Goal: Information Seeking & Learning: Learn about a topic

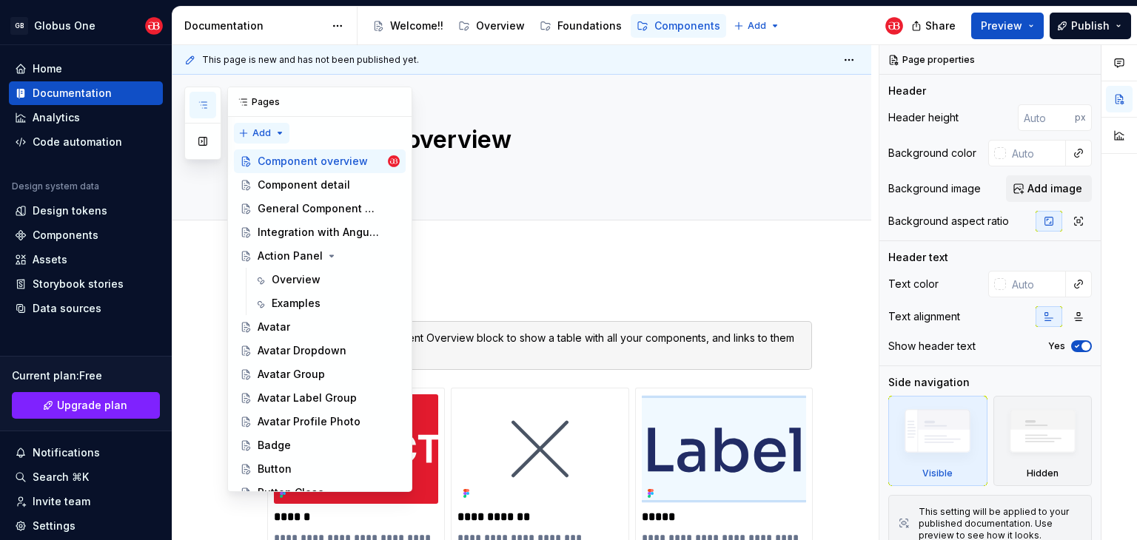
click at [263, 129] on div "Pages Add Accessibility guide for tree Page tree. Navigate the tree with the ar…" at bounding box center [298, 290] width 228 height 406
click at [281, 169] on div "New page" at bounding box center [309, 162] width 96 height 15
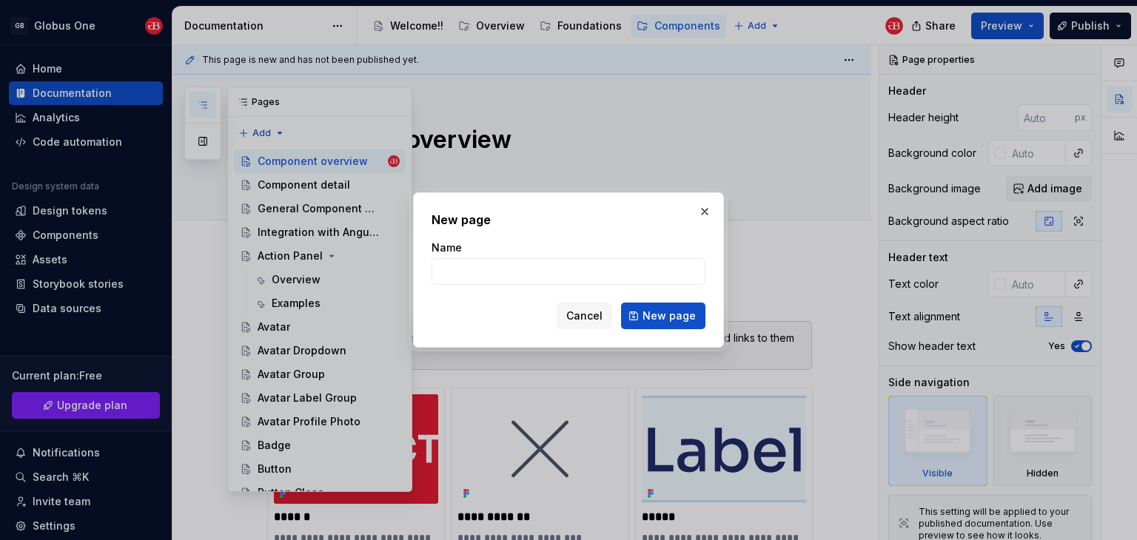
type textarea "*"
click at [548, 260] on input "M" at bounding box center [568, 271] width 274 height 27
type input "Metric Card"
click button "New page" at bounding box center [663, 316] width 84 height 27
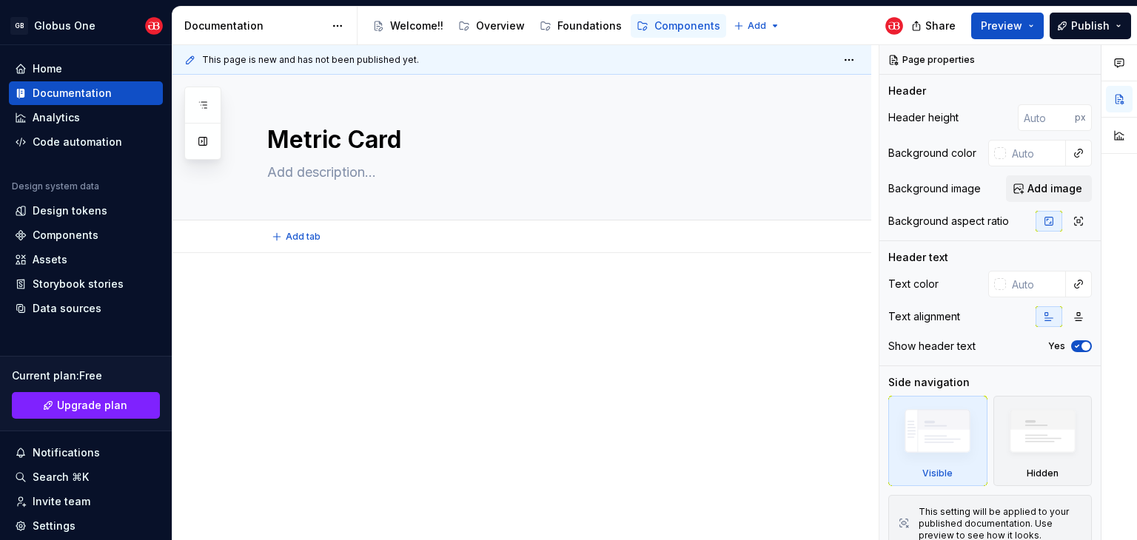
type textarea "*"
click at [299, 344] on div at bounding box center [539, 317] width 545 height 56
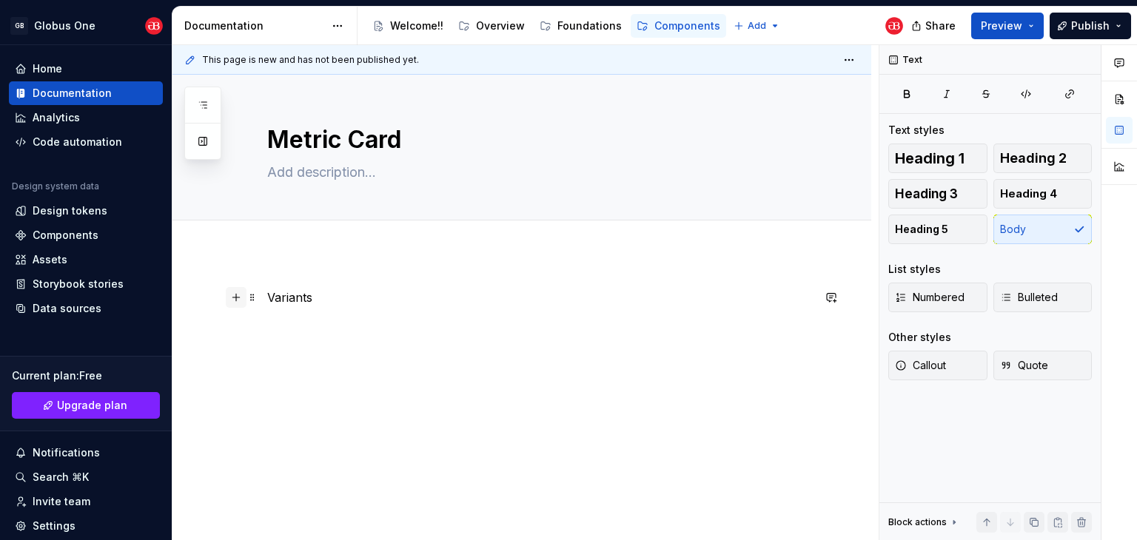
click at [236, 297] on button "button" at bounding box center [236, 297] width 21 height 21
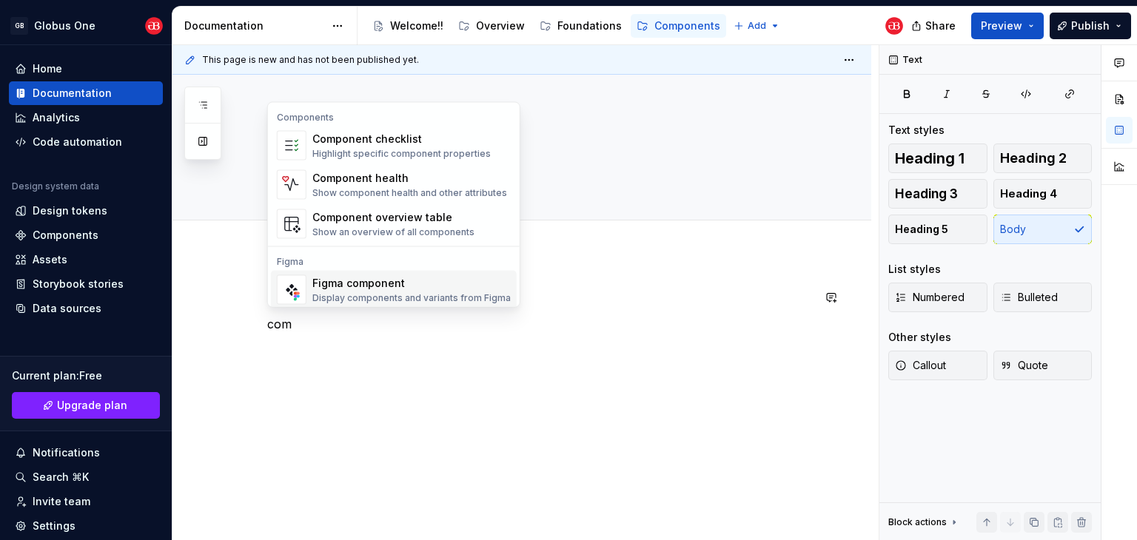
click at [340, 288] on div "Figma component" at bounding box center [411, 283] width 198 height 15
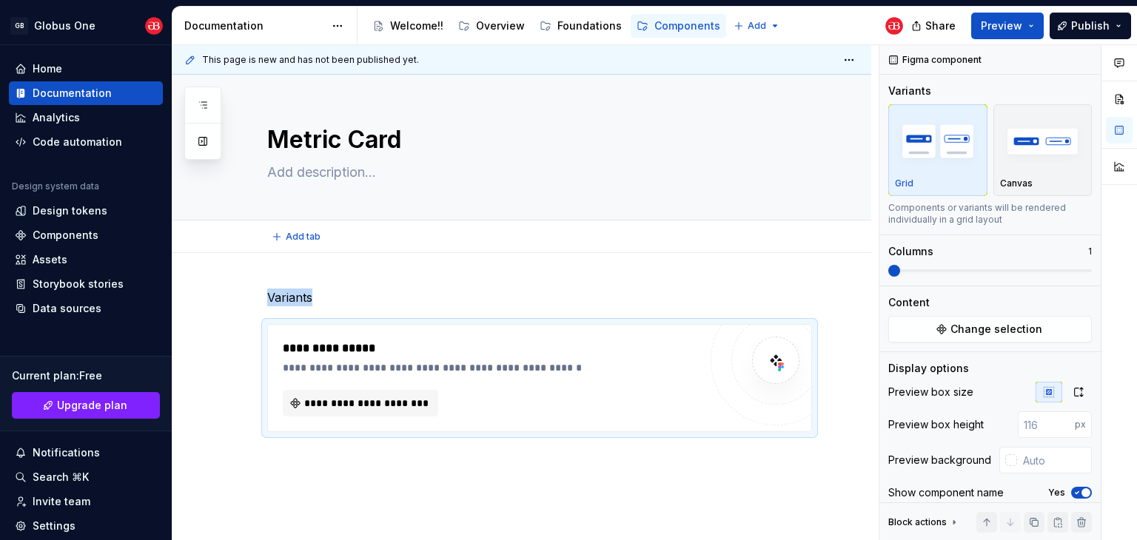
type textarea "*"
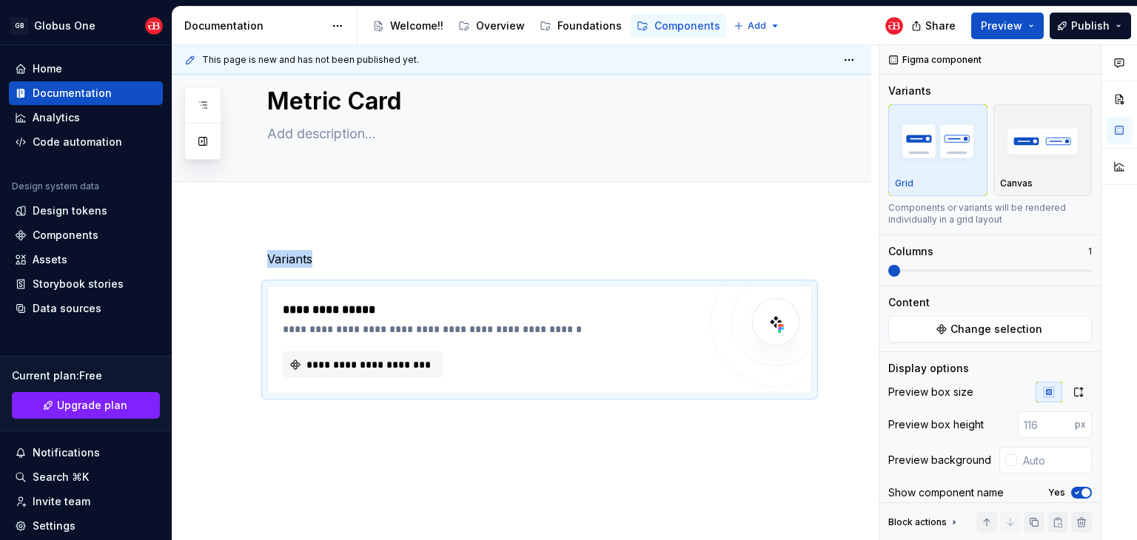
scroll to position [71, 0]
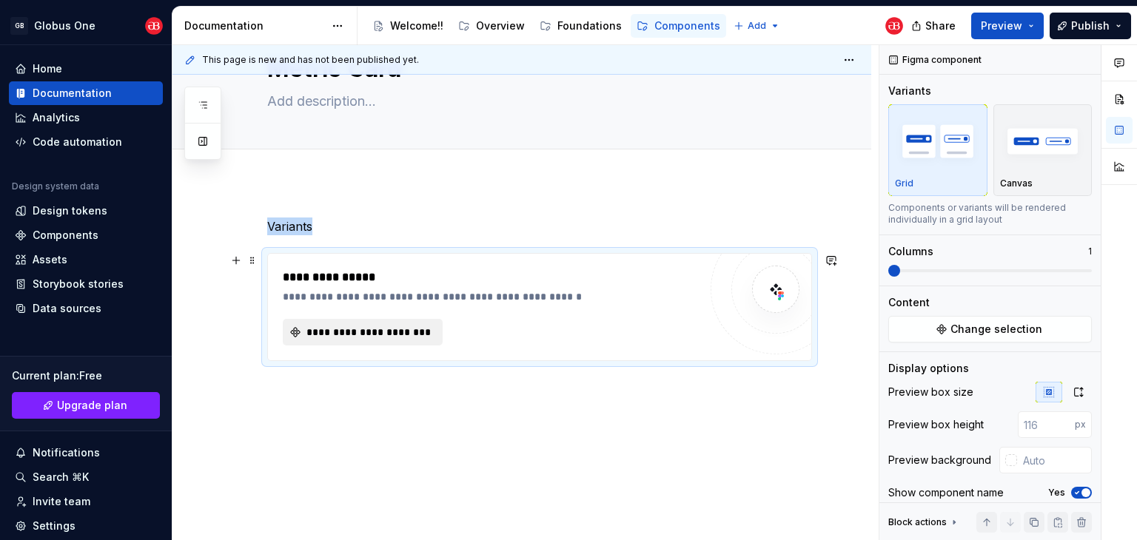
click at [330, 331] on span "**********" at bounding box center [368, 332] width 129 height 15
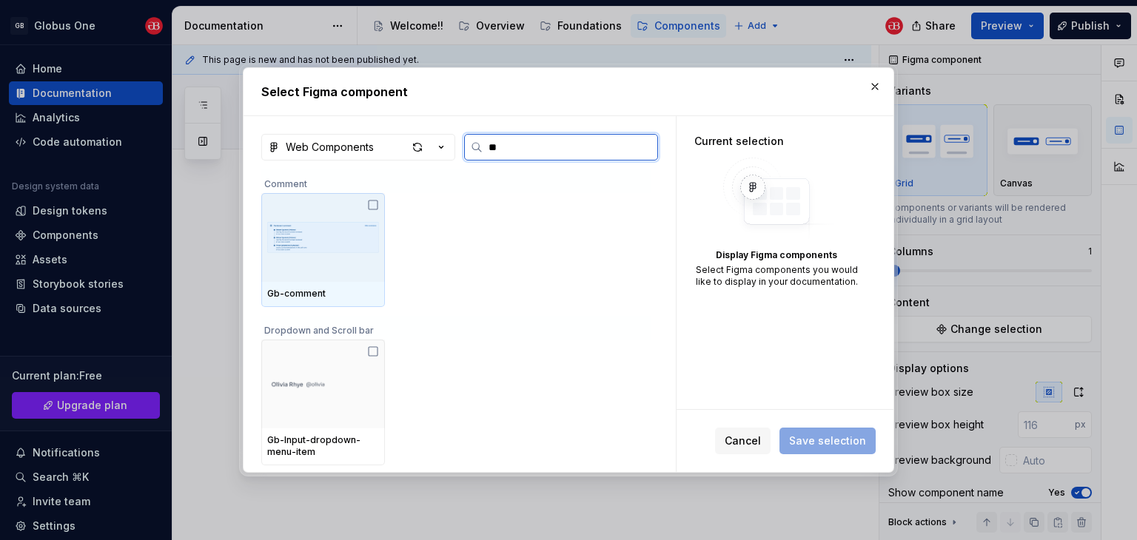
type input "*"
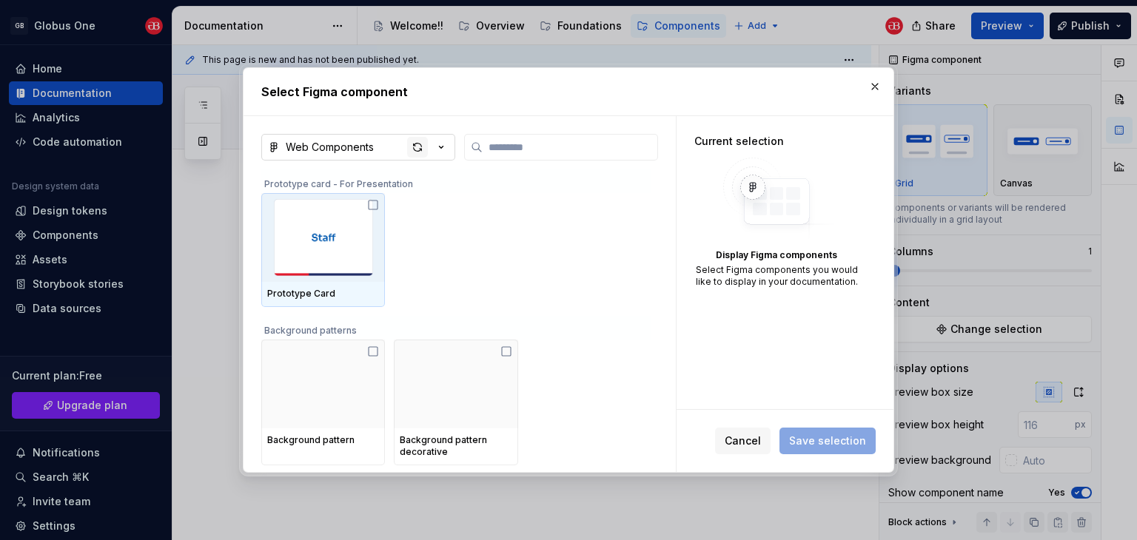
click at [414, 152] on div "button" at bounding box center [417, 147] width 21 height 21
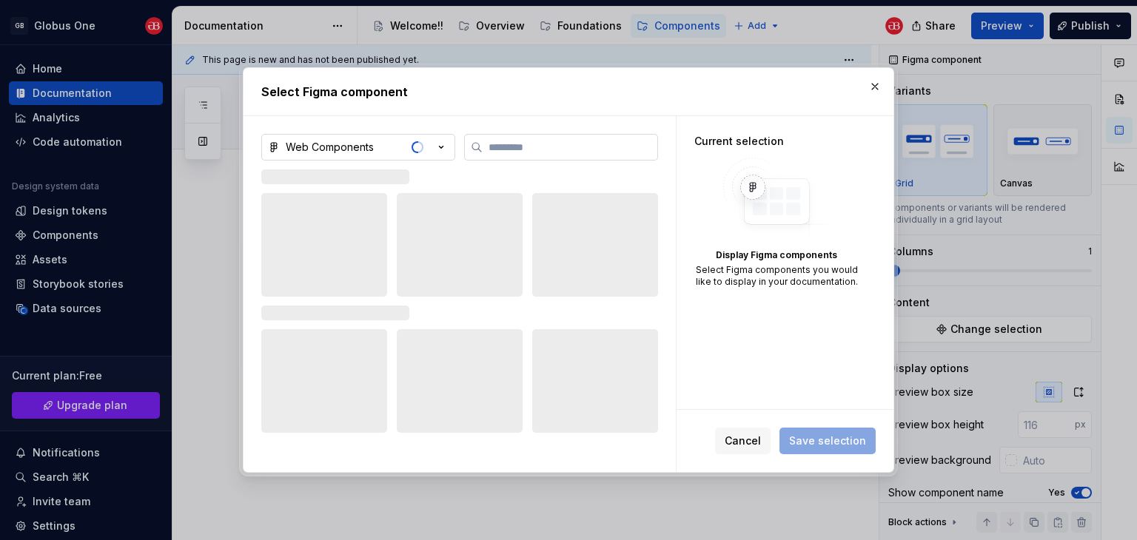
click at [530, 155] on label at bounding box center [561, 147] width 194 height 27
click at [530, 155] on input "search" at bounding box center [570, 147] width 175 height 15
click at [757, 187] on img at bounding box center [776, 199] width 118 height 83
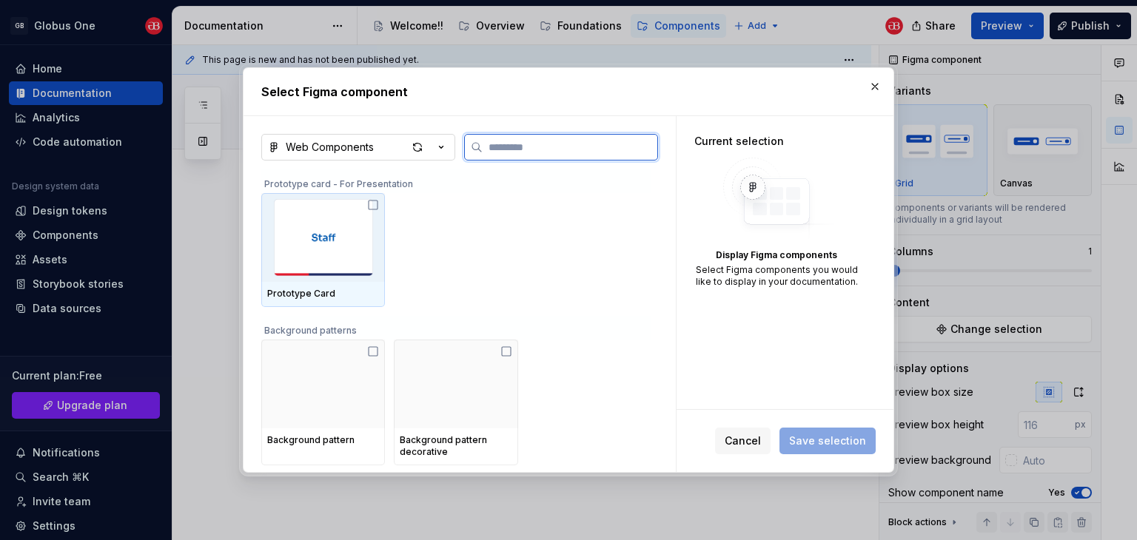
type textarea "*"
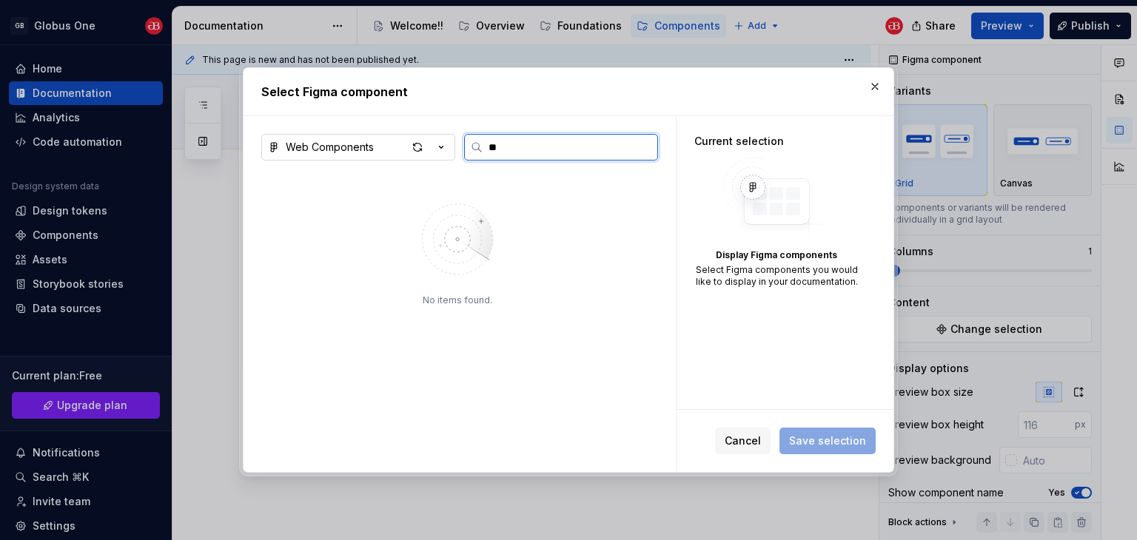
type input "*"
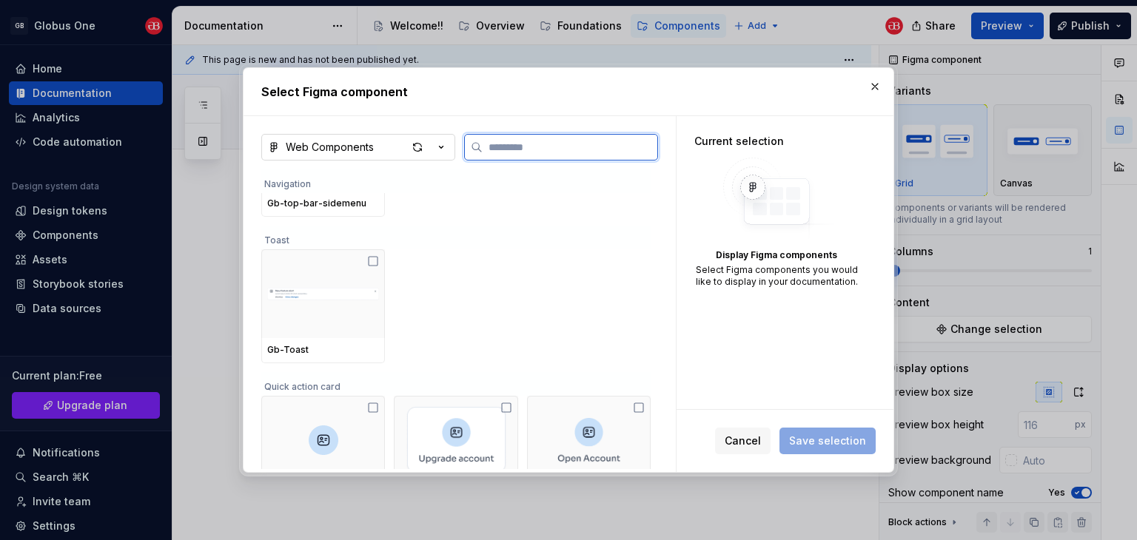
scroll to position [5287, 0]
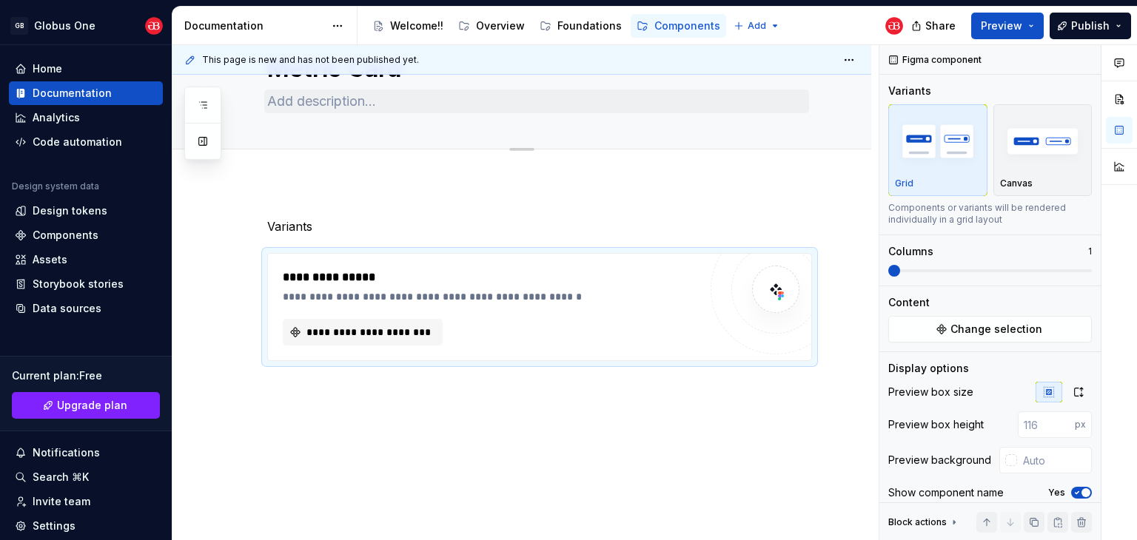
drag, startPoint x: 766, startPoint y: 56, endPoint x: 686, endPoint y: 104, distance: 92.9
click at [198, 104] on icon "button" at bounding box center [203, 105] width 12 height 12
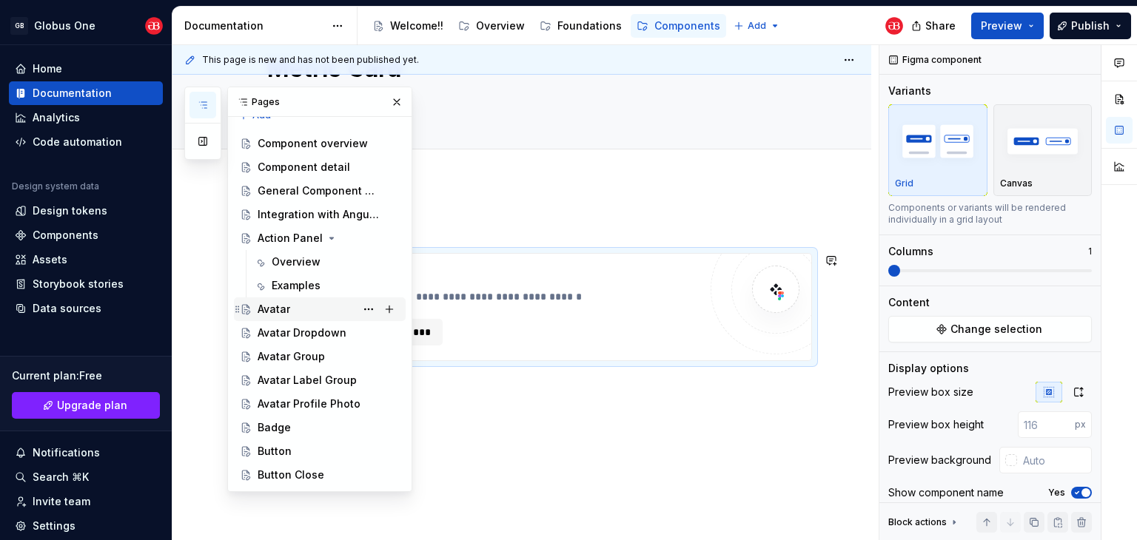
scroll to position [0, 0]
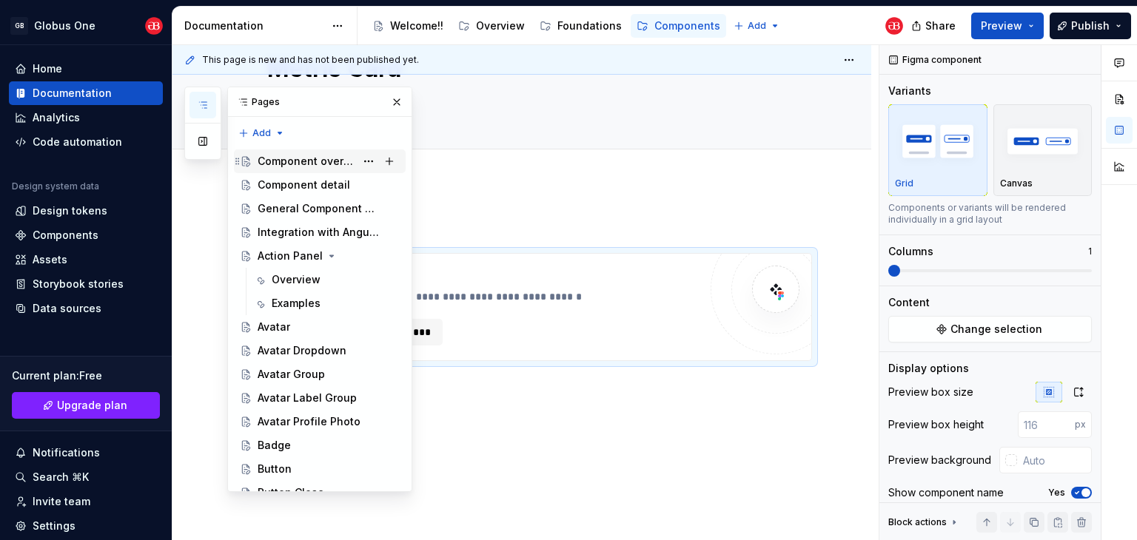
click at [341, 158] on div "Component overview" at bounding box center [307, 161] width 98 height 15
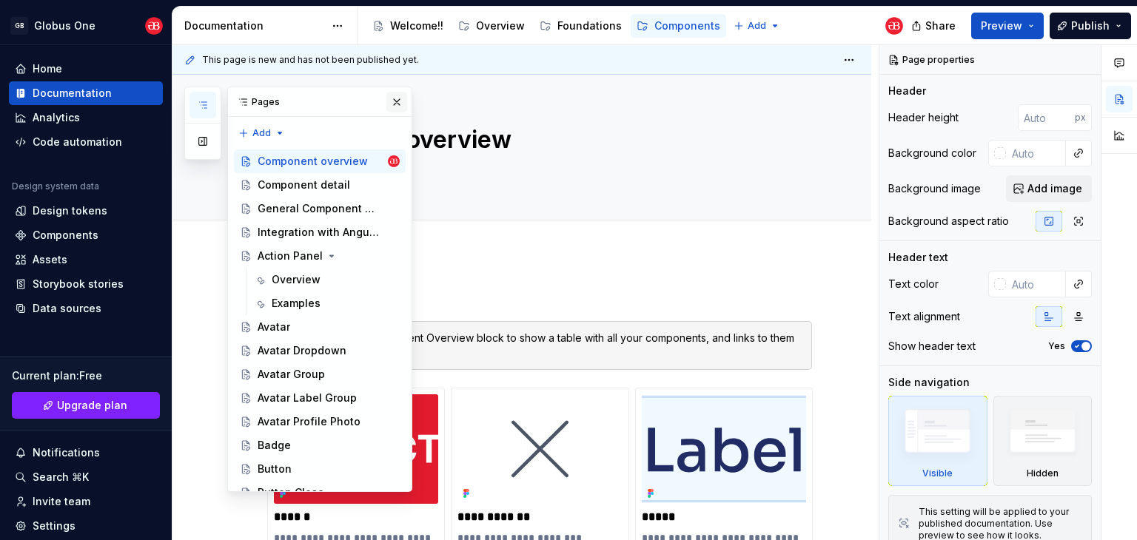
click at [388, 95] on button "button" at bounding box center [396, 102] width 21 height 21
click at [364, 162] on button "Page tree" at bounding box center [368, 161] width 21 height 21
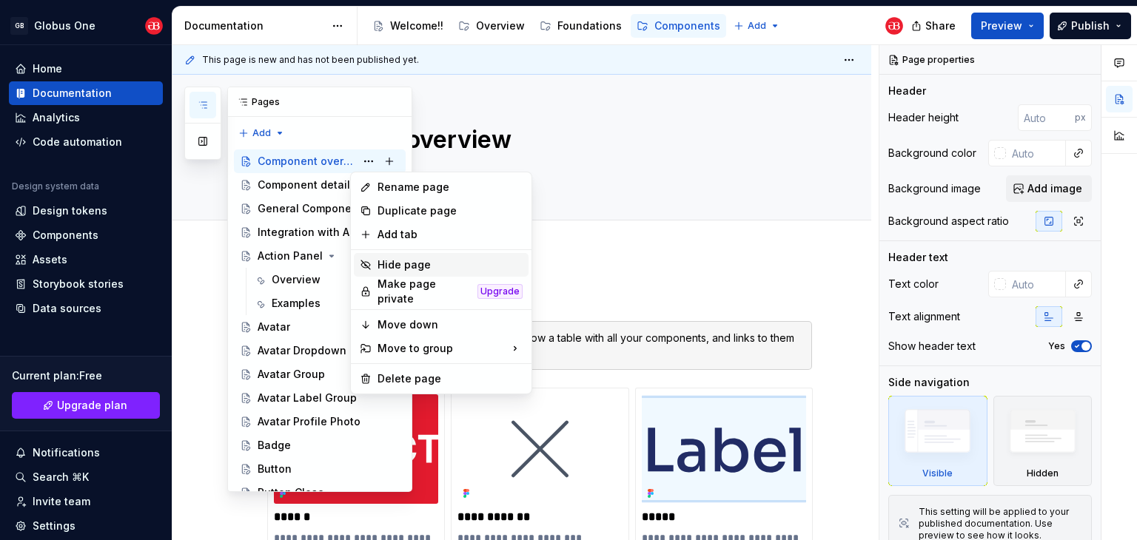
click at [392, 261] on div "Hide page" at bounding box center [449, 265] width 145 height 15
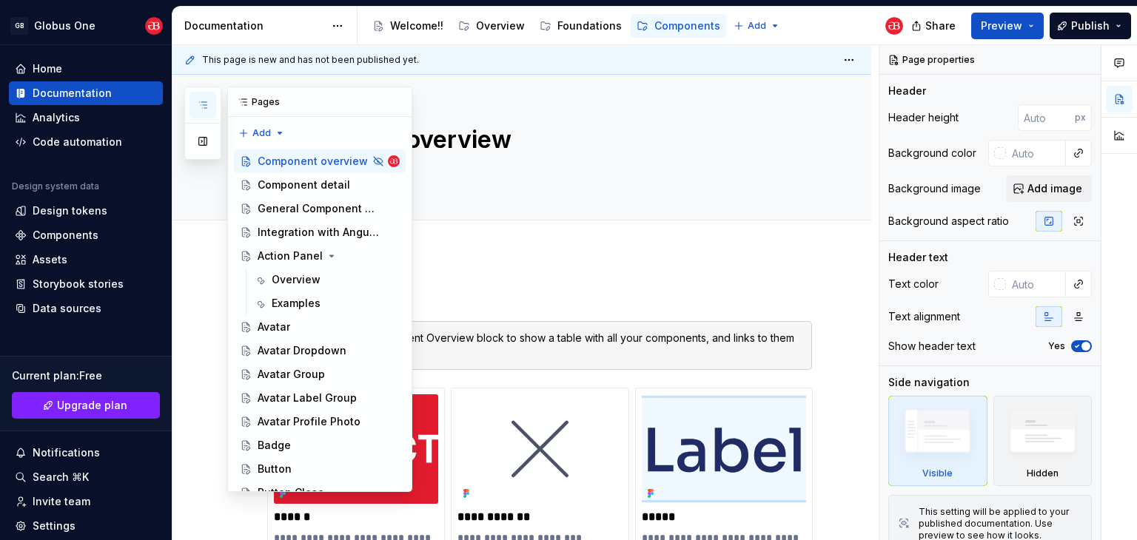
click at [206, 105] on icon "button" at bounding box center [203, 105] width 12 height 12
click at [361, 184] on button "Page tree" at bounding box center [368, 185] width 21 height 21
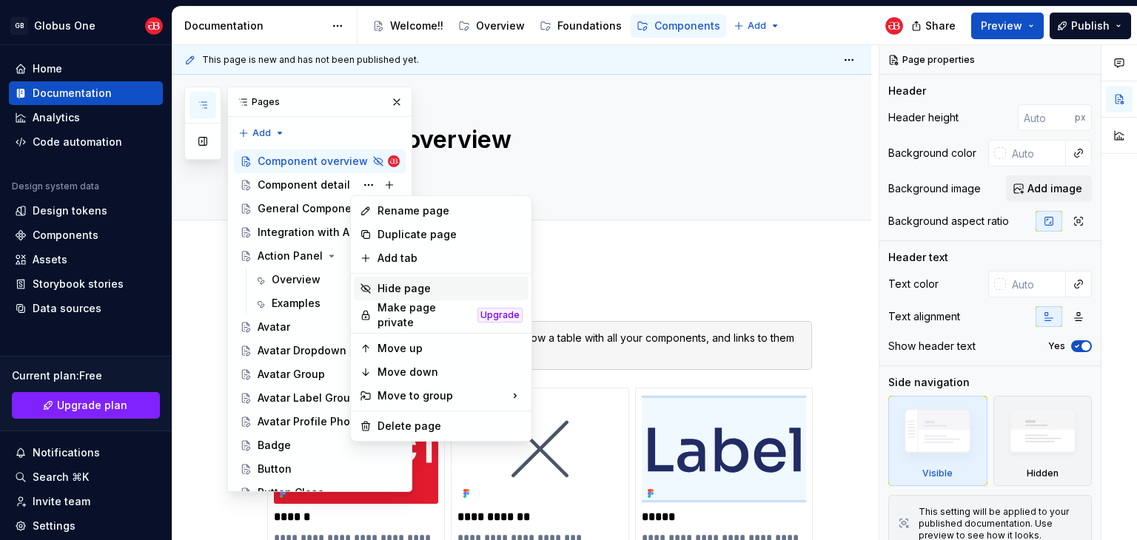
click at [406, 294] on div "Hide page" at bounding box center [449, 288] width 145 height 15
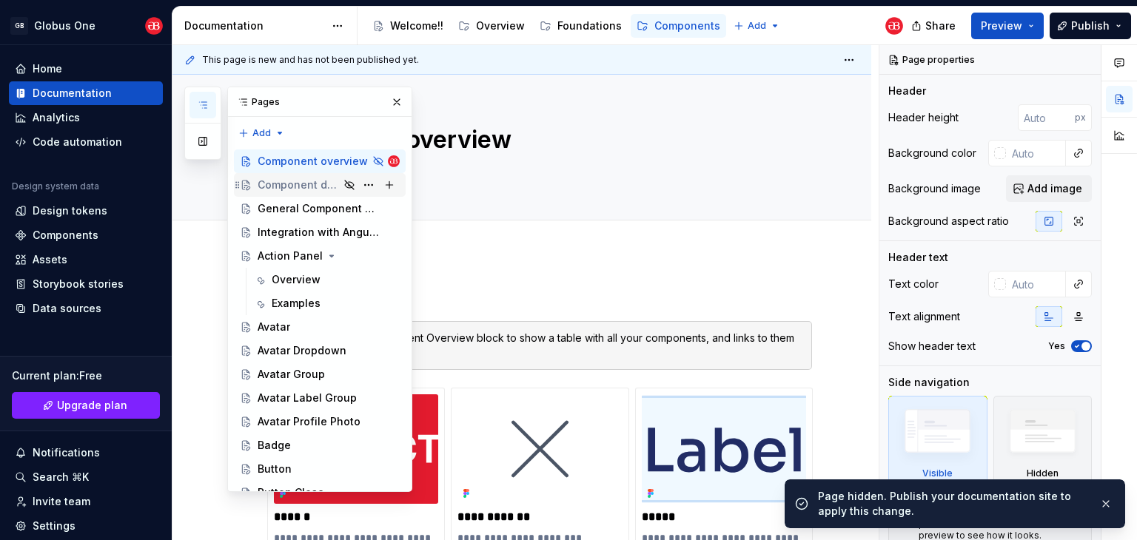
click at [293, 180] on div "Component detail" at bounding box center [298, 185] width 81 height 15
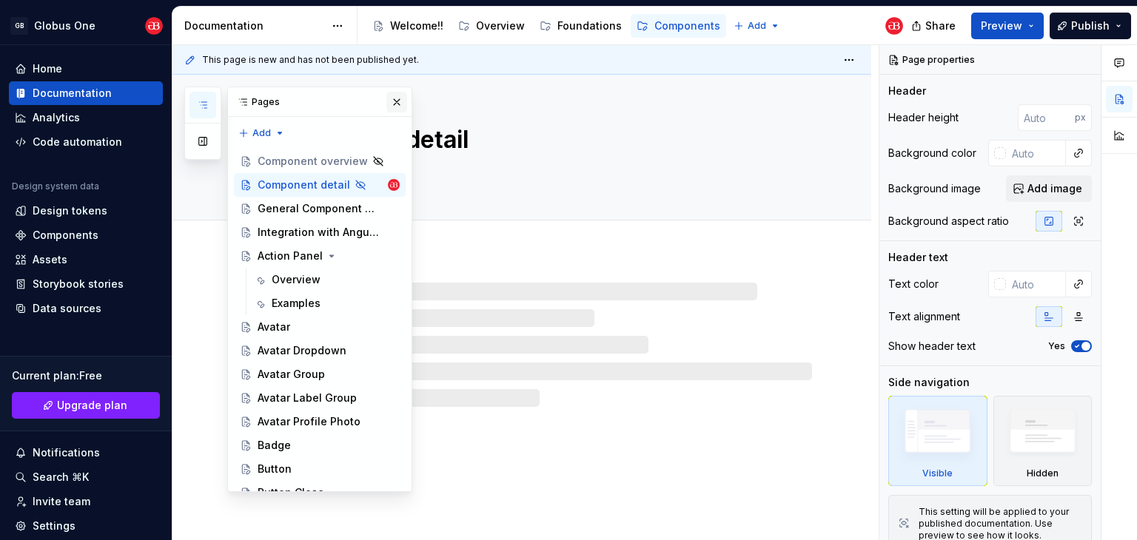
click at [391, 105] on button "button" at bounding box center [396, 102] width 21 height 21
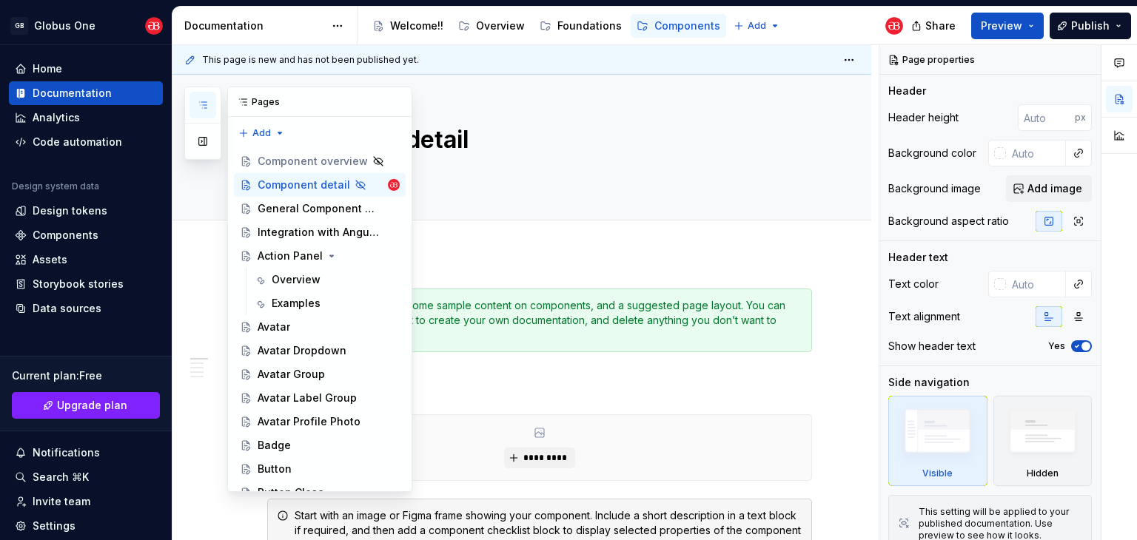
click at [196, 96] on button "button" at bounding box center [202, 105] width 27 height 27
drag, startPoint x: 311, startPoint y: 210, endPoint x: 295, endPoint y: 210, distance: 15.5
click at [311, 210] on div "General Component Guidelines" at bounding box center [307, 208] width 98 height 15
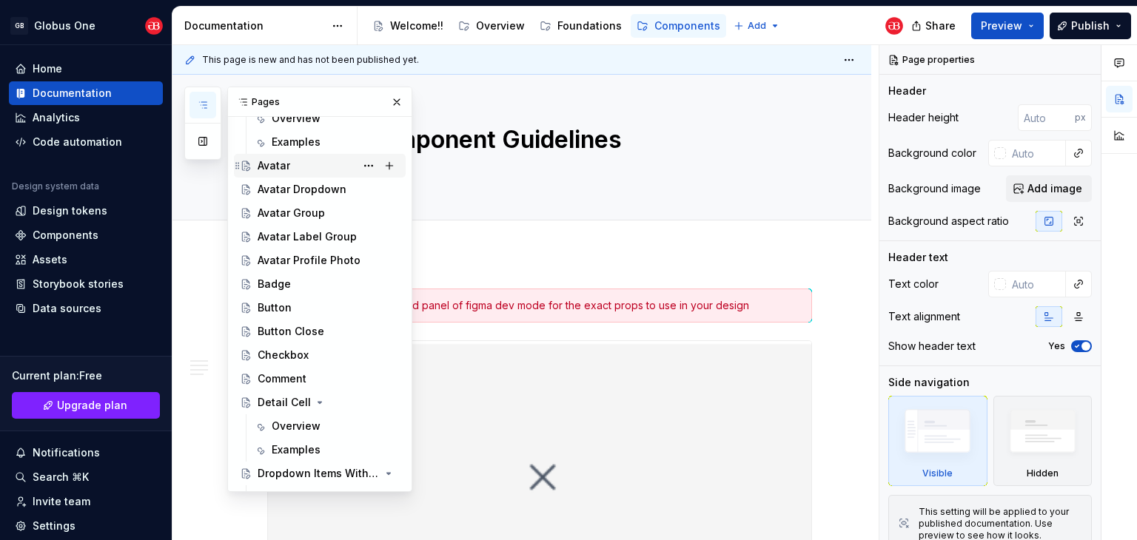
scroll to position [74, 0]
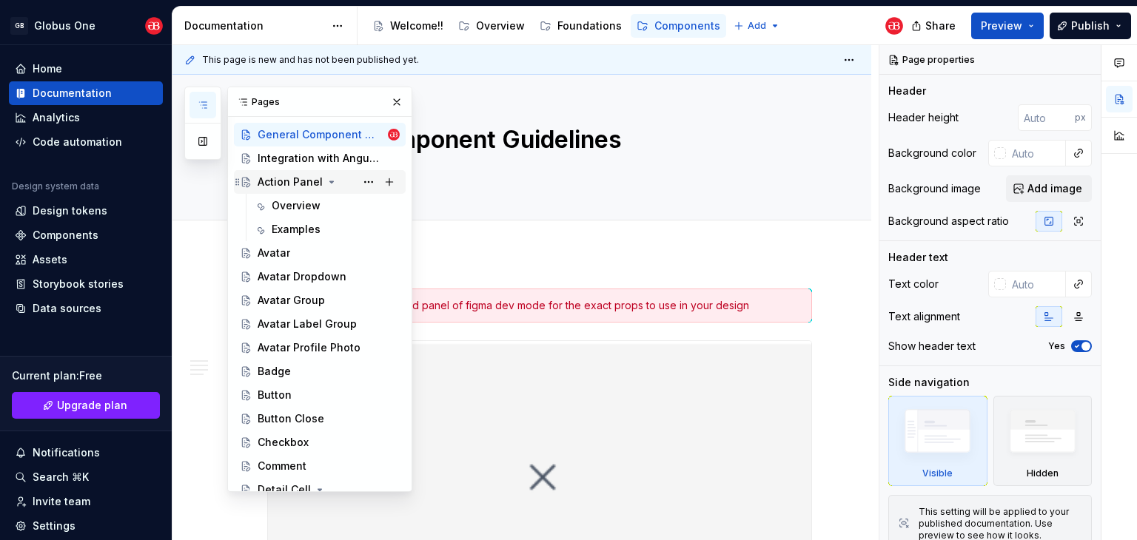
click at [330, 181] on icon "Page tree" at bounding box center [332, 181] width 4 height 1
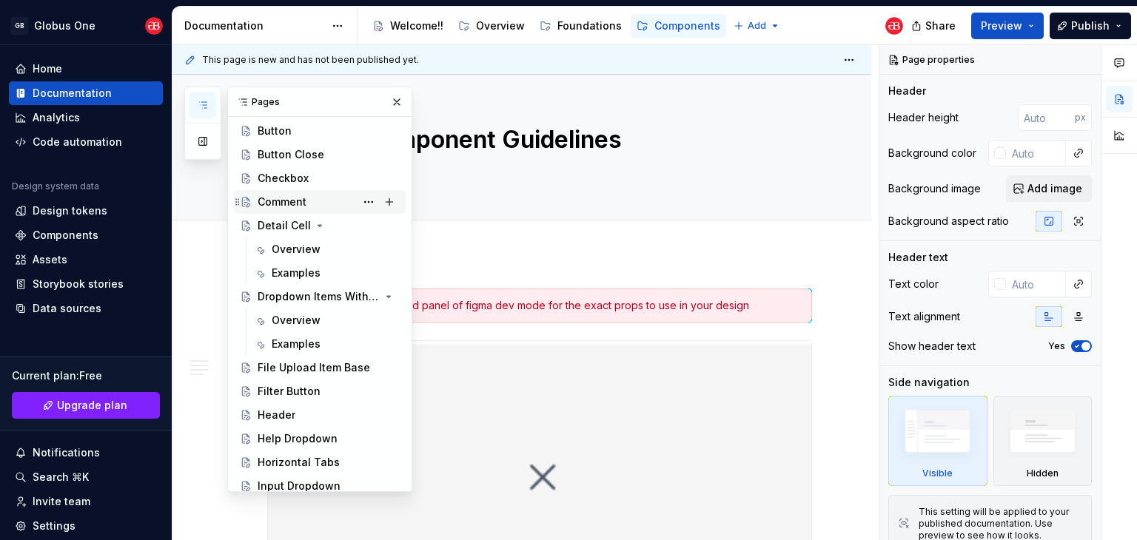
scroll to position [370, 0]
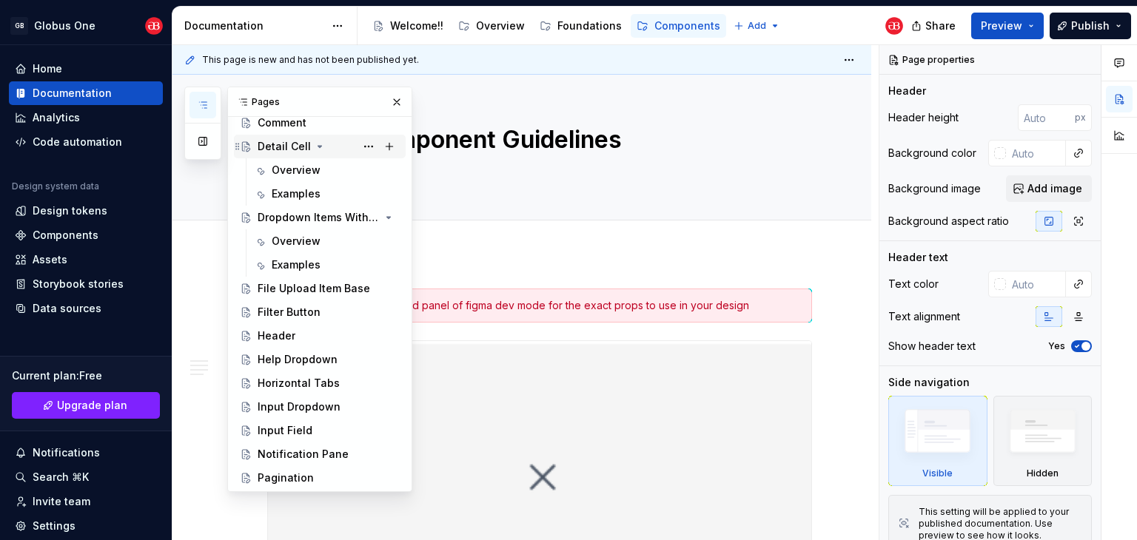
click at [318, 147] on icon "Page tree" at bounding box center [320, 146] width 4 height 1
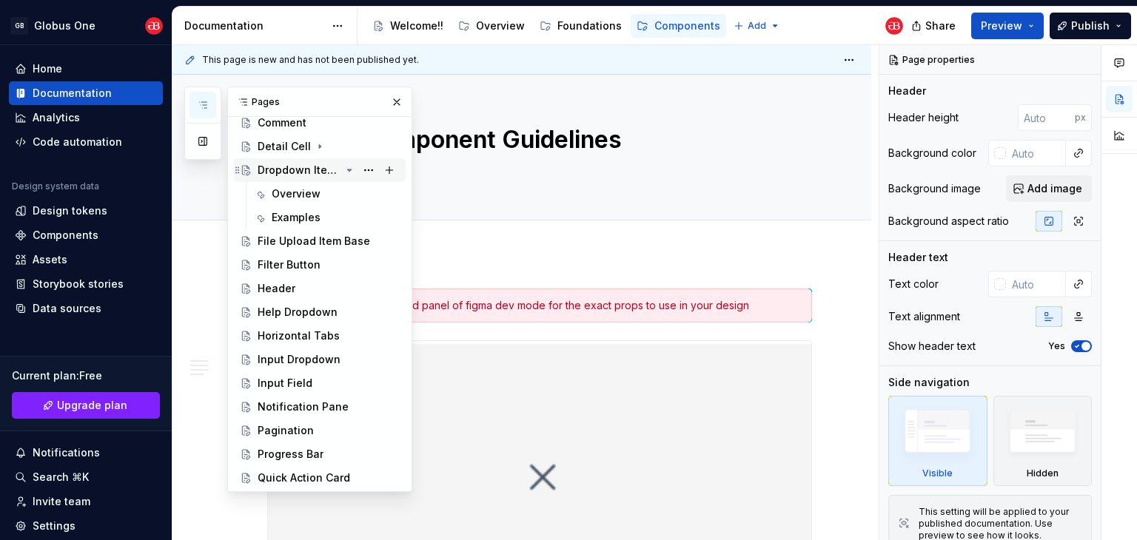
click at [348, 169] on icon "Page tree" at bounding box center [350, 169] width 4 height 1
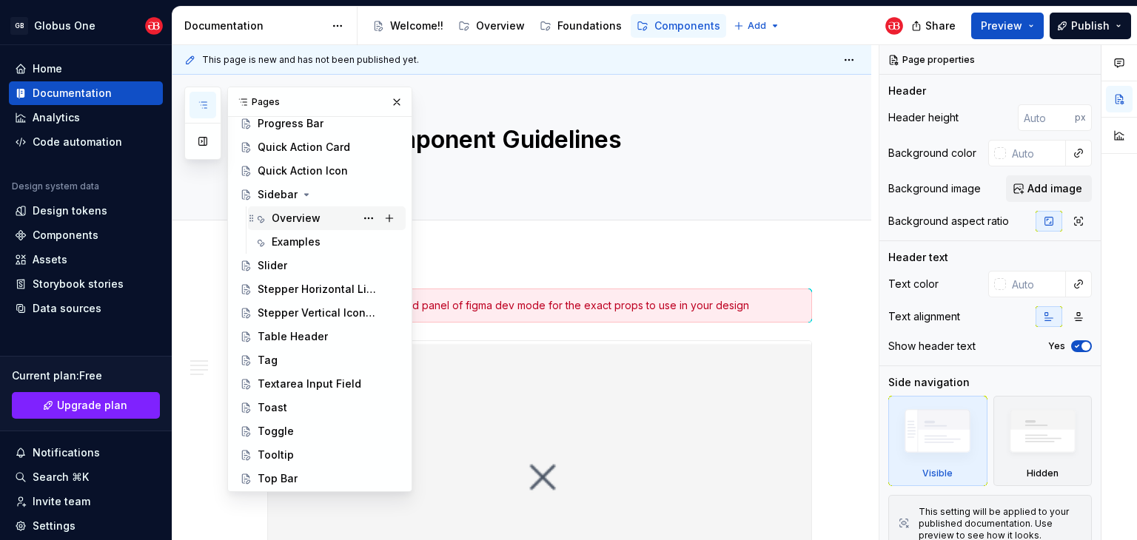
scroll to position [650, 0]
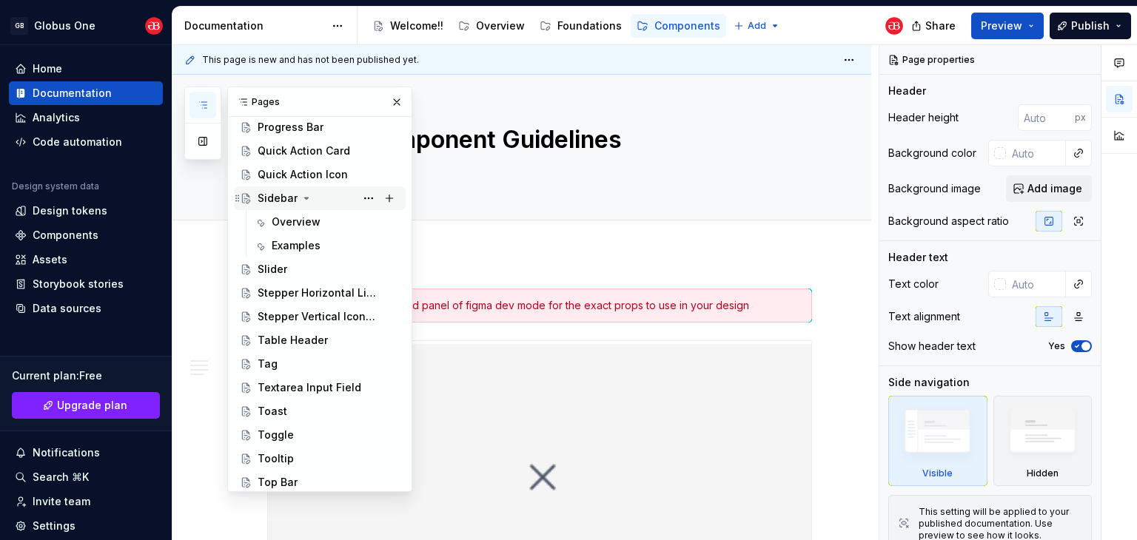
click at [306, 199] on icon "Page tree" at bounding box center [306, 198] width 12 height 12
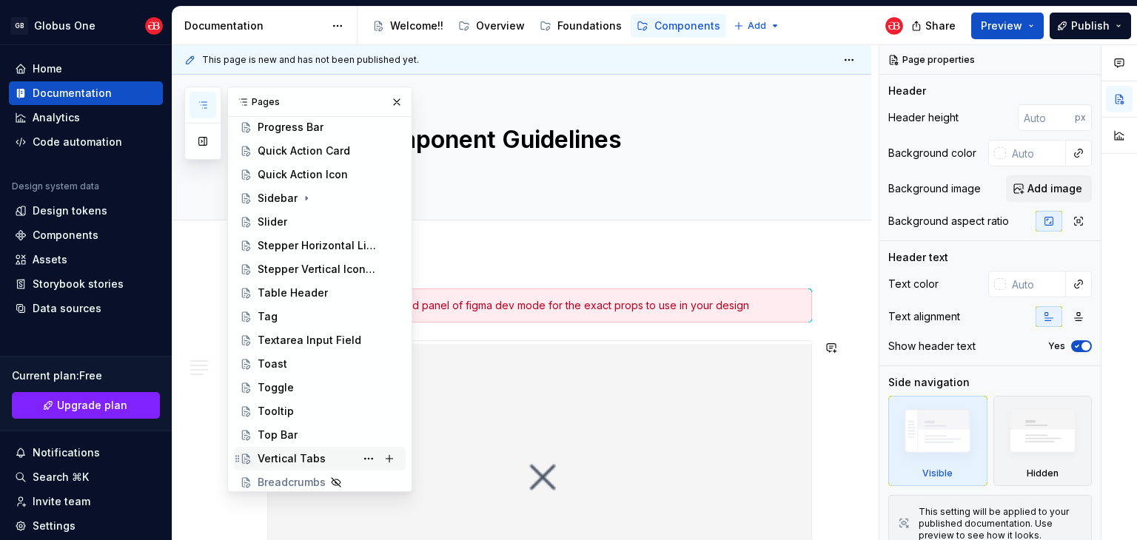
click at [294, 450] on div "Vertical Tabs" at bounding box center [329, 459] width 142 height 21
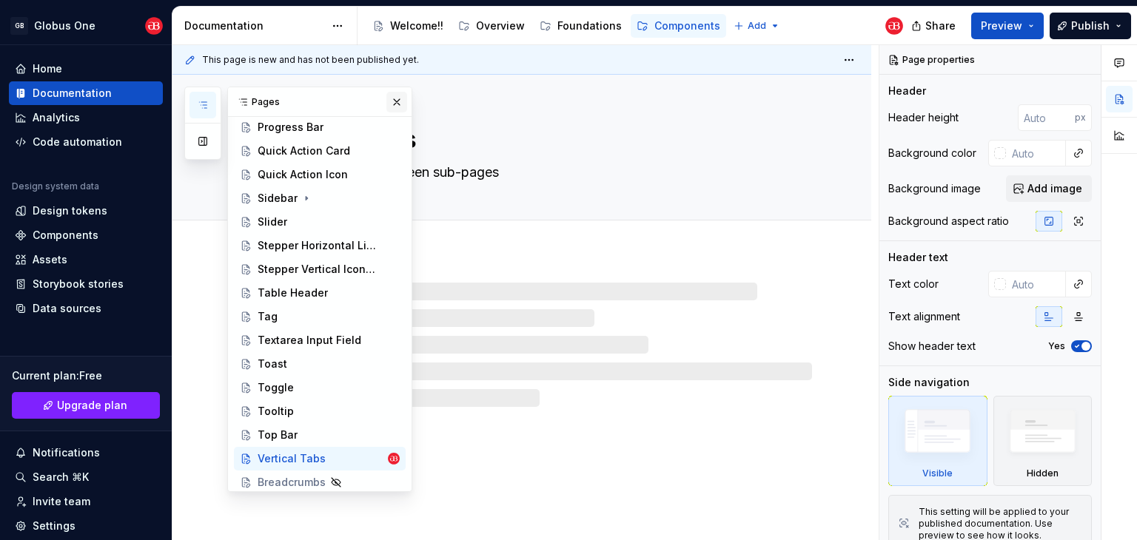
click at [386, 99] on button "button" at bounding box center [396, 102] width 21 height 21
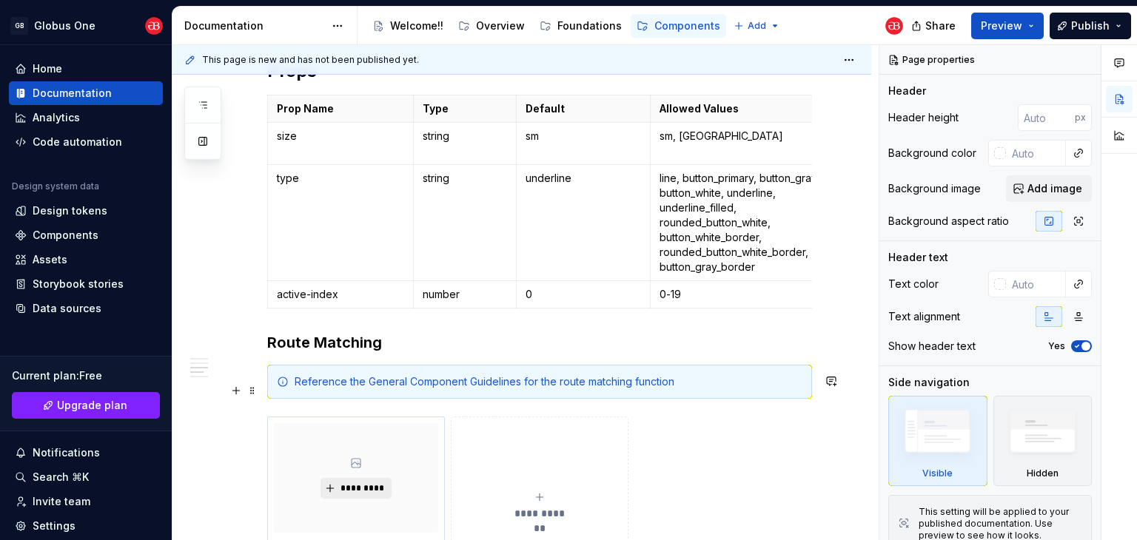
scroll to position [740, 0]
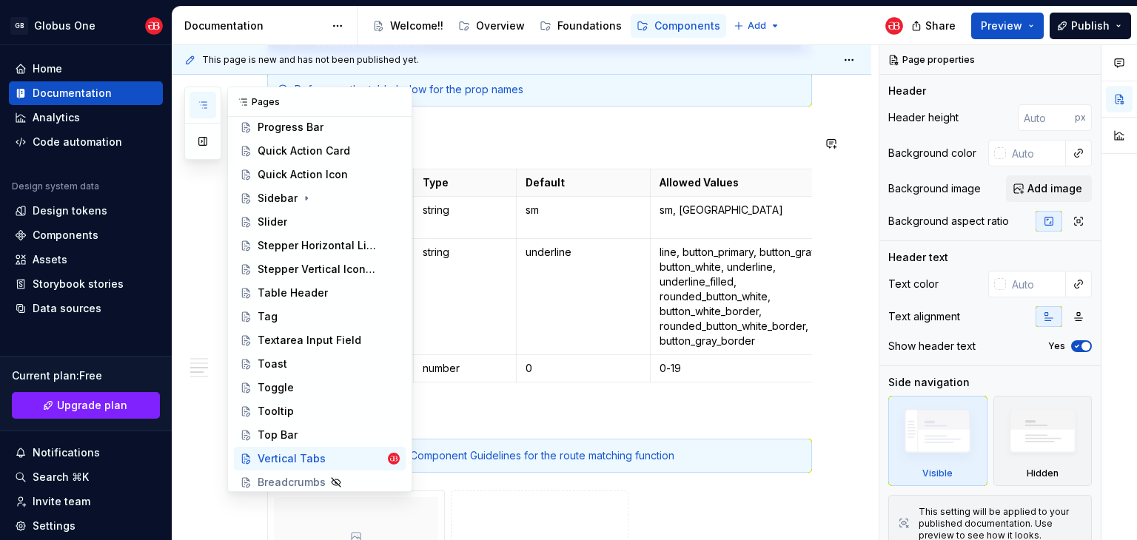
drag, startPoint x: 201, startPoint y: 107, endPoint x: 204, endPoint y: 125, distance: 18.0
click at [201, 107] on icon "button" at bounding box center [203, 105] width 12 height 12
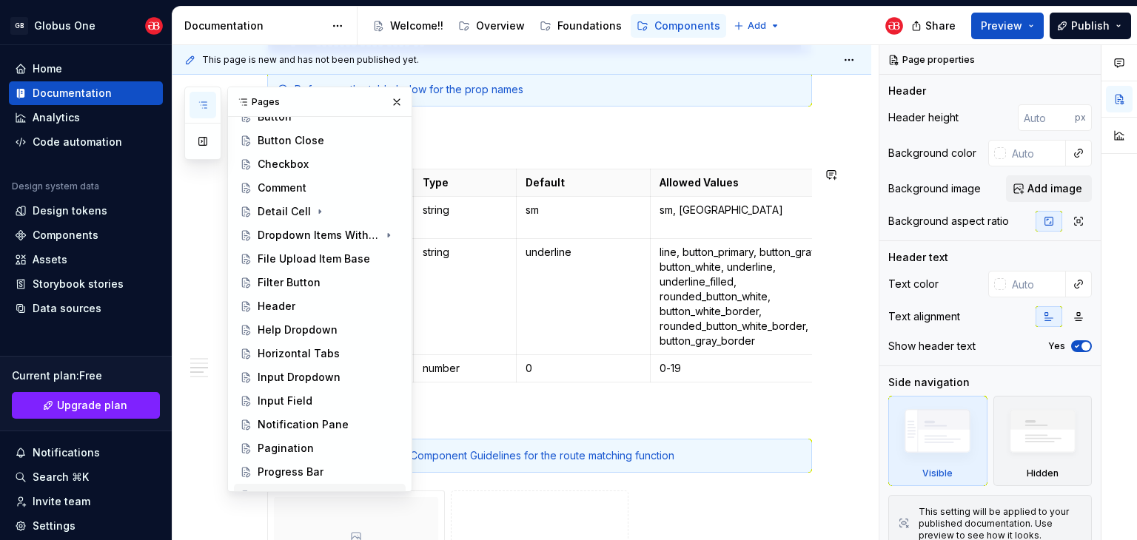
scroll to position [280, 0]
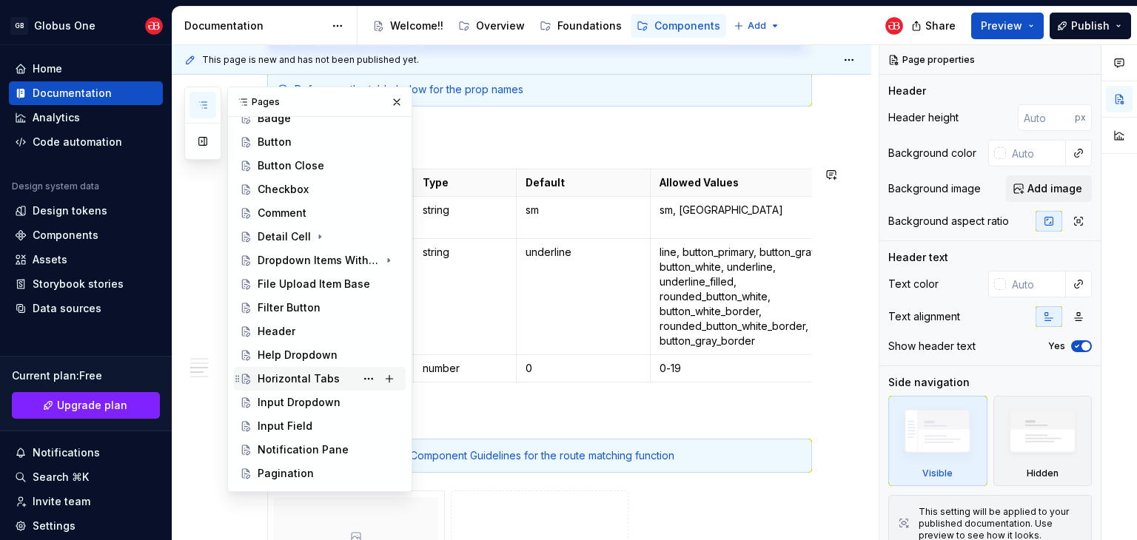
click at [299, 386] on div "Horizontal Tabs" at bounding box center [299, 379] width 82 height 15
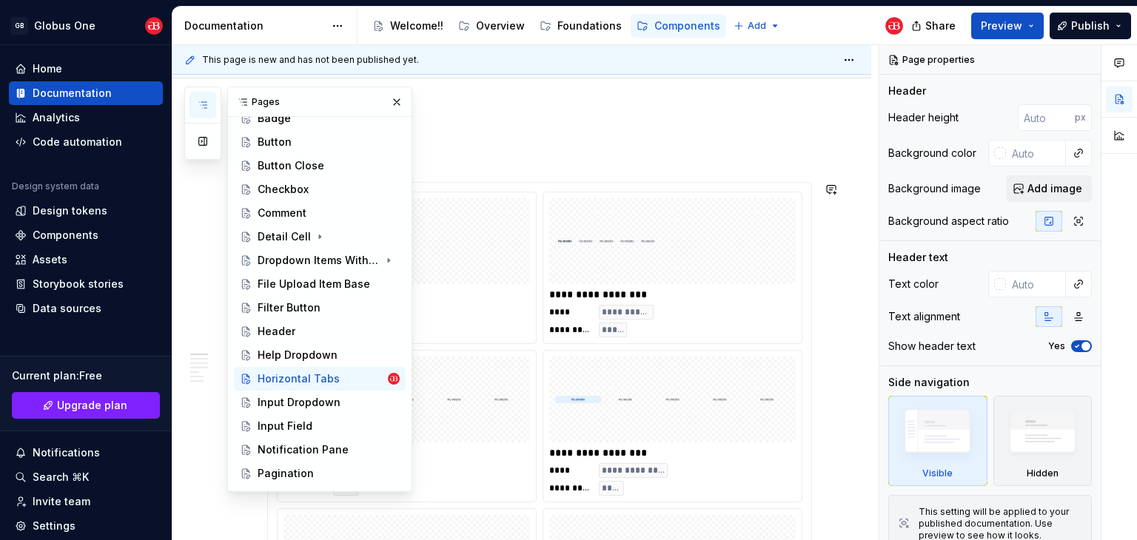
scroll to position [370, 0]
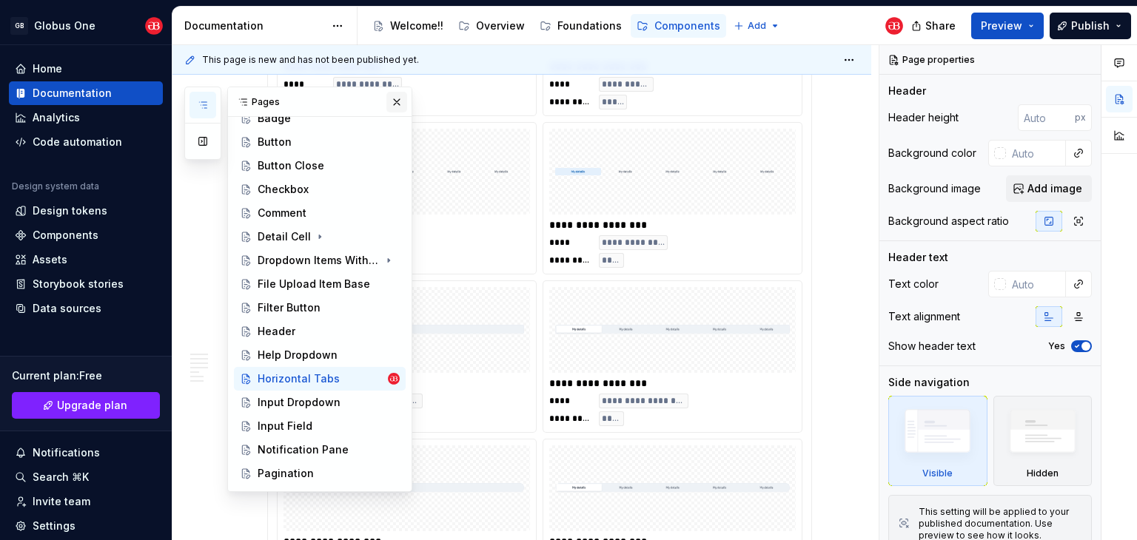
click at [393, 103] on button "button" at bounding box center [396, 102] width 21 height 21
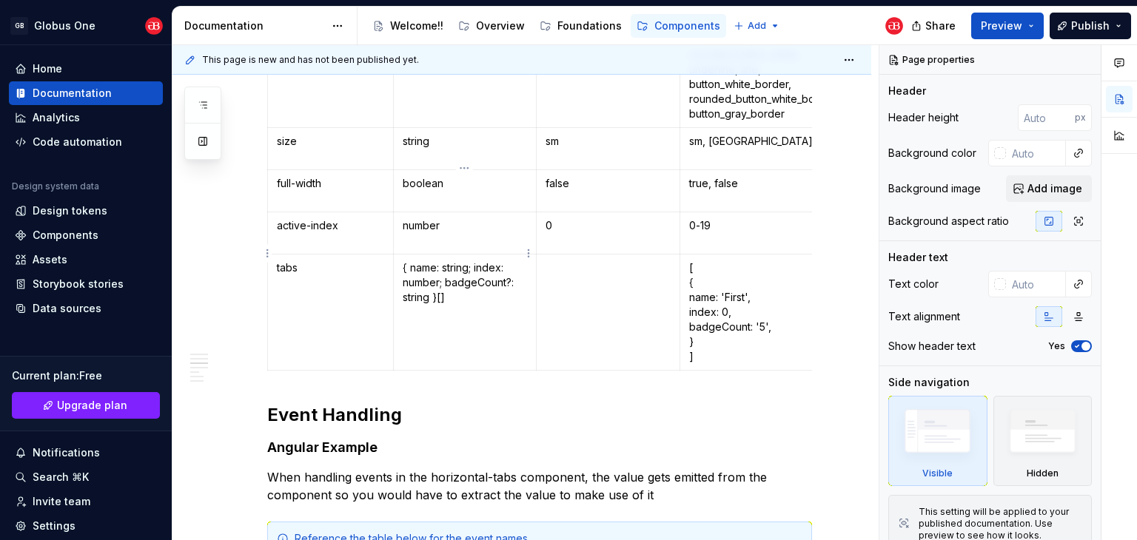
scroll to position [1554, 0]
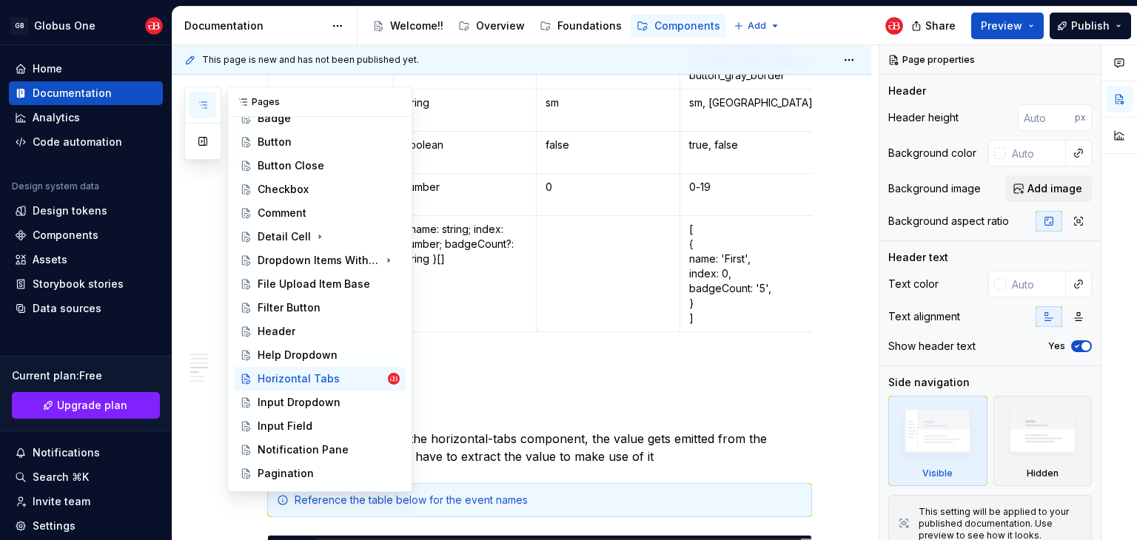
click at [207, 104] on icon "button" at bounding box center [203, 105] width 12 height 12
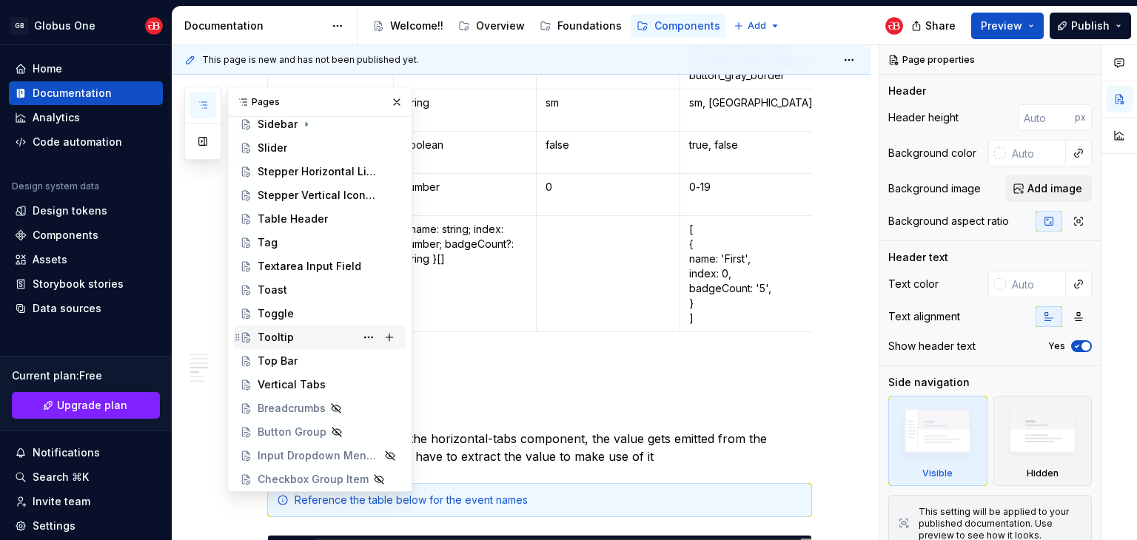
scroll to position [750, 0]
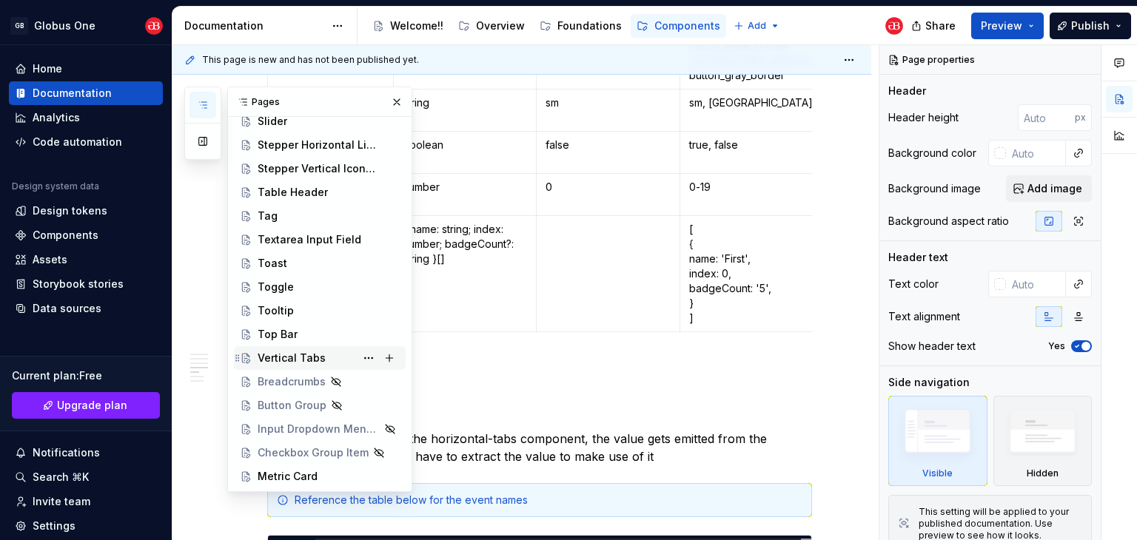
click at [278, 349] on div "Vertical Tabs" at bounding box center [329, 358] width 142 height 21
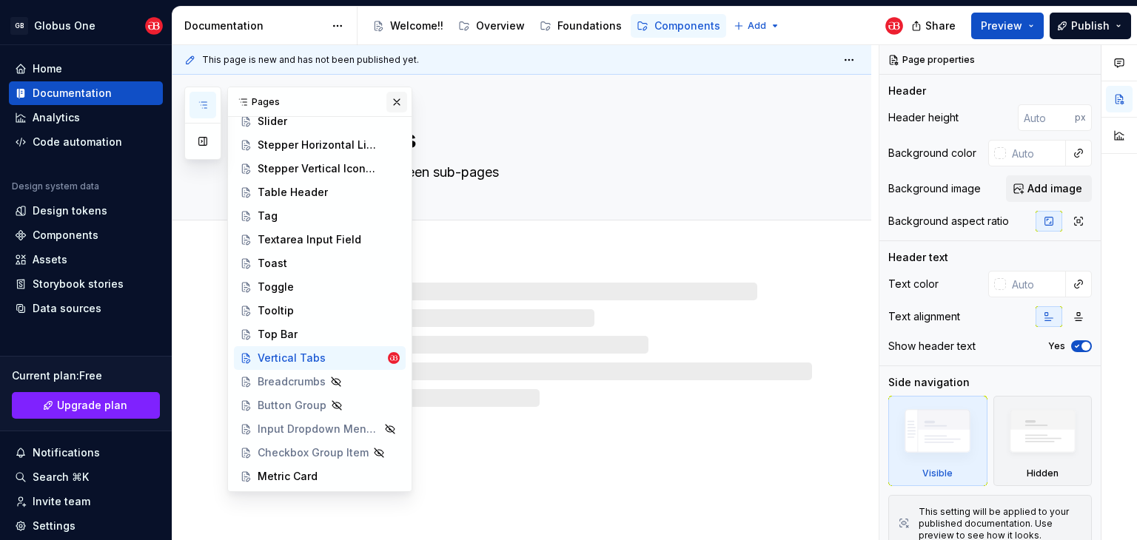
click at [386, 108] on button "button" at bounding box center [396, 102] width 21 height 21
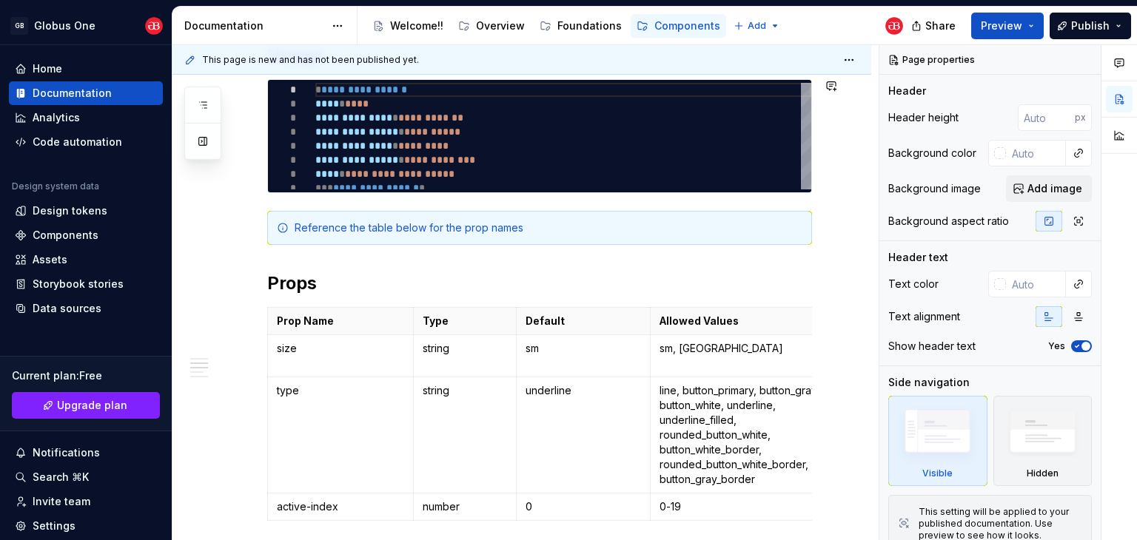
scroll to position [824, 0]
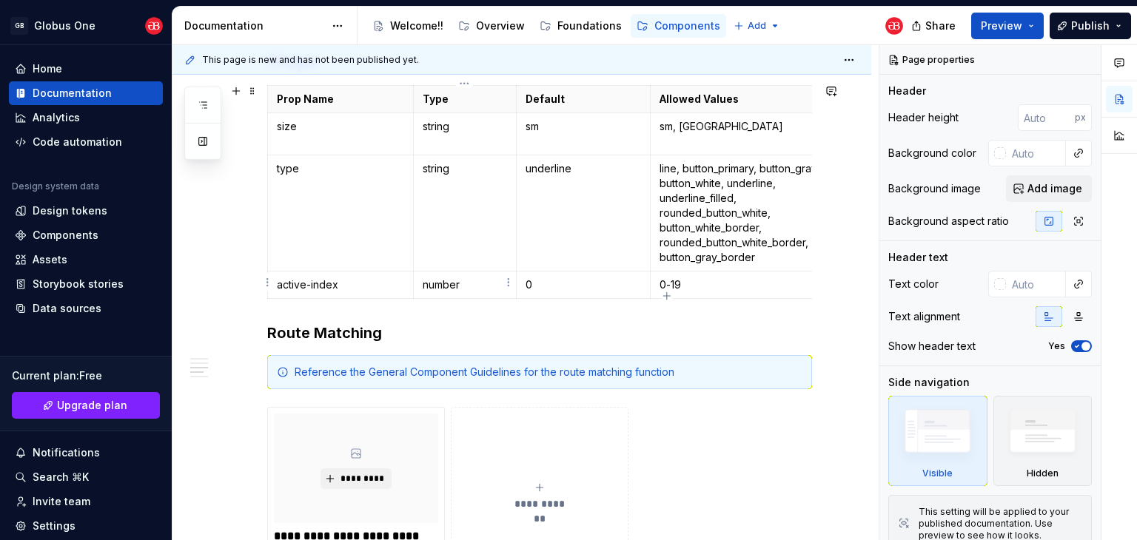
type textarea "*"
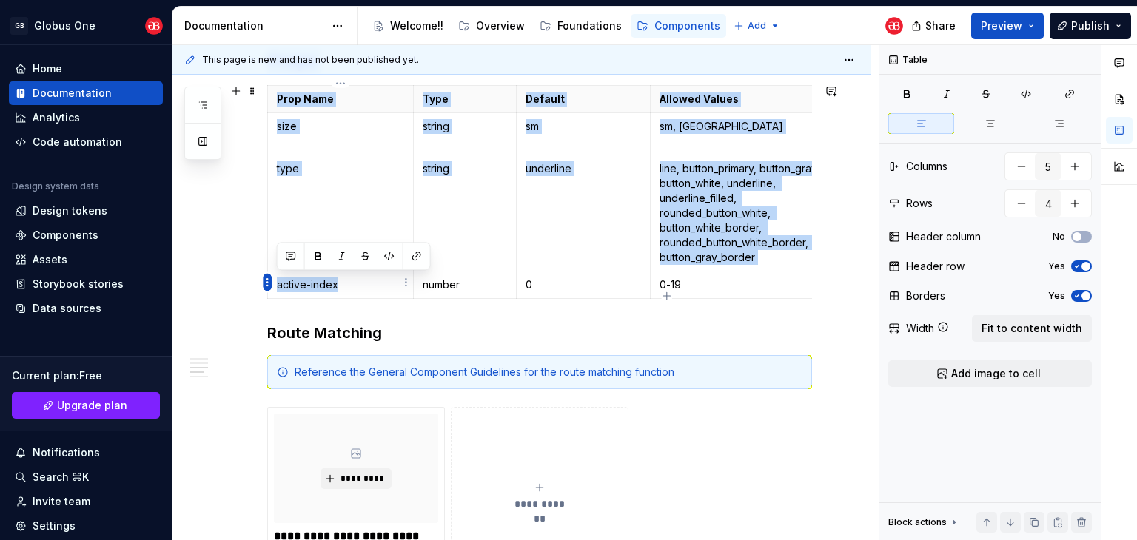
drag, startPoint x: 343, startPoint y: 280, endPoint x: 266, endPoint y: 284, distance: 77.1
click at [266, 284] on body "GB Globus One Home Documentation Analytics Code automation Design system data D…" at bounding box center [568, 270] width 1137 height 540
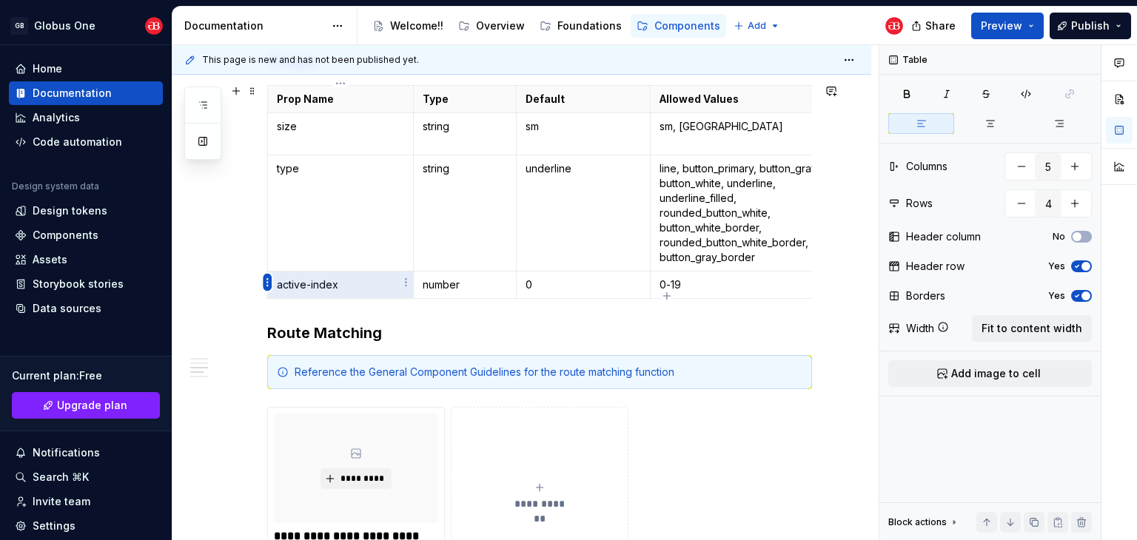
click at [265, 283] on html "GB Globus One Home Documentation Analytics Code automation Design system data D…" at bounding box center [568, 270] width 1137 height 540
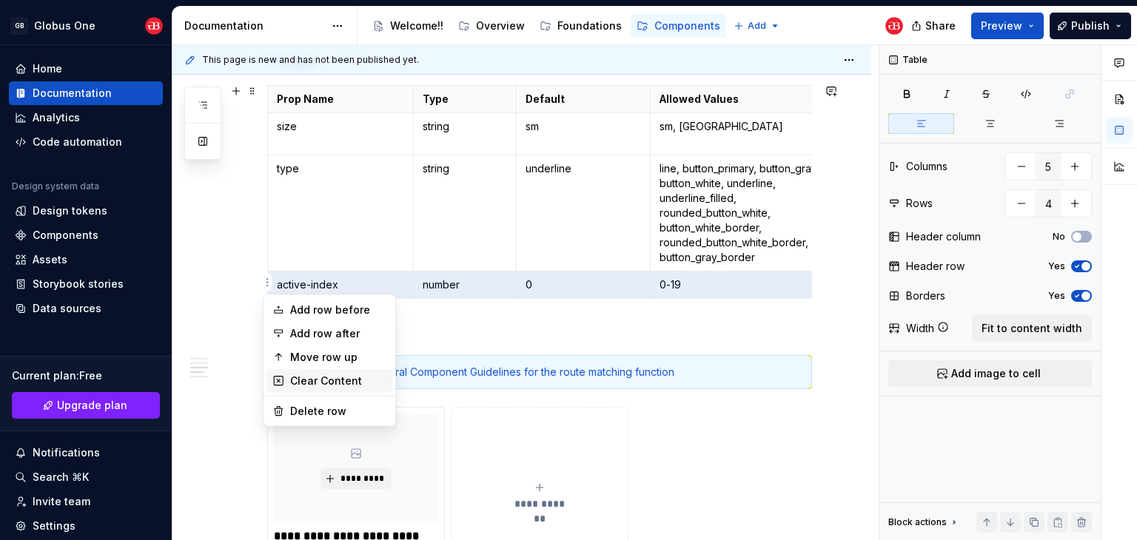
drag, startPoint x: 314, startPoint y: 381, endPoint x: 269, endPoint y: 371, distance: 46.3
click at [315, 381] on div "Clear Content" at bounding box center [338, 381] width 96 height 15
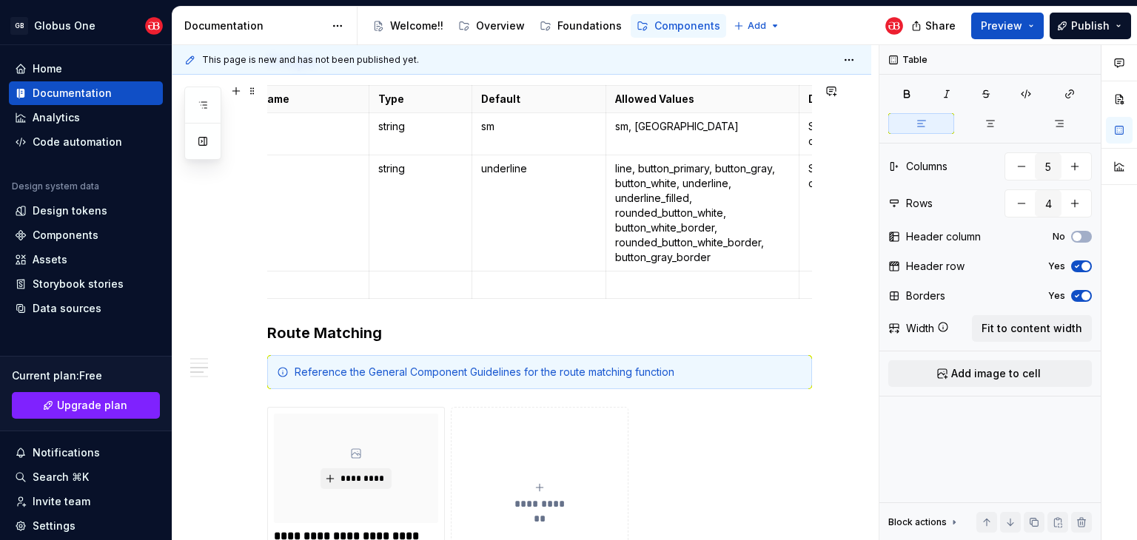
scroll to position [0, 0]
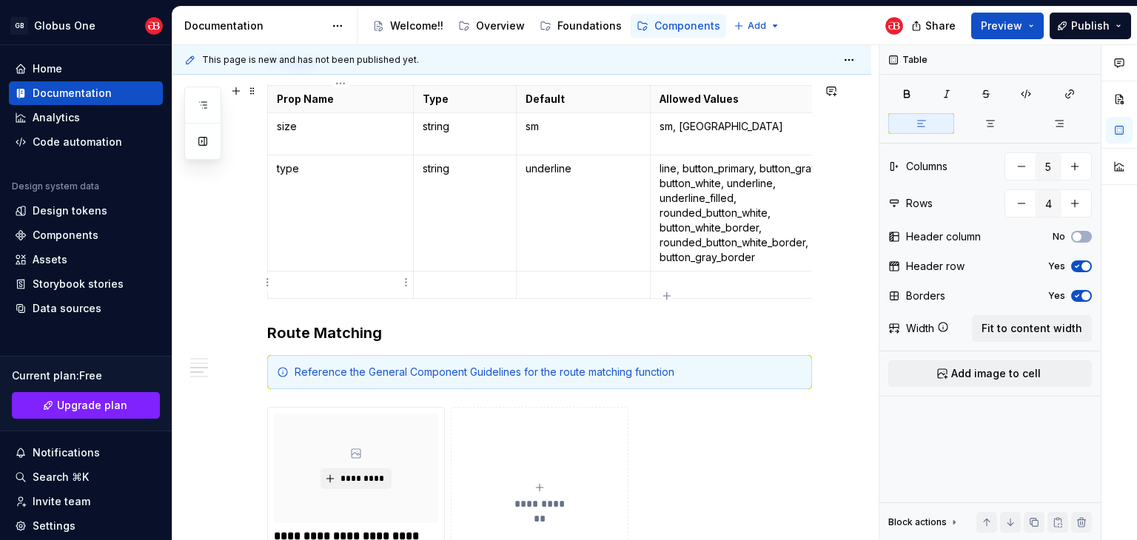
click at [323, 285] on p at bounding box center [340, 285] width 127 height 15
click at [473, 286] on p at bounding box center [465, 285] width 84 height 15
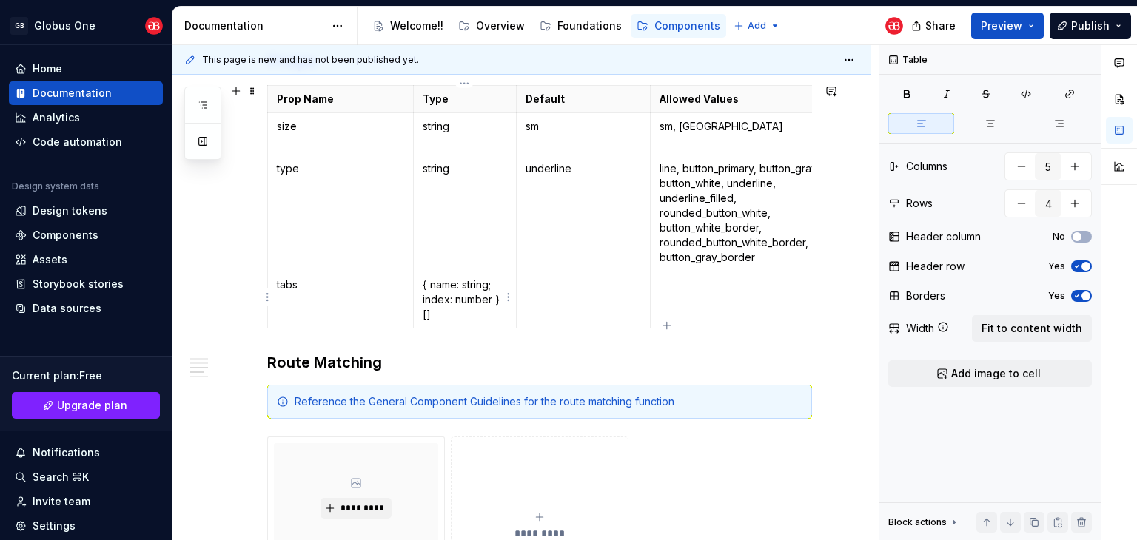
click at [435, 283] on p "{ name: string; index: number }[]" at bounding box center [465, 300] width 84 height 44
click at [567, 298] on td at bounding box center [583, 300] width 134 height 57
click at [713, 294] on td at bounding box center [747, 300] width 194 height 57
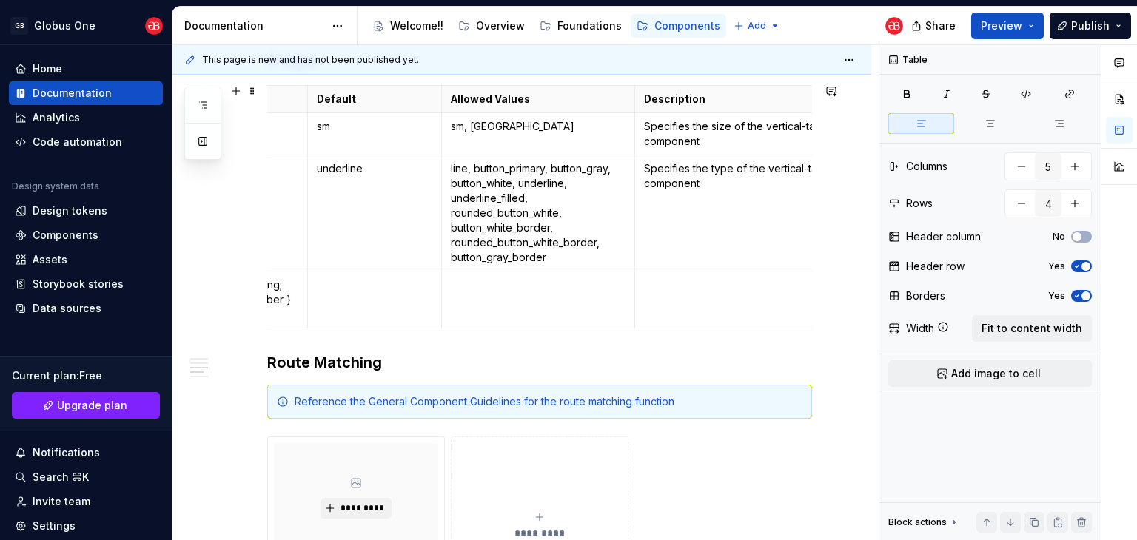
scroll to position [0, 255]
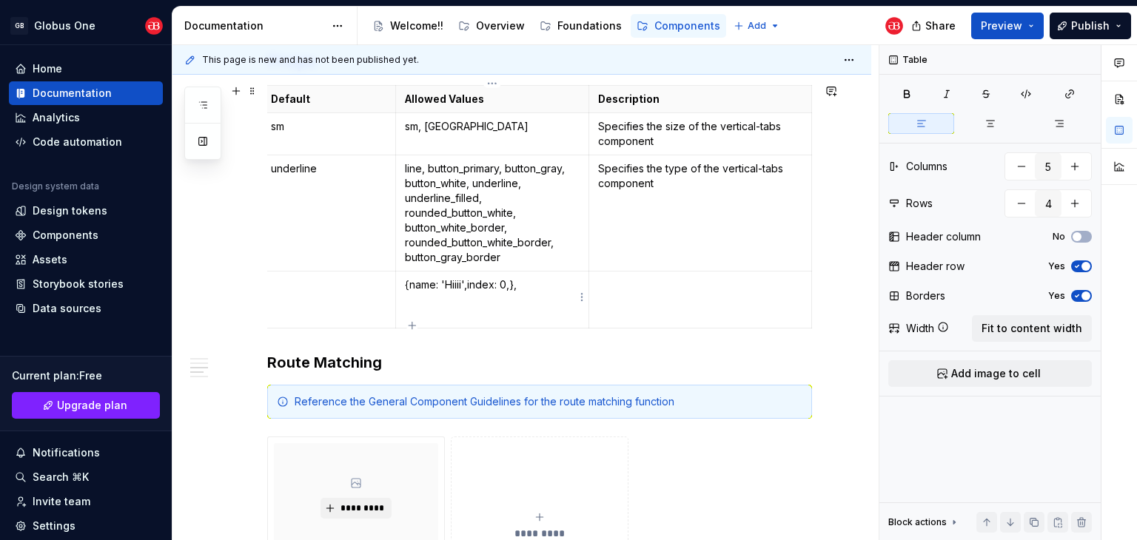
click at [423, 286] on p "{ name: 'Hiiii', index: 0, }," at bounding box center [492, 285] width 175 height 15
click at [405, 306] on p "name: 'Hiiii', index: 0, }," at bounding box center [492, 308] width 175 height 15
click at [488, 309] on p "name: 'Hiiii', index: 0, }," at bounding box center [492, 308] width 175 height 15
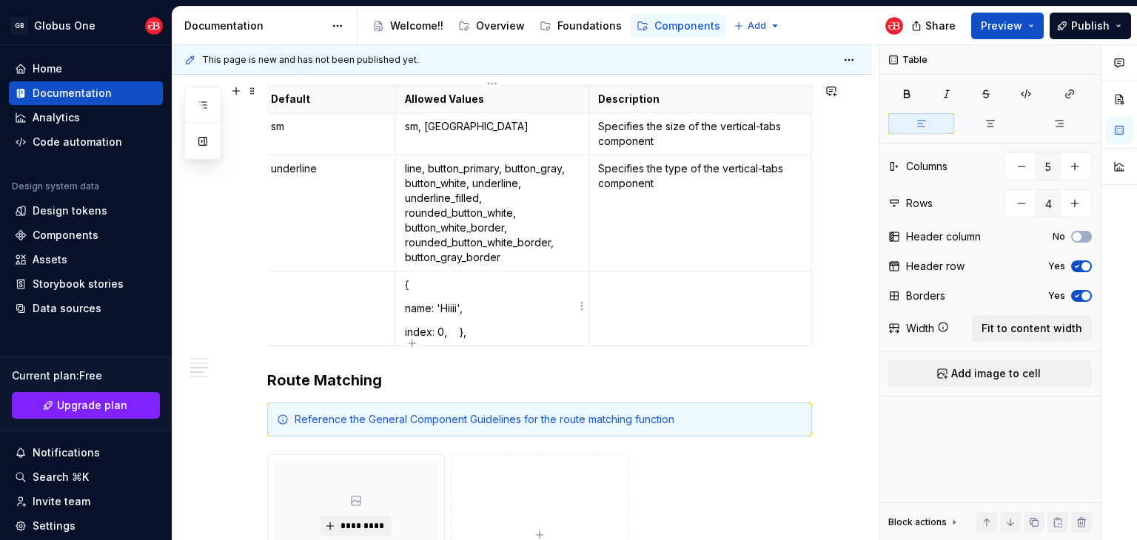
click at [466, 328] on p "index: 0, }," at bounding box center [492, 332] width 175 height 15
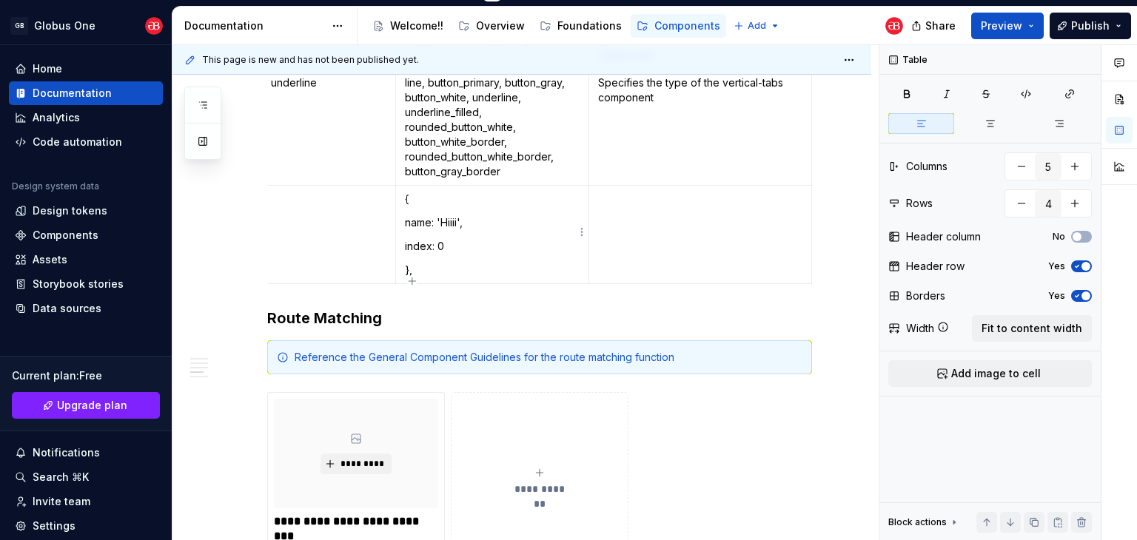
scroll to position [898, 0]
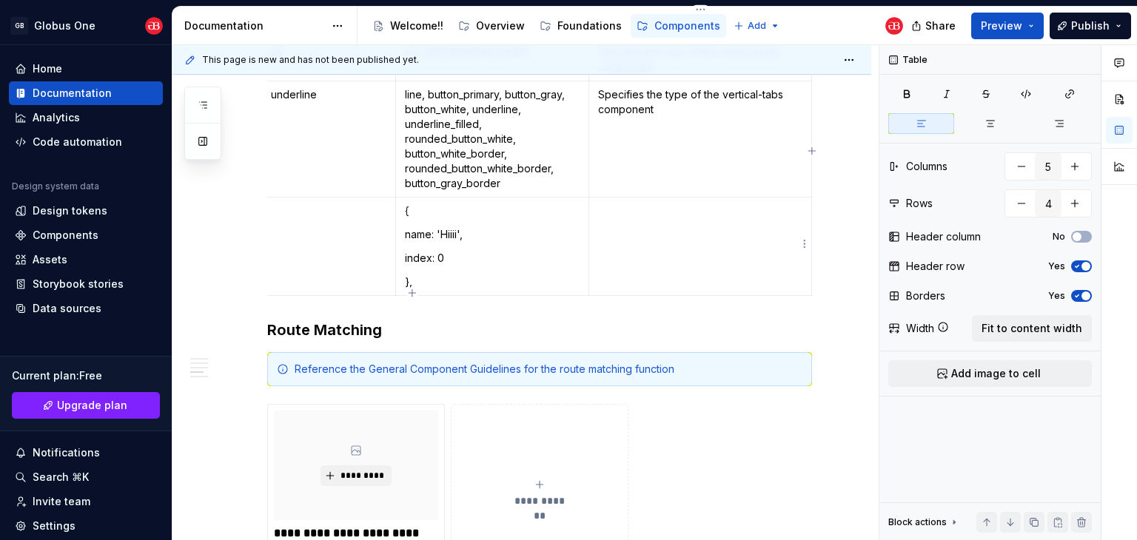
click at [663, 255] on td at bounding box center [700, 247] width 223 height 98
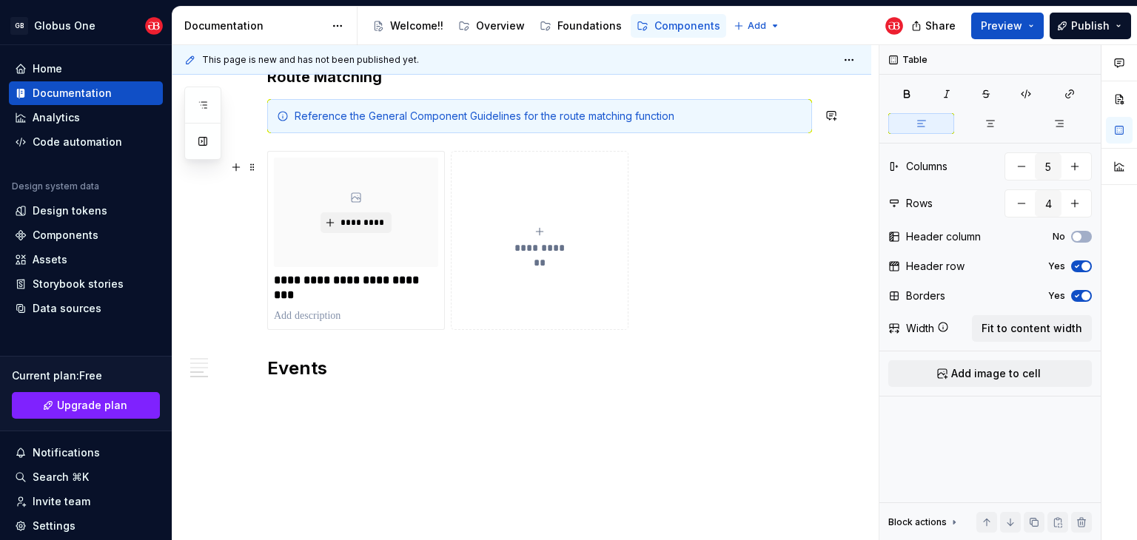
scroll to position [1208, 0]
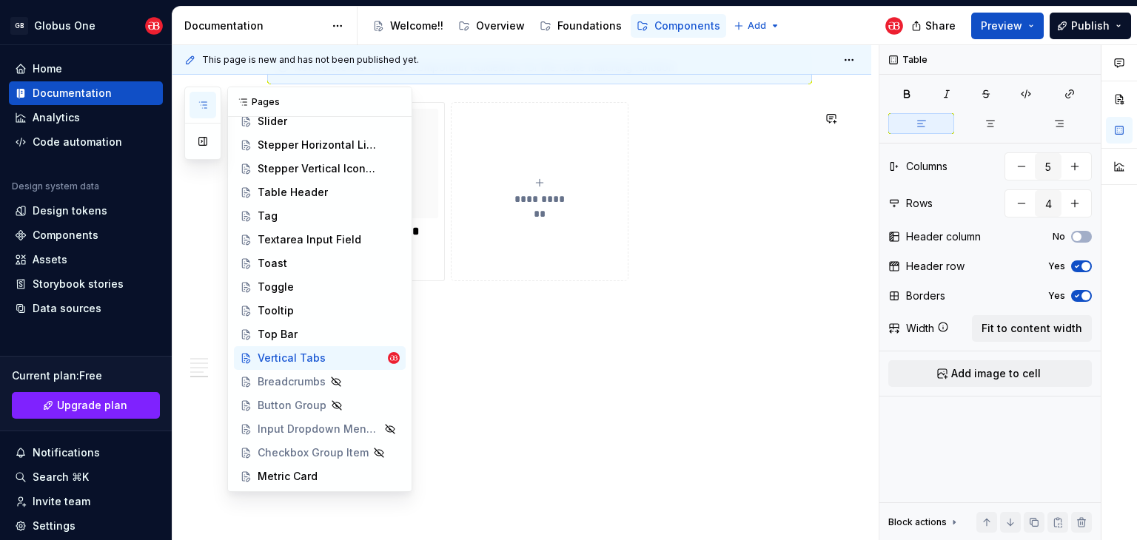
click at [197, 107] on icon "button" at bounding box center [203, 105] width 12 height 12
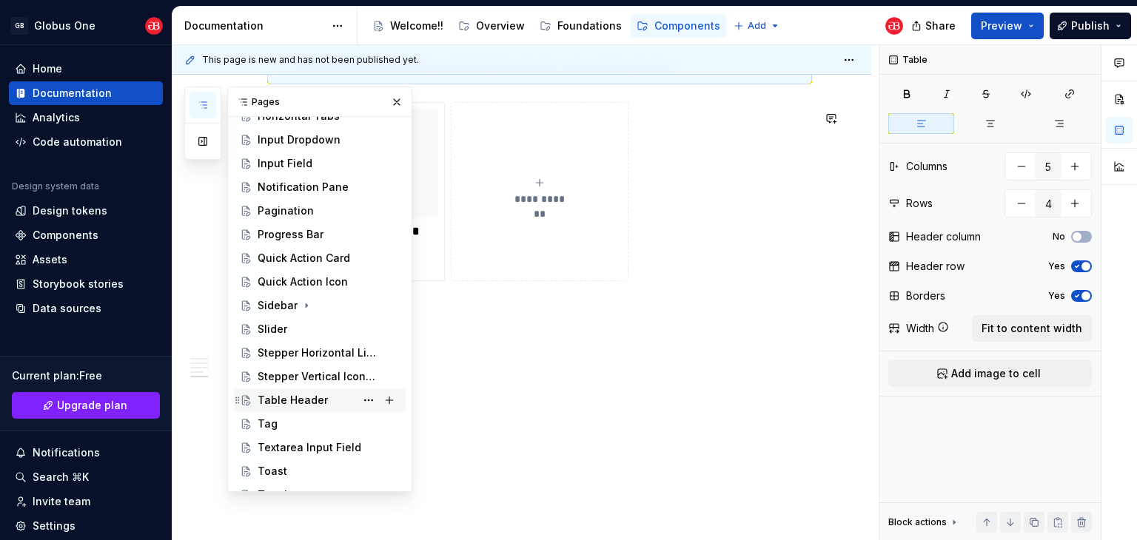
scroll to position [528, 0]
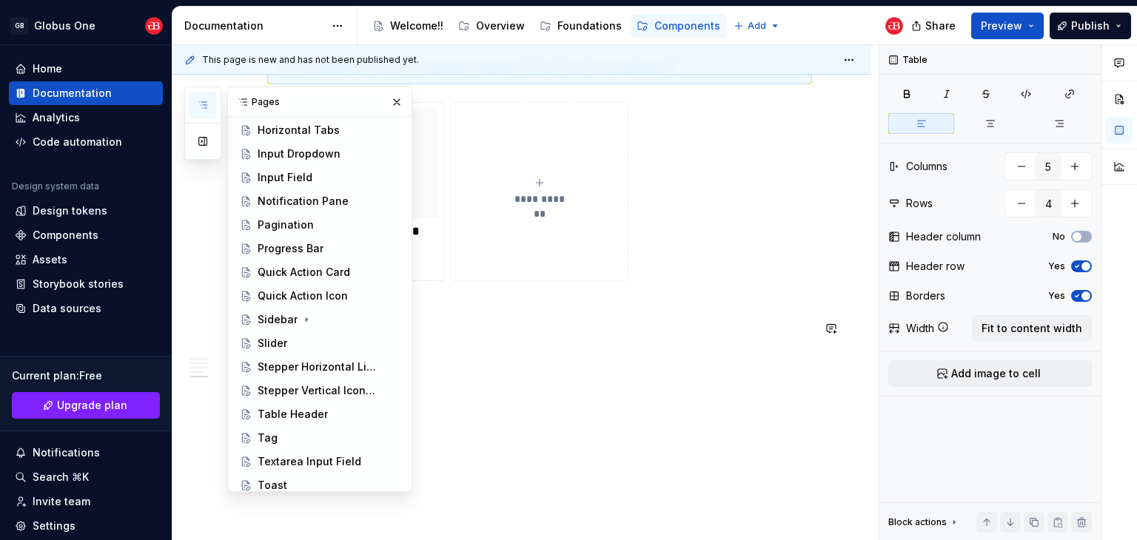
drag, startPoint x: 257, startPoint y: 324, endPoint x: 228, endPoint y: 316, distance: 30.0
click at [258, 324] on div "Sidebar" at bounding box center [278, 319] width 40 height 15
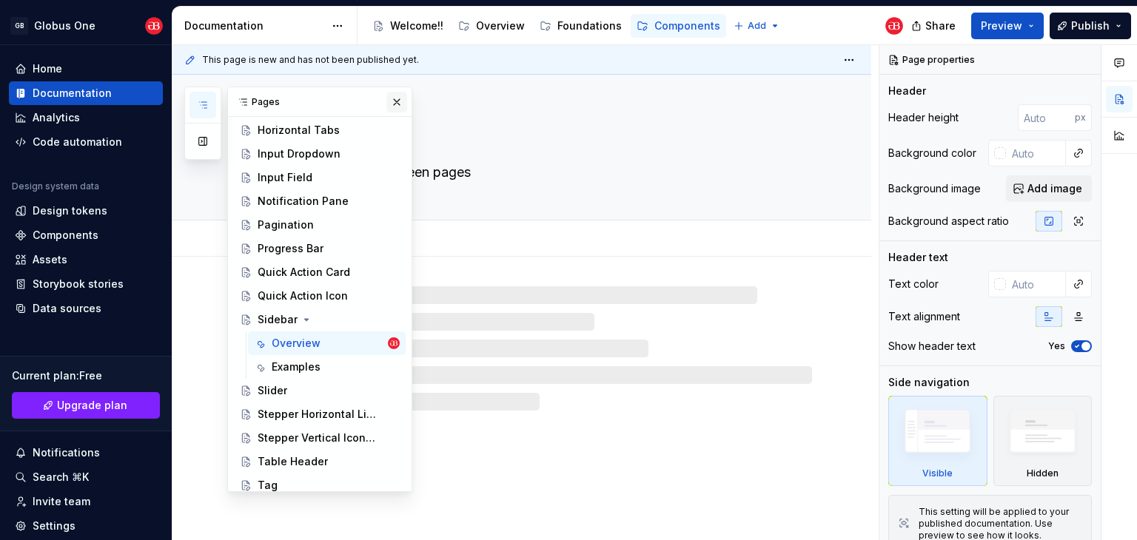
click at [391, 104] on button "button" at bounding box center [396, 102] width 21 height 21
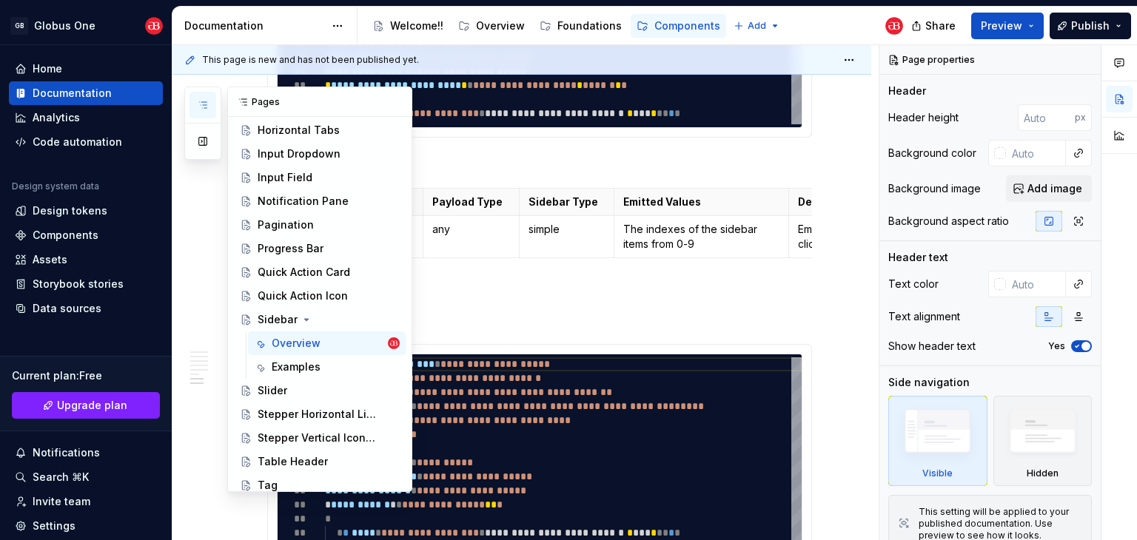
click at [194, 107] on button "button" at bounding box center [202, 105] width 27 height 27
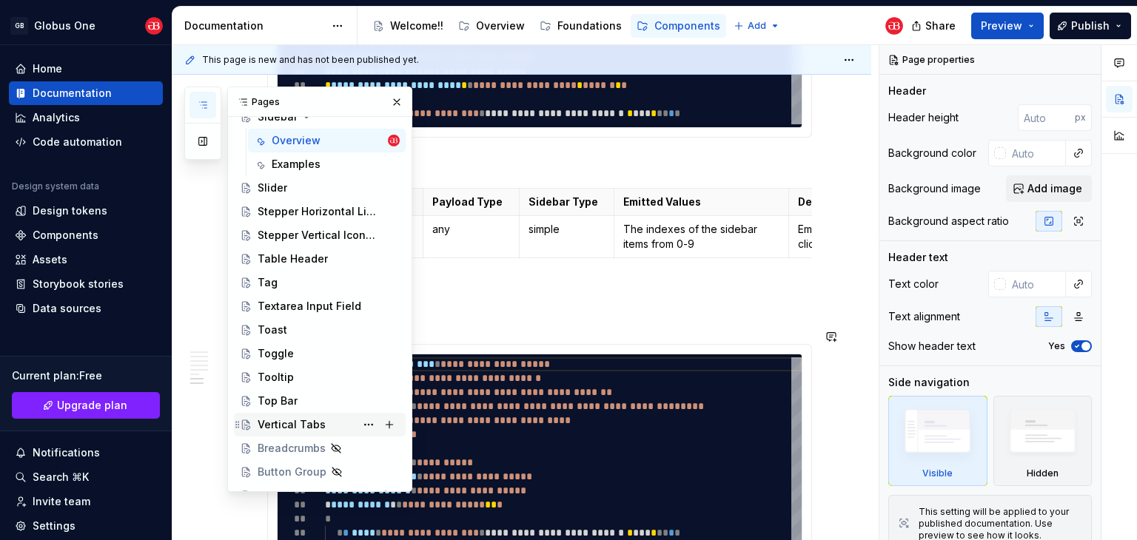
scroll to position [798, 0]
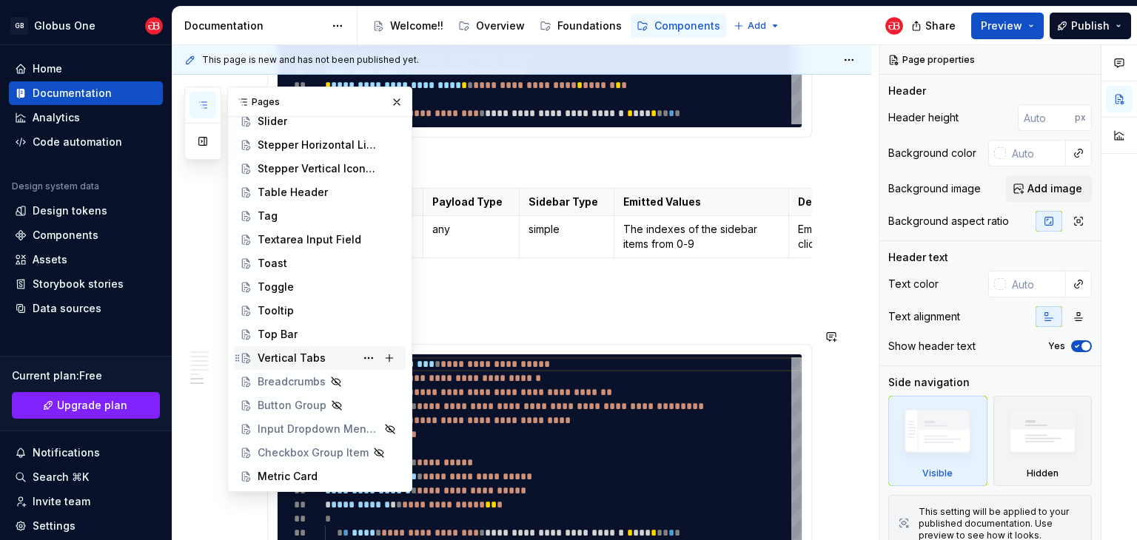
click at [287, 357] on div "Vertical Tabs" at bounding box center [292, 358] width 68 height 15
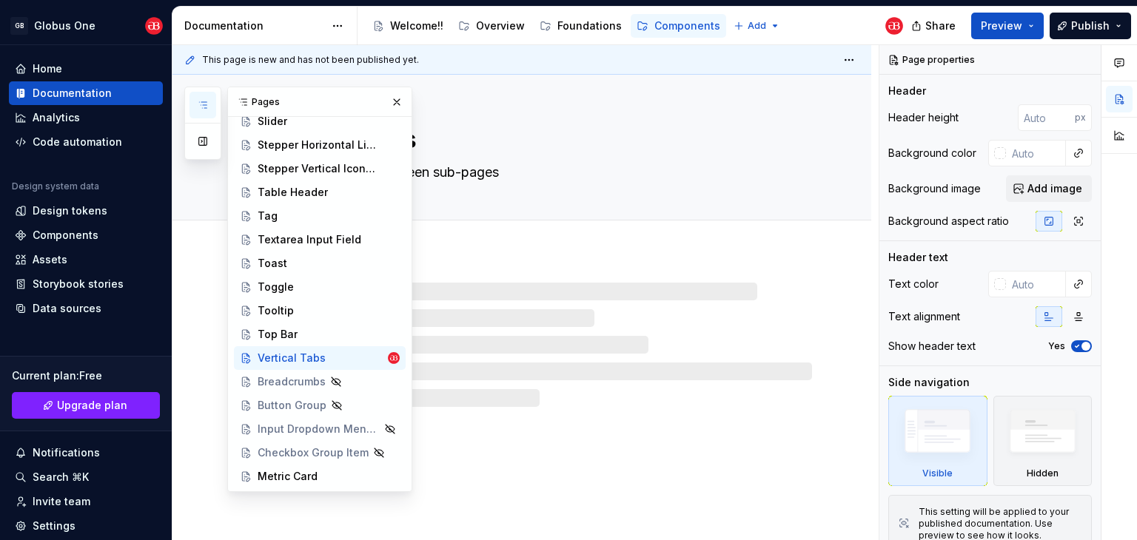
click at [386, 105] on button "button" at bounding box center [396, 102] width 21 height 21
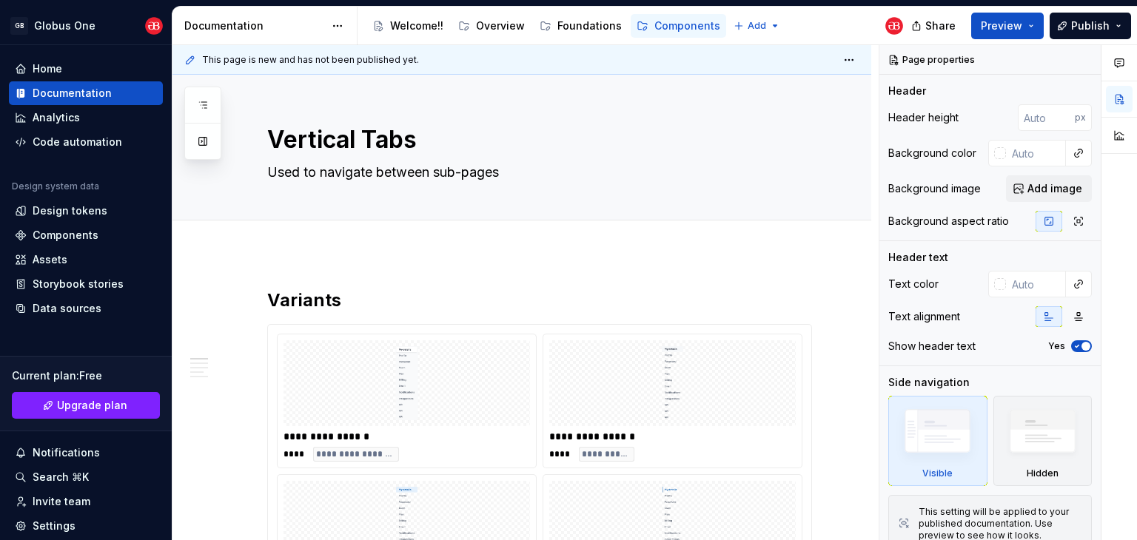
type textarea "*"
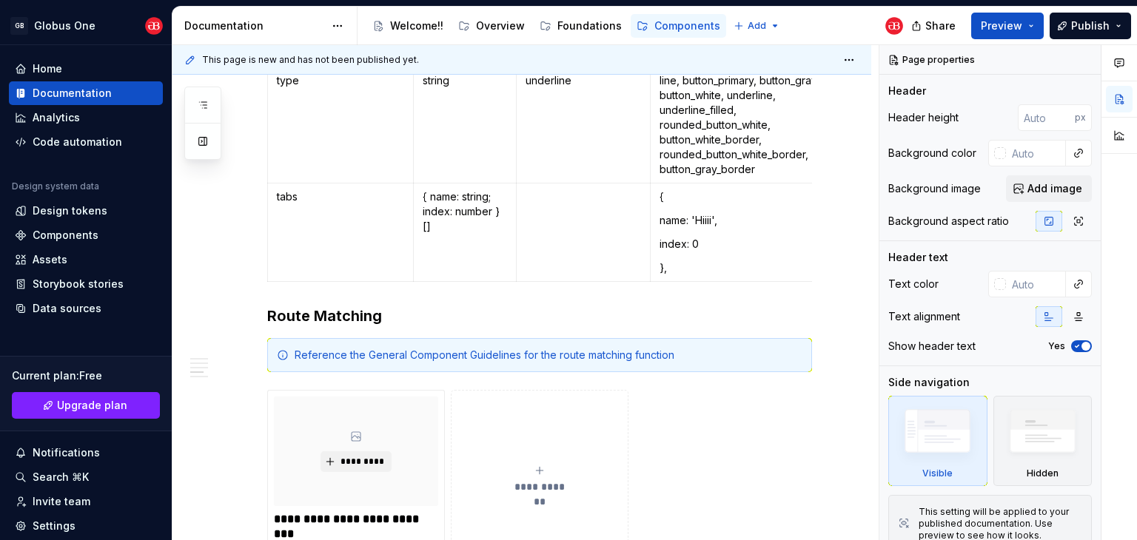
scroll to position [0, 255]
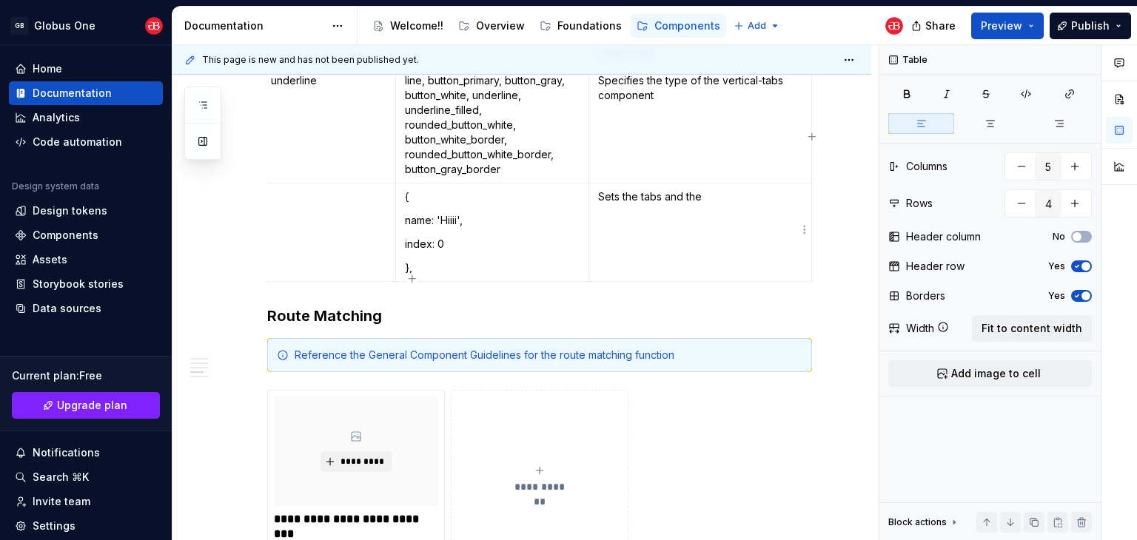
click at [728, 195] on p "Sets the tabs and the" at bounding box center [700, 196] width 204 height 15
click at [749, 248] on td "Sets the tabs based on the number of objects in the array i.e Two objects means…" at bounding box center [700, 233] width 223 height 98
click at [773, 226] on p "Sets the tabs based on the number of objects in the array i.e Two objects means…" at bounding box center [700, 218] width 204 height 59
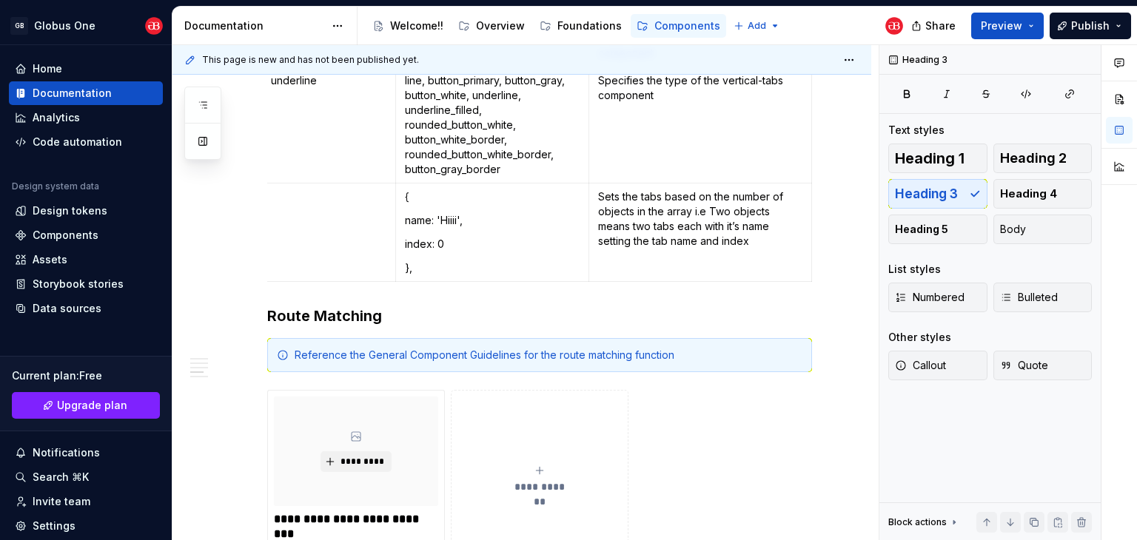
drag, startPoint x: 782, startPoint y: 258, endPoint x: 785, endPoint y: 246, distance: 13.1
click at [785, 246] on td "Sets the tabs based on the number of objects in the array i.e Two objects means…" at bounding box center [700, 233] width 223 height 98
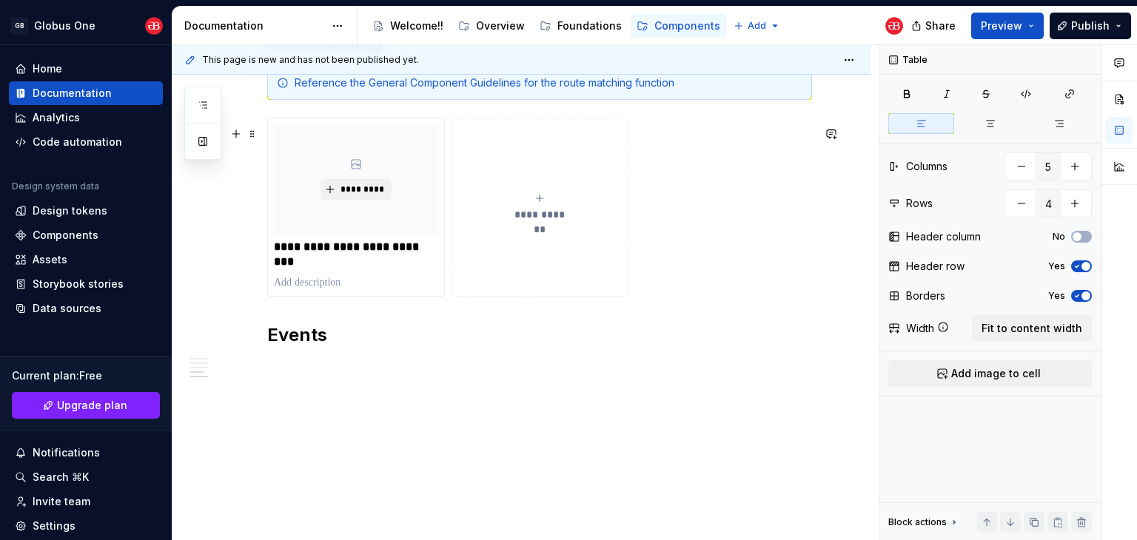
scroll to position [1208, 0]
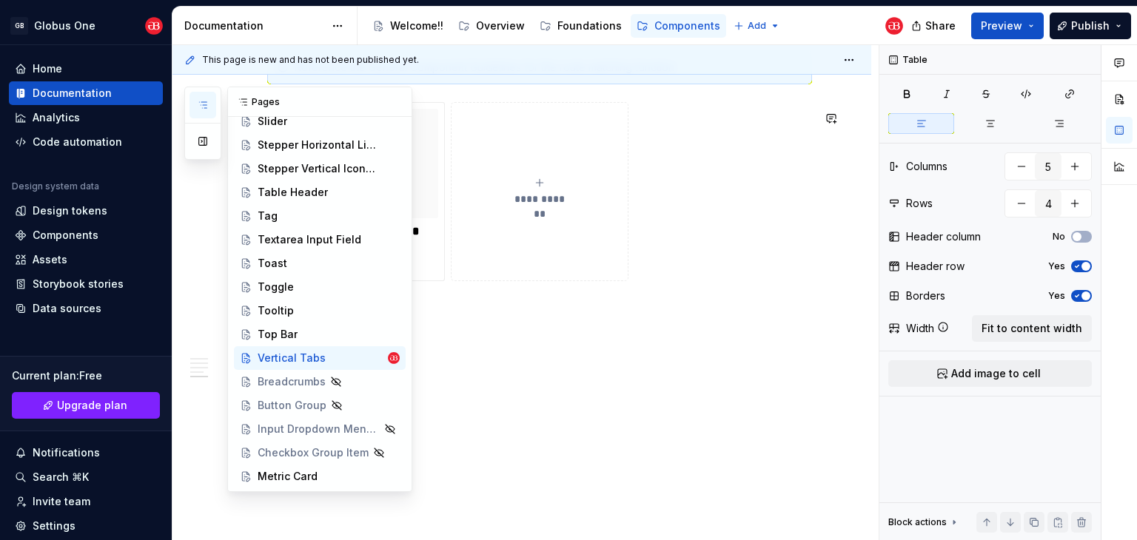
click at [205, 101] on icon "button" at bounding box center [203, 105] width 12 height 12
click at [289, 335] on div "Top Bar" at bounding box center [278, 334] width 40 height 15
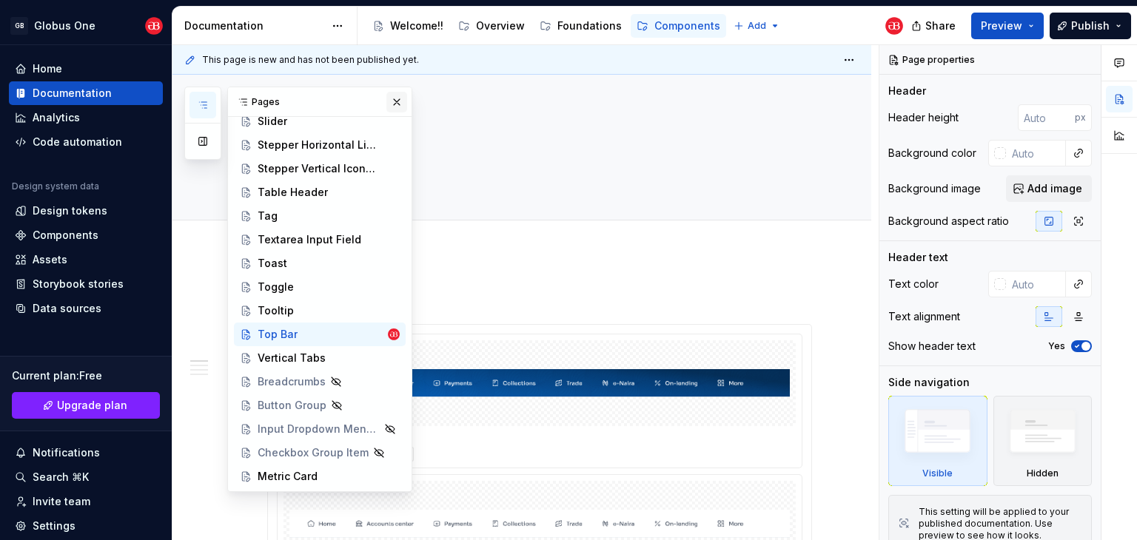
click at [386, 104] on button "button" at bounding box center [396, 102] width 21 height 21
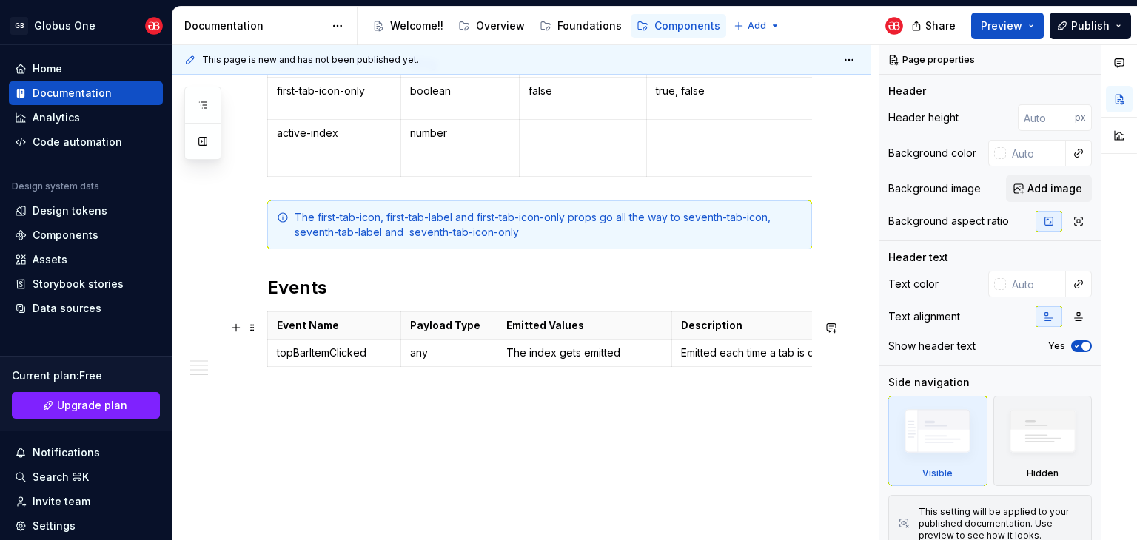
scroll to position [937, 0]
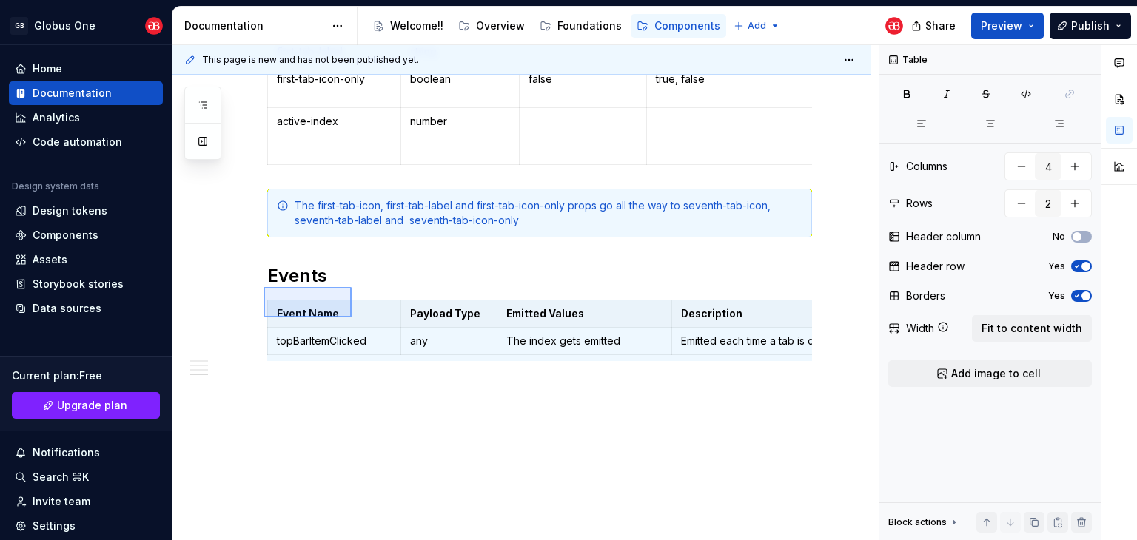
drag, startPoint x: 263, startPoint y: 287, endPoint x: 352, endPoint y: 318, distance: 93.9
click at [352, 318] on div "**********" at bounding box center [525, 293] width 706 height 496
copy h2 "Events"
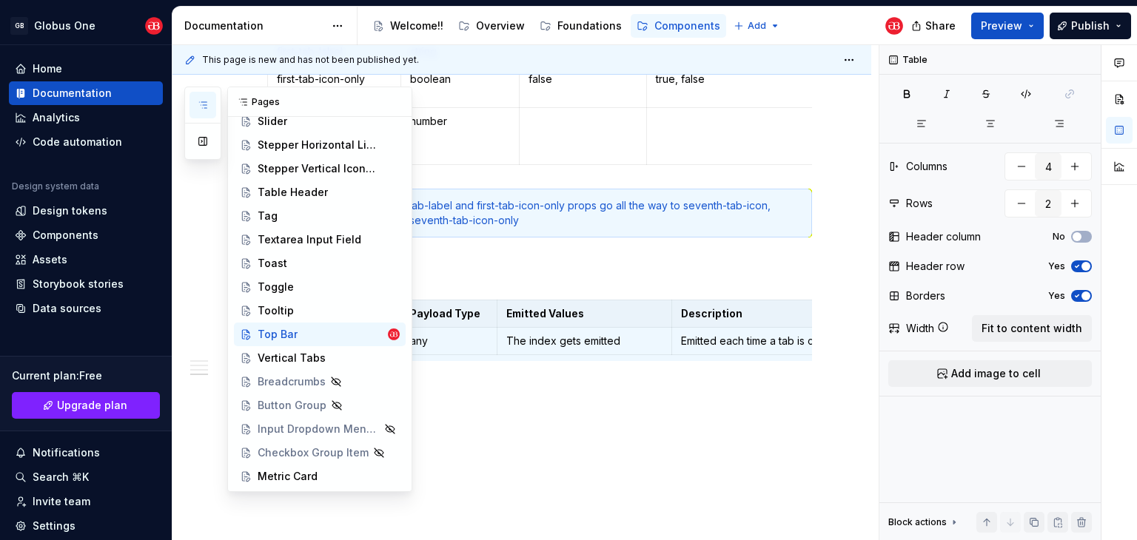
click at [202, 105] on icon "button" at bounding box center [203, 105] width 12 height 12
click at [284, 359] on div "Vertical Tabs" at bounding box center [292, 358] width 68 height 15
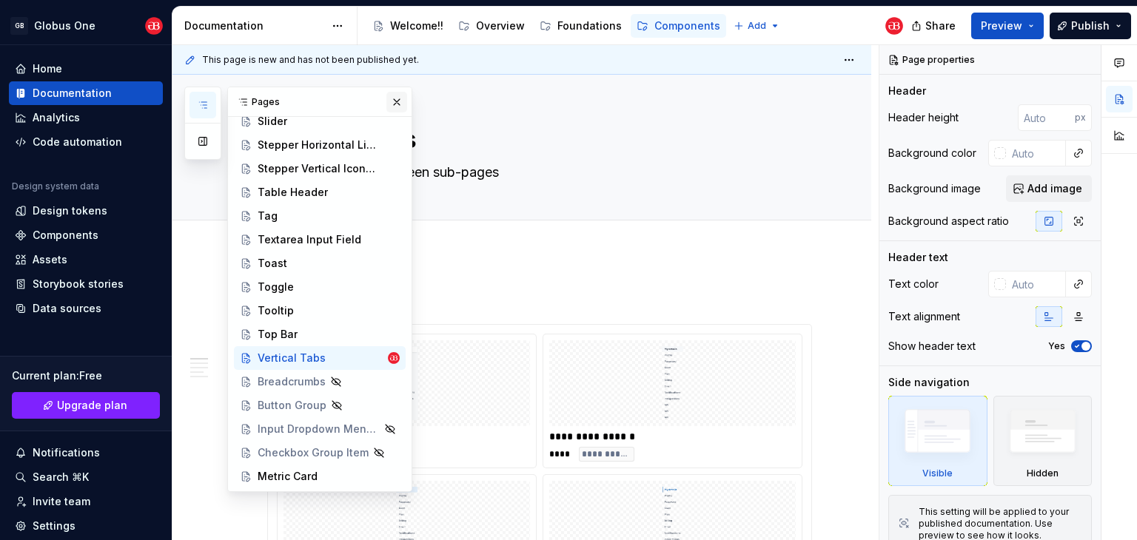
click at [394, 104] on button "button" at bounding box center [396, 102] width 21 height 21
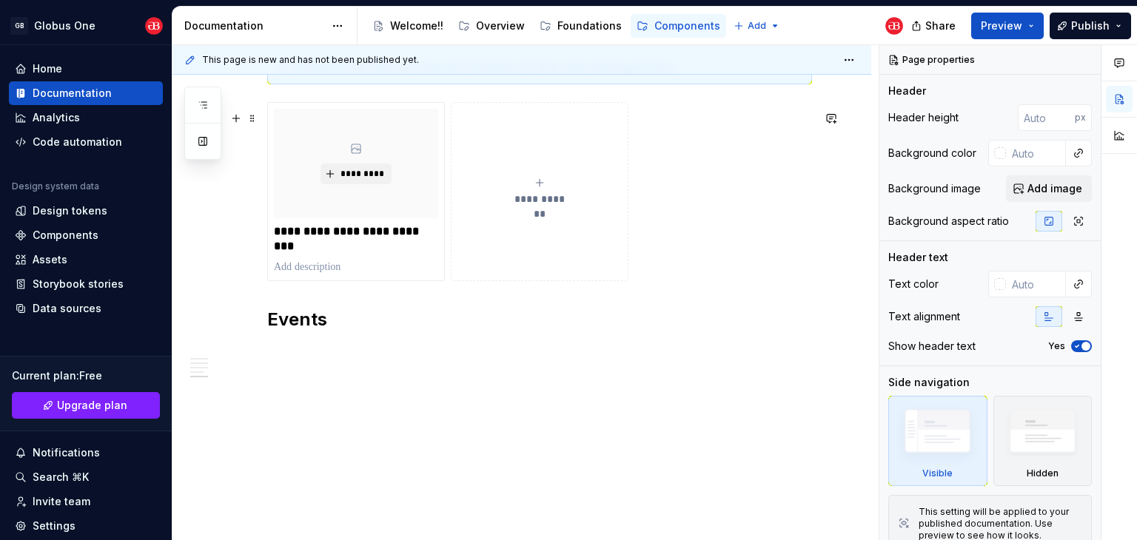
scroll to position [1208, 0]
click at [312, 350] on p at bounding box center [539, 352] width 545 height 18
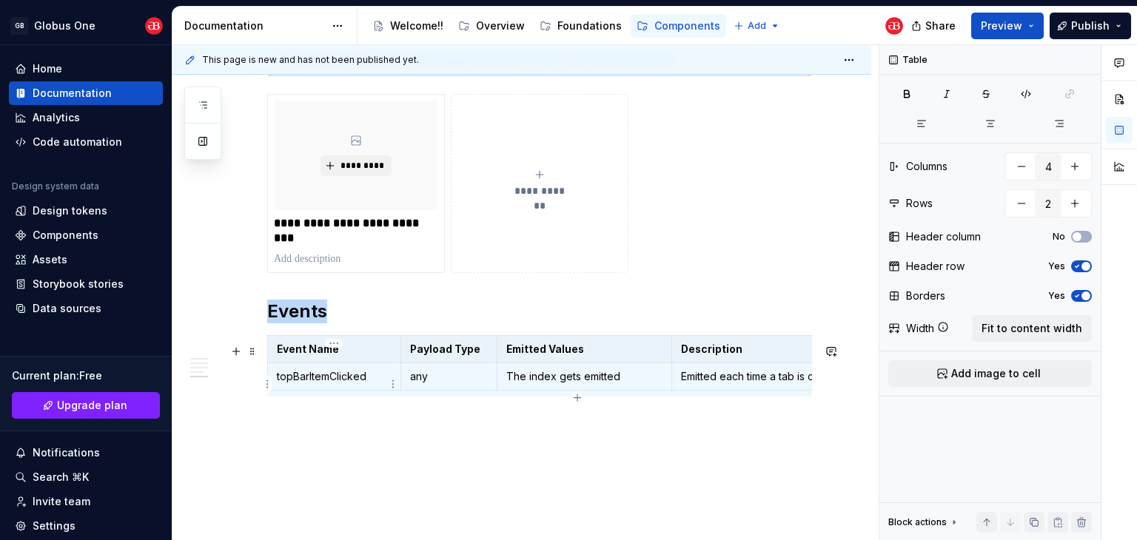
click at [309, 381] on p "topBarItemClicked" at bounding box center [334, 376] width 115 height 15
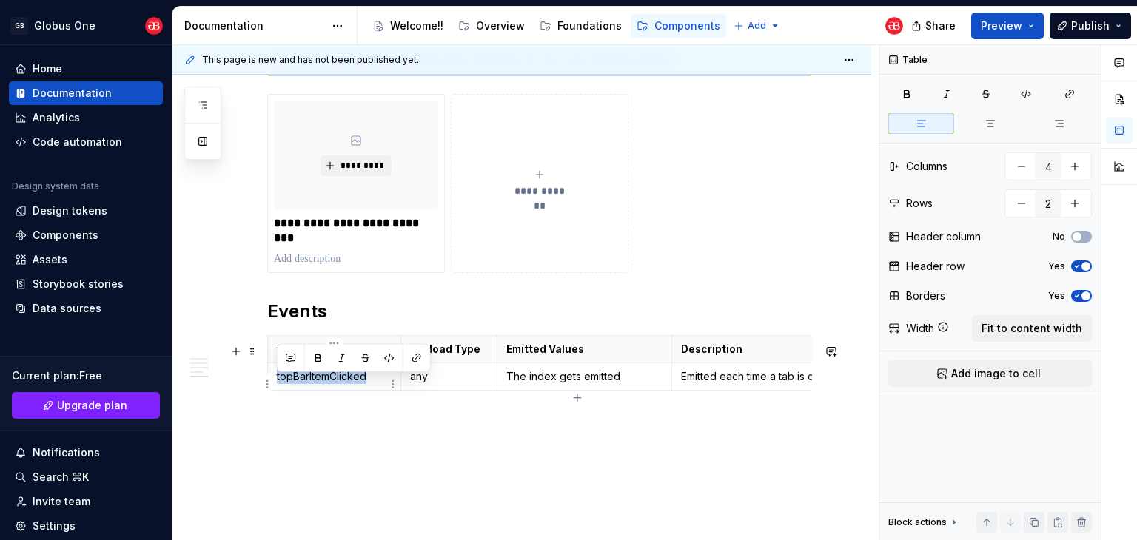
click at [309, 381] on p "topBarItemClicked" at bounding box center [334, 376] width 115 height 15
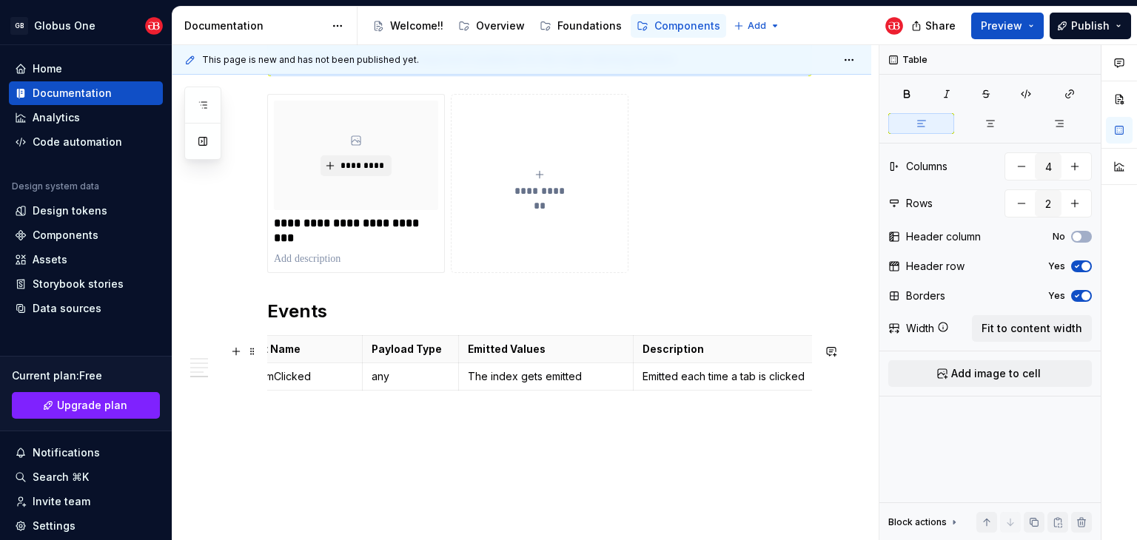
scroll to position [0, 75]
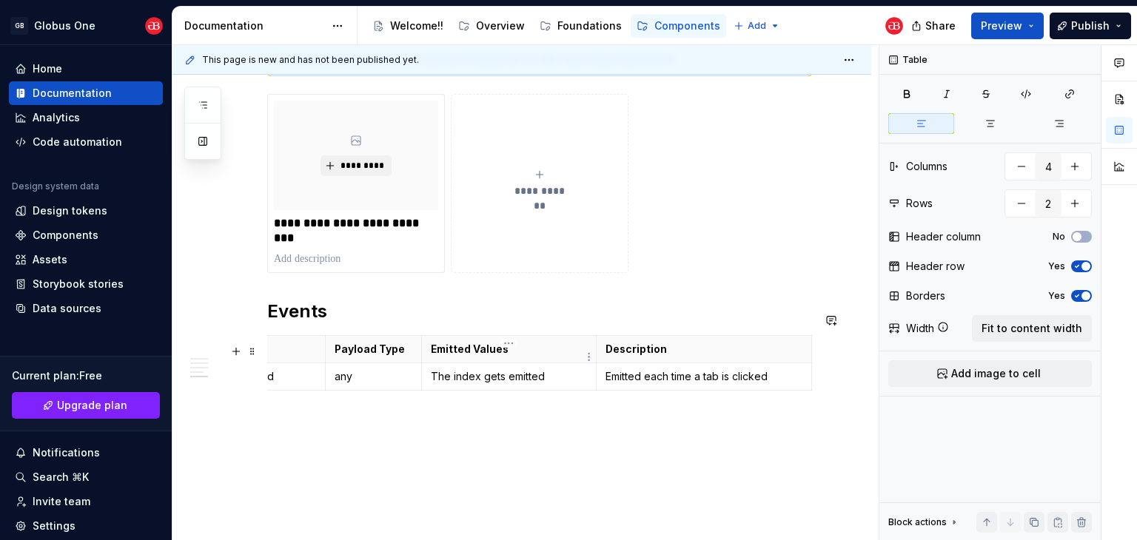
type textarea "*"
click at [476, 384] on p "The index gets emitted" at bounding box center [509, 376] width 157 height 15
click at [494, 394] on p "The index and label gets emitted" at bounding box center [509, 384] width 157 height 30
click at [467, 399] on p "The index and label gets emitted. The label is the tab name" at bounding box center [509, 391] width 157 height 44
click at [473, 400] on p "The index and label gets emitted. The label is the tab name" at bounding box center [509, 391] width 157 height 44
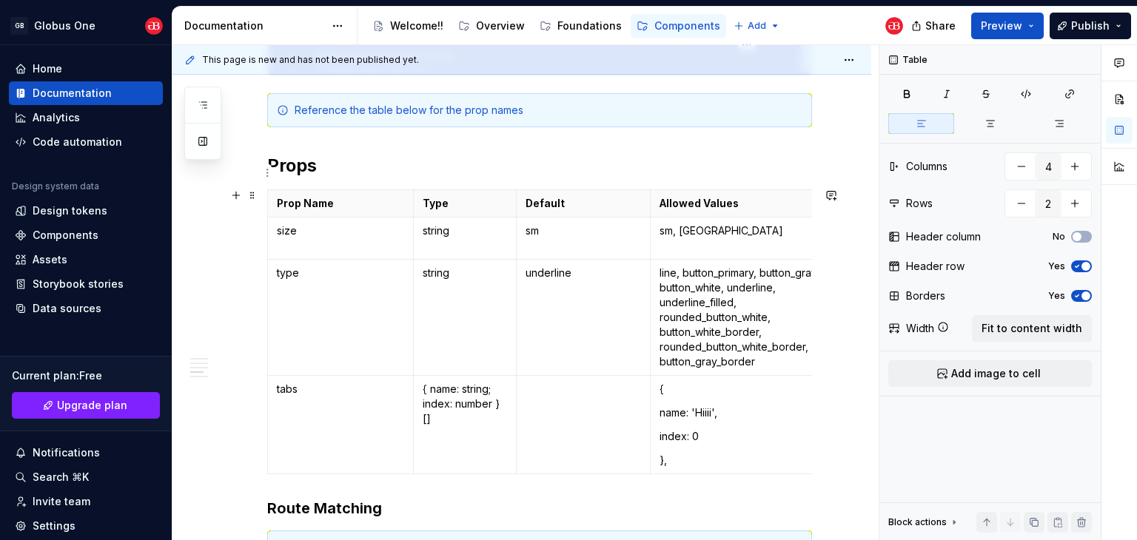
scroll to position [641, 0]
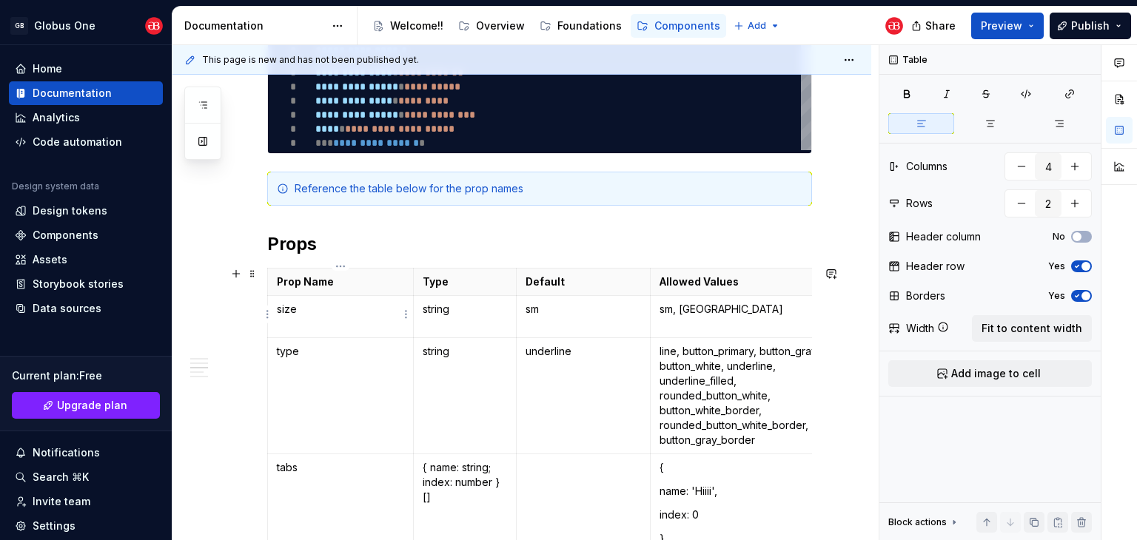
type textarea "*"
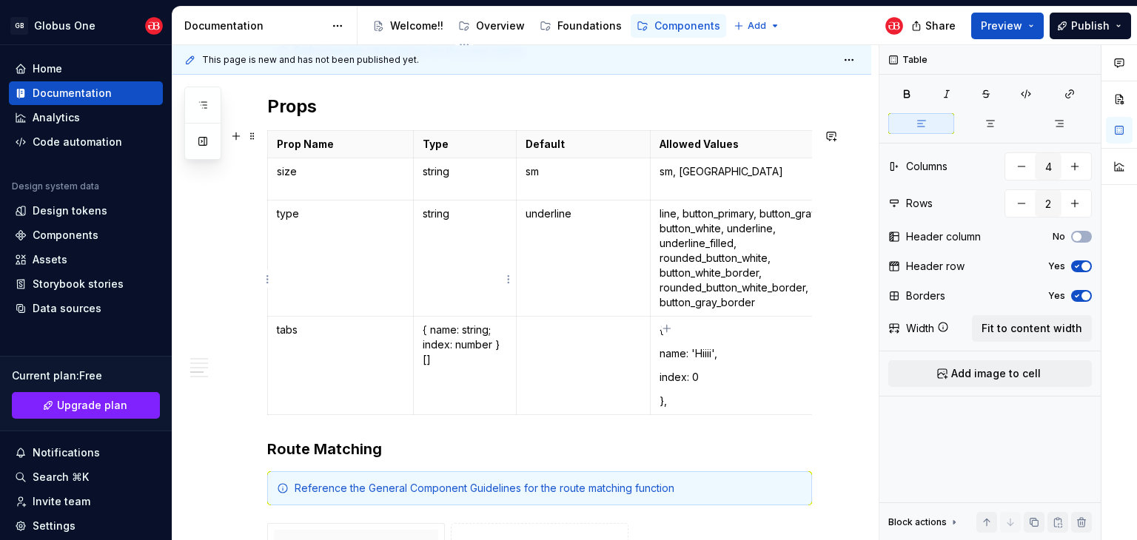
scroll to position [863, 0]
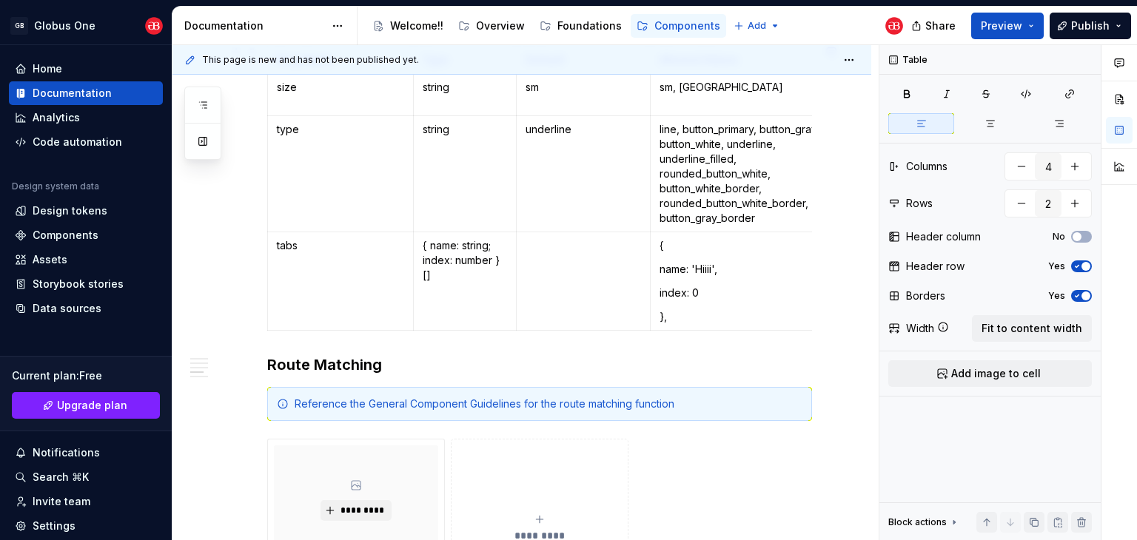
click at [269, 279] on html "GB Globus One Home Documentation Analytics Code automation Design system data D…" at bounding box center [568, 270] width 1137 height 540
type input "5"
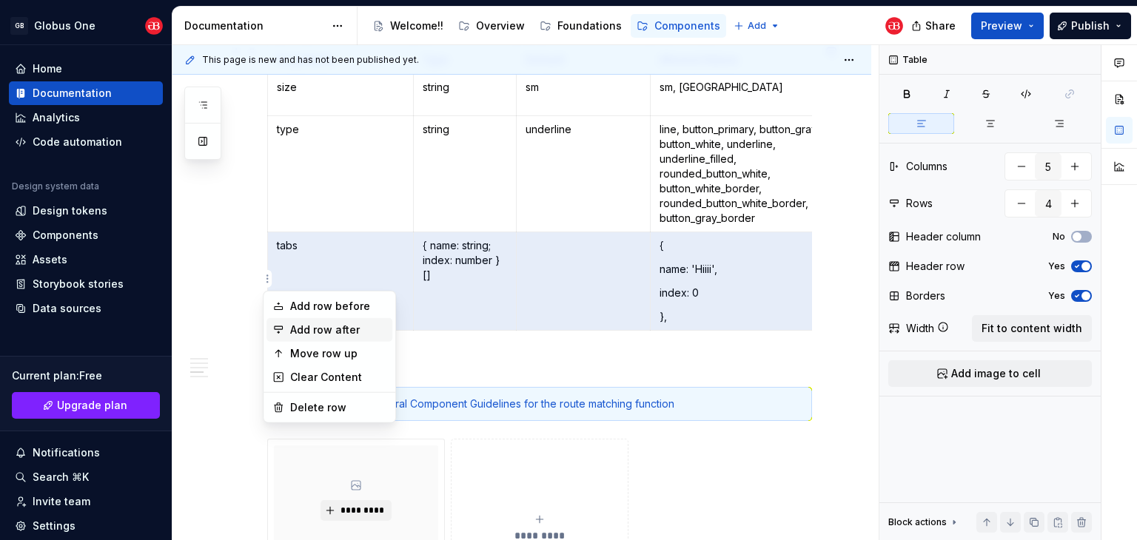
click at [303, 326] on div "Add row after" at bounding box center [338, 330] width 96 height 15
type input "5"
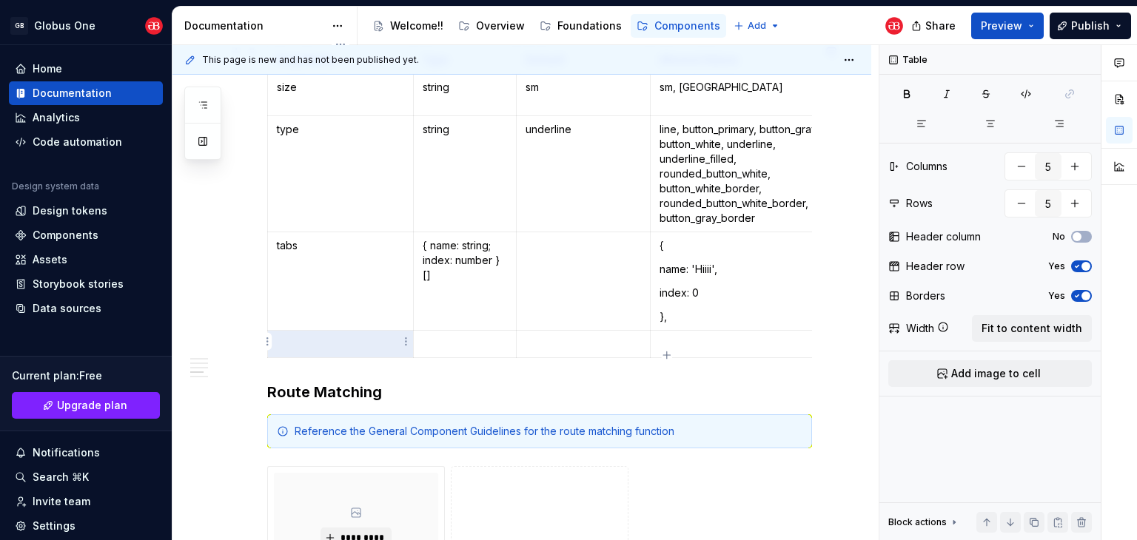
click at [353, 350] on td at bounding box center [341, 344] width 146 height 27
click at [323, 340] on p at bounding box center [340, 344] width 127 height 15
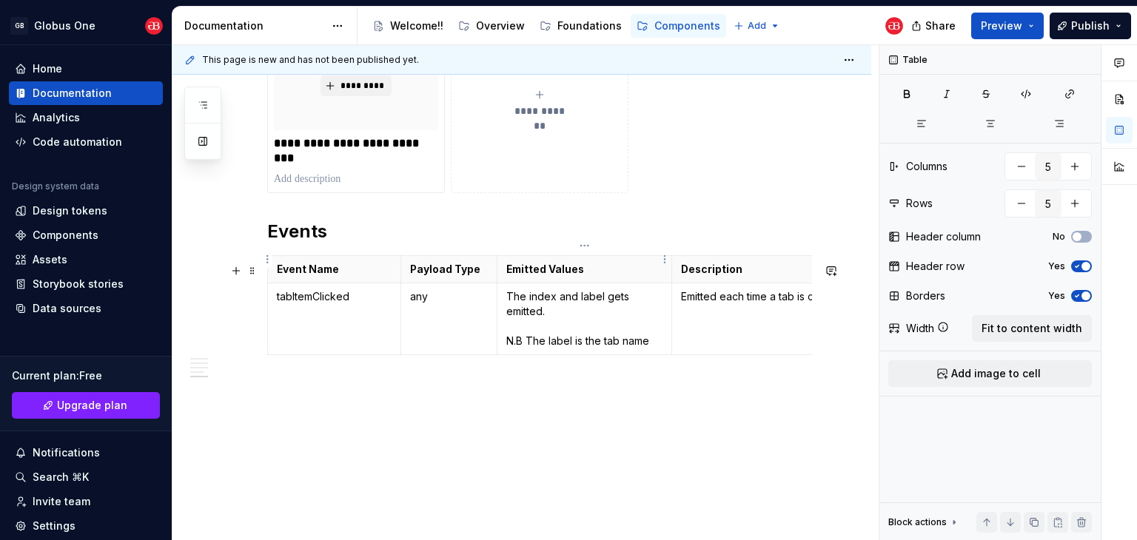
scroll to position [1275, 0]
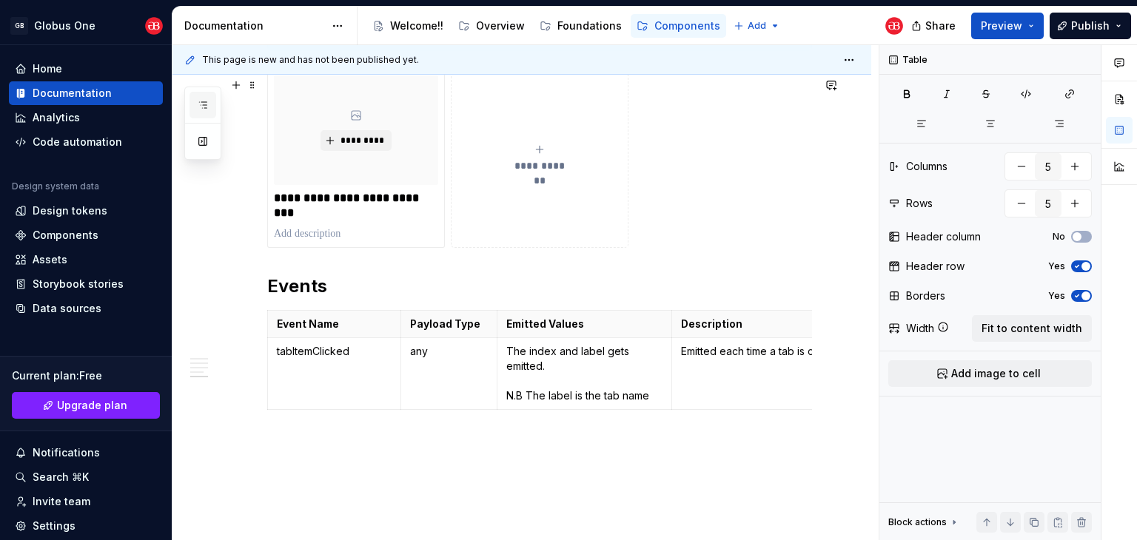
click at [210, 104] on button "button" at bounding box center [202, 105] width 27 height 27
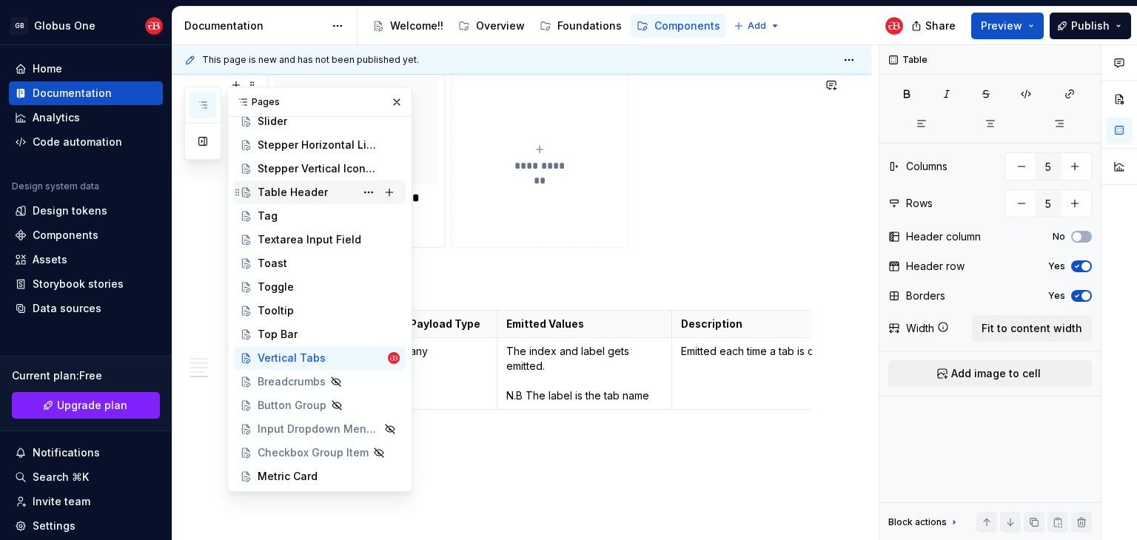
click at [315, 199] on div "Table Header" at bounding box center [329, 192] width 142 height 21
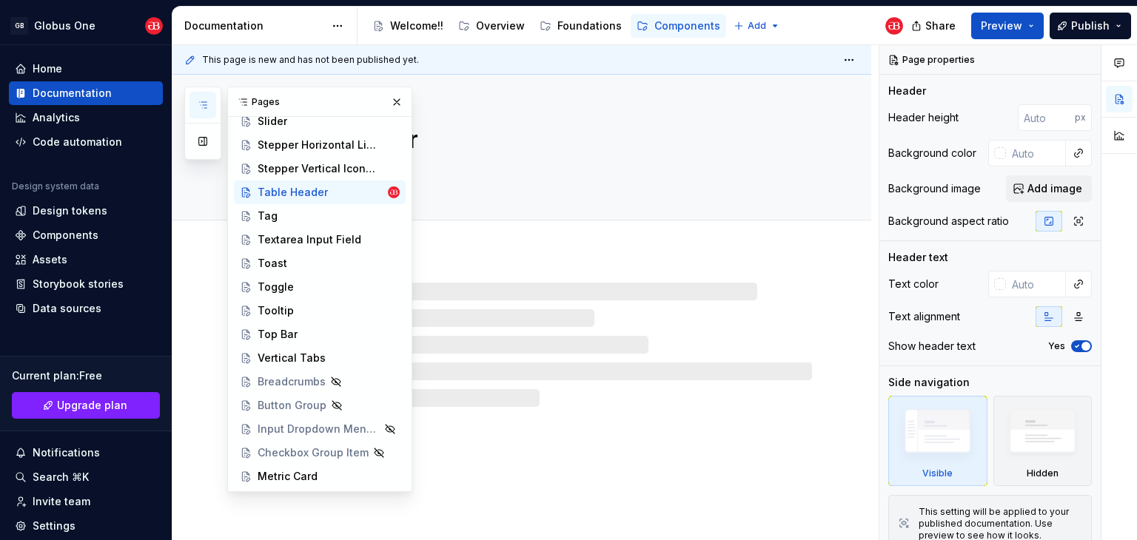
click at [389, 107] on button "button" at bounding box center [396, 102] width 21 height 21
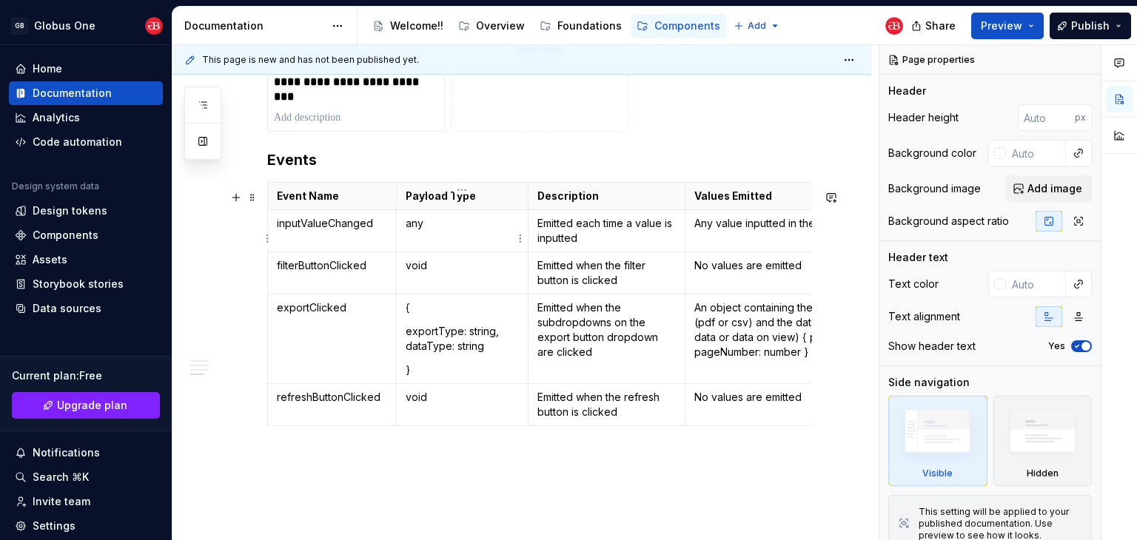
scroll to position [1421, 0]
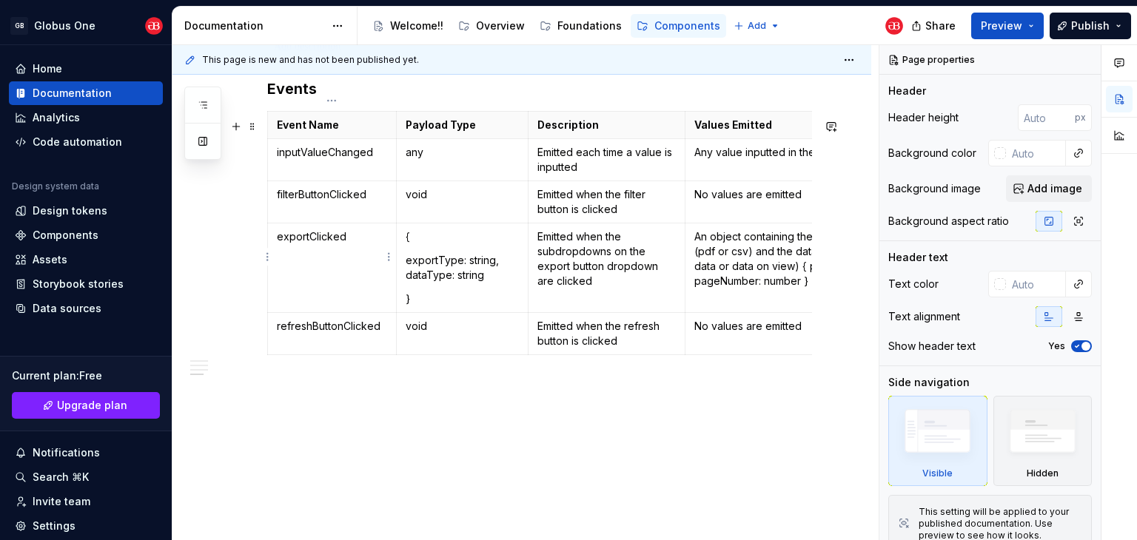
type textarea "*"
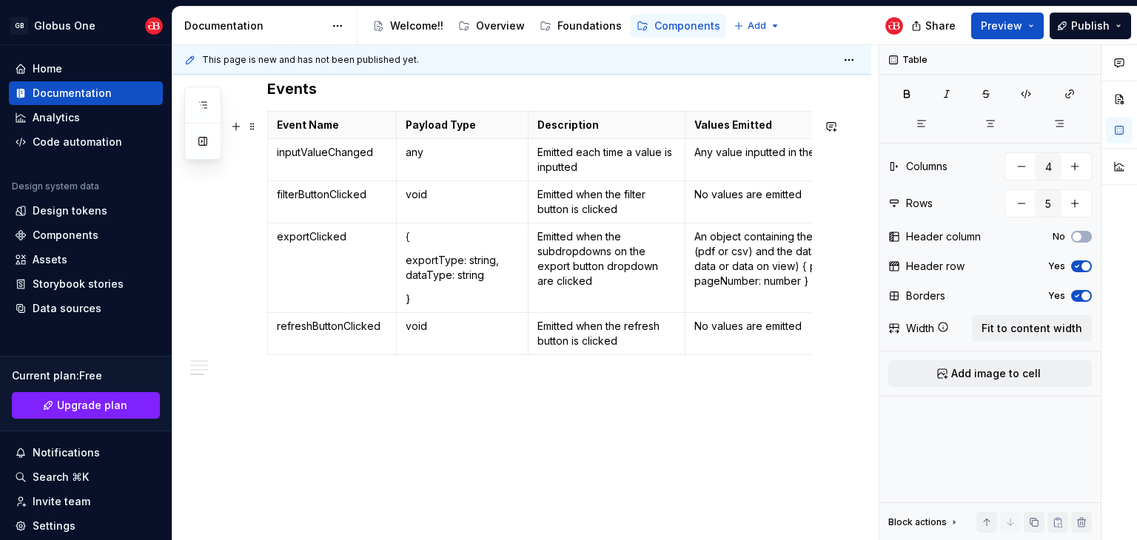
click at [270, 329] on html "GB Globus One Home Documentation Analytics Code automation Design system data D…" at bounding box center [568, 270] width 1137 height 540
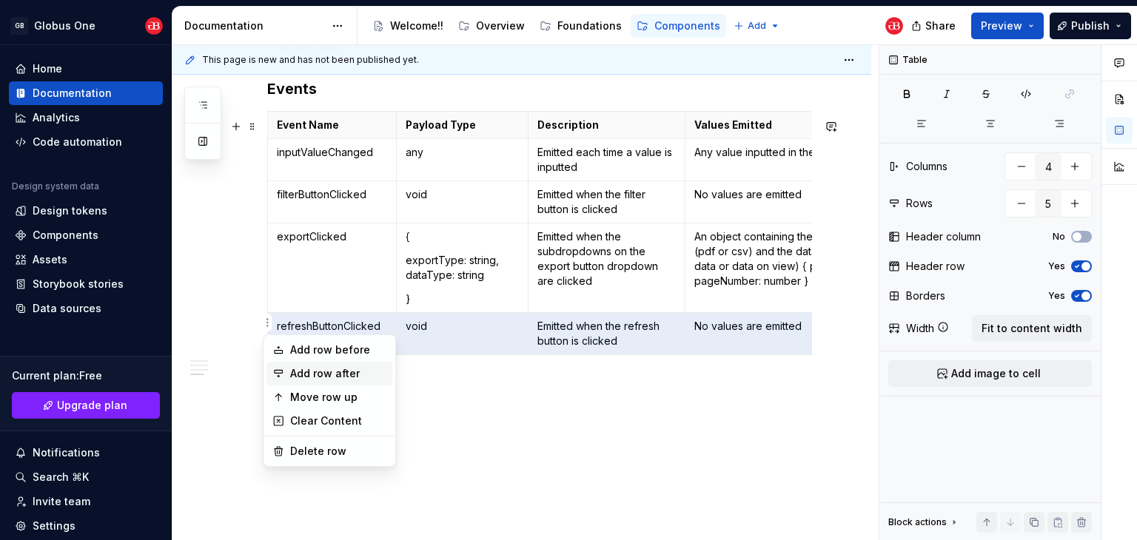
click at [329, 366] on div "Add row after" at bounding box center [338, 373] width 96 height 15
type input "6"
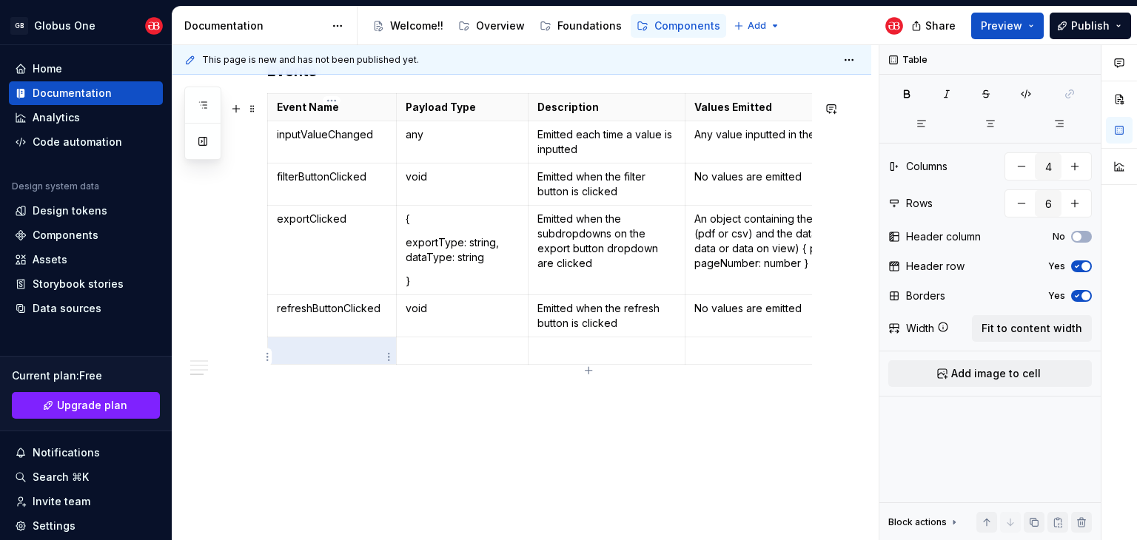
click at [315, 357] on p at bounding box center [332, 350] width 110 height 15
type textarea "*"
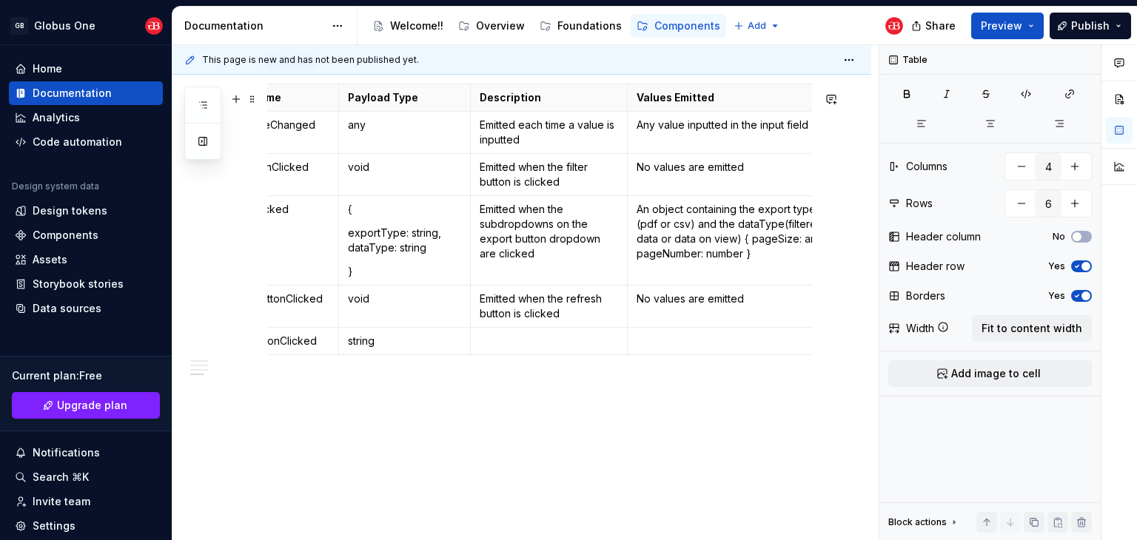
scroll to position [0, 98]
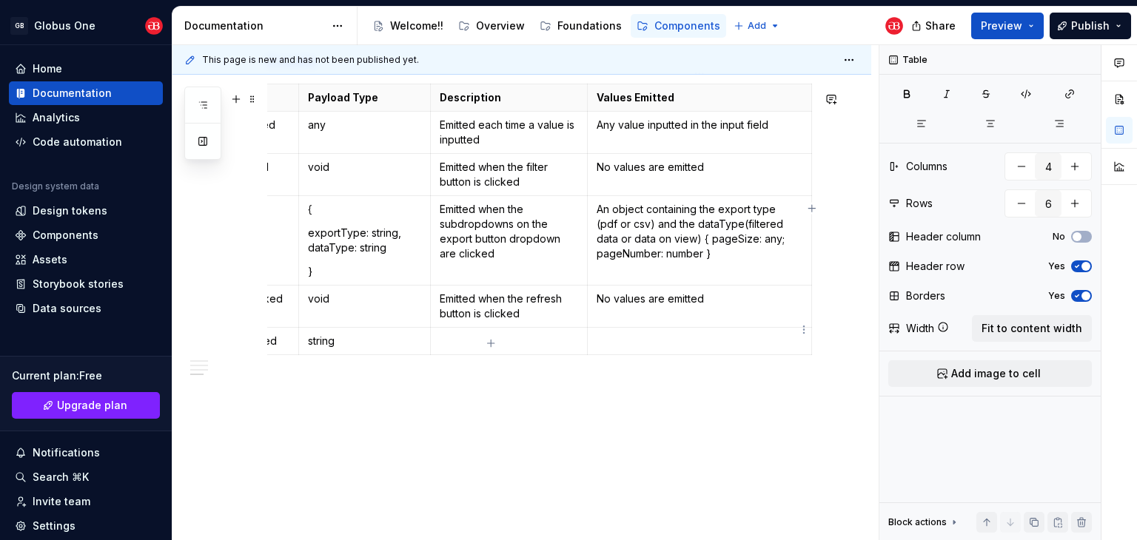
click at [698, 334] on p at bounding box center [700, 341] width 206 height 15
click at [473, 334] on p at bounding box center [509, 341] width 139 height 15
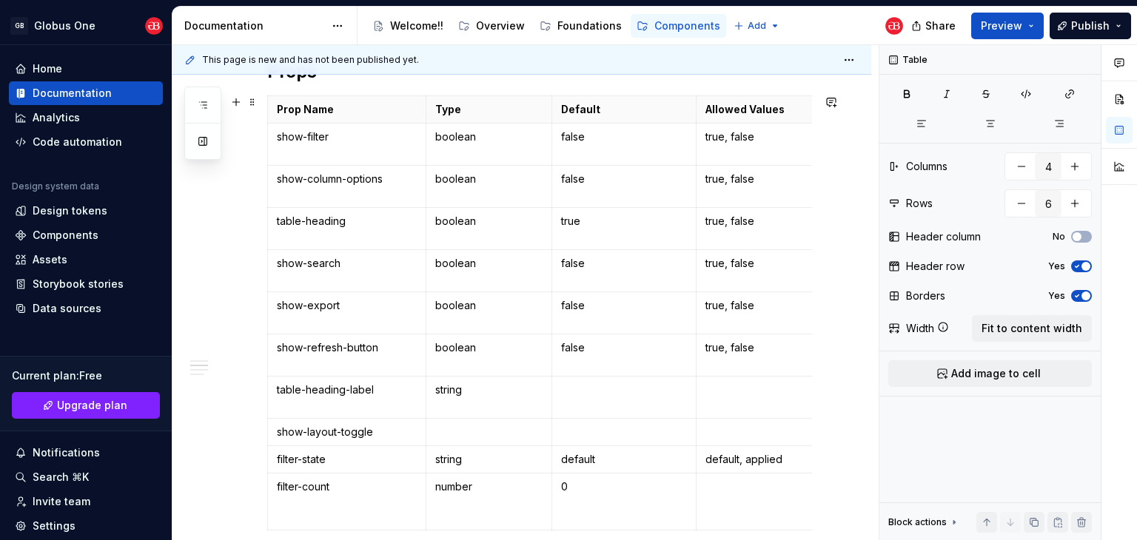
scroll to position [708, 0]
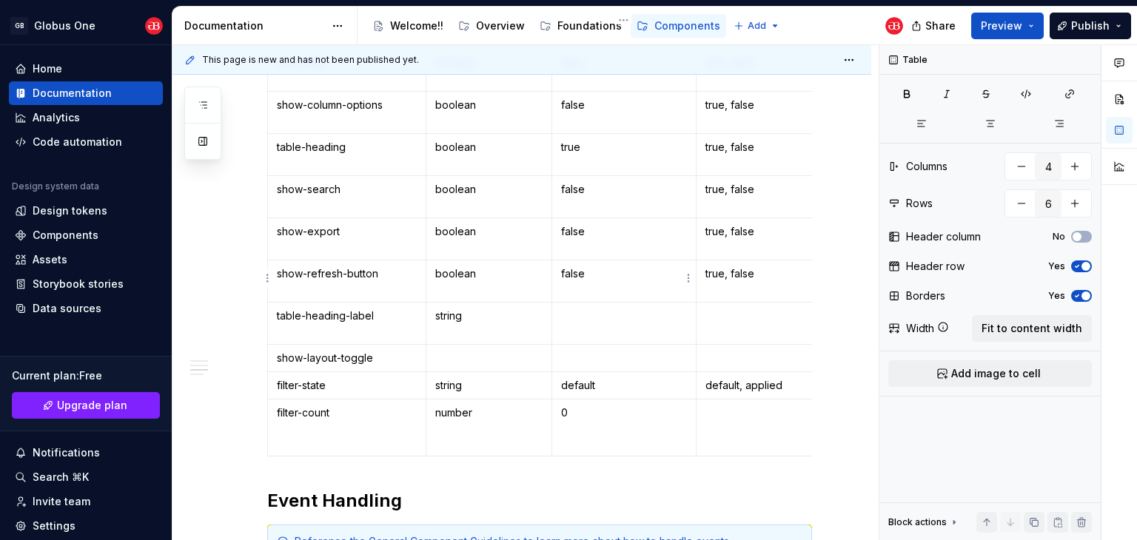
type textarea "*"
click at [266, 279] on html "GB Globus One Home Documentation Analytics Code automation Design system data D…" at bounding box center [568, 270] width 1137 height 540
type input "5"
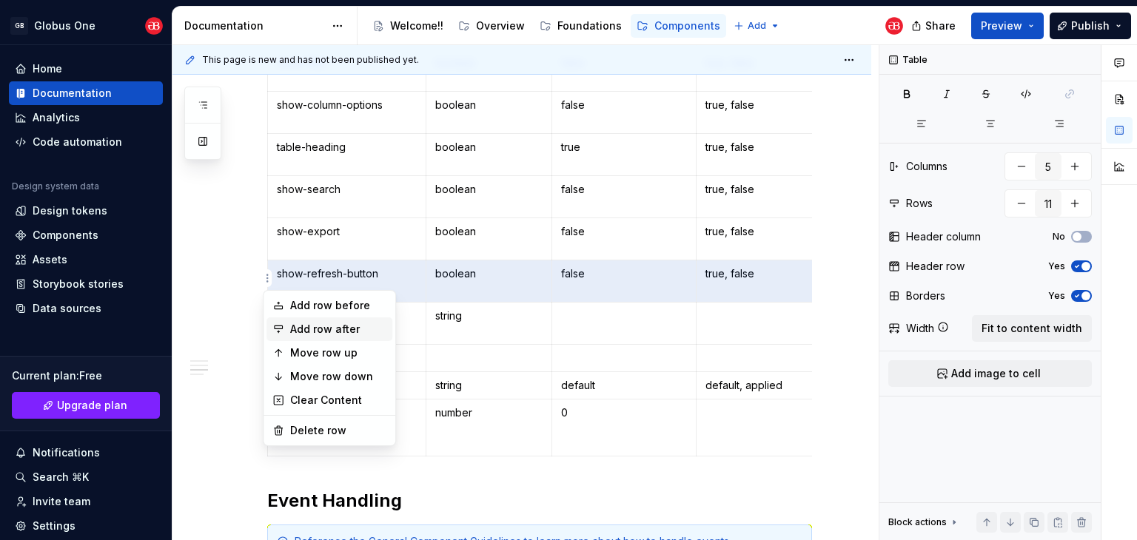
click at [338, 326] on div "Add row after" at bounding box center [338, 329] width 96 height 15
type input "12"
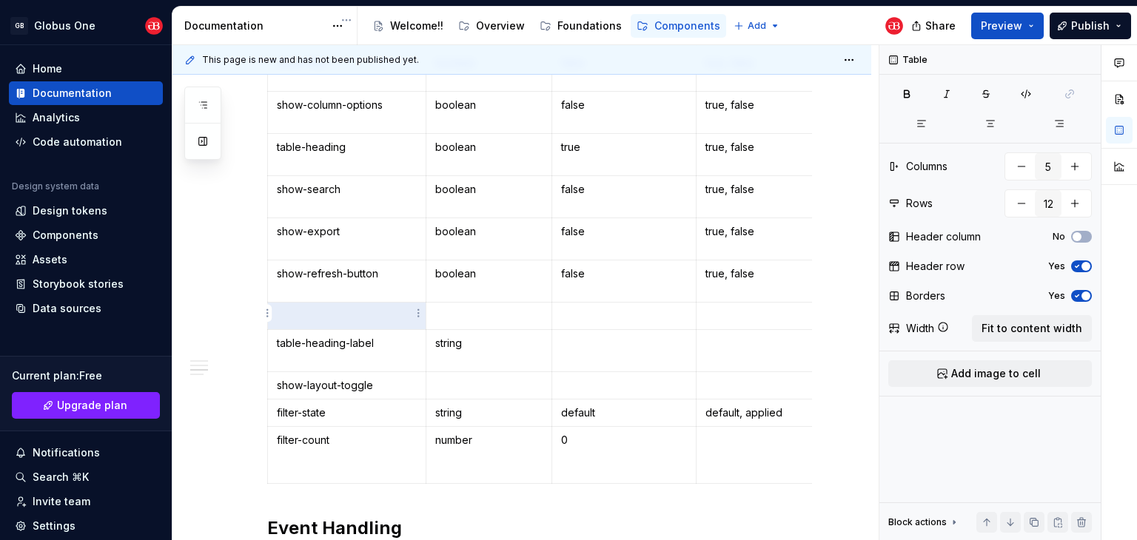
click at [342, 318] on p at bounding box center [347, 316] width 140 height 15
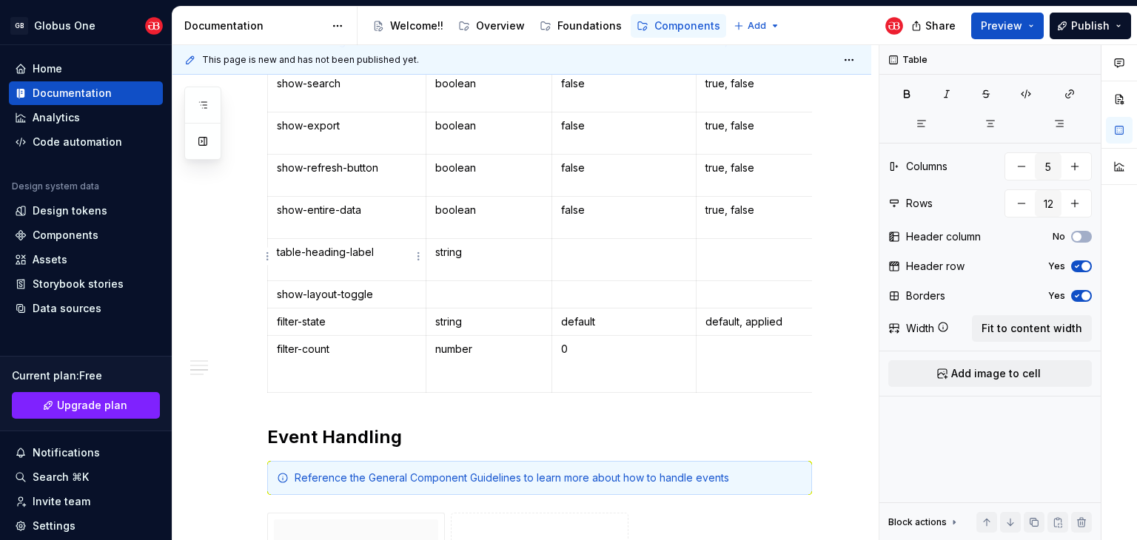
scroll to position [856, 0]
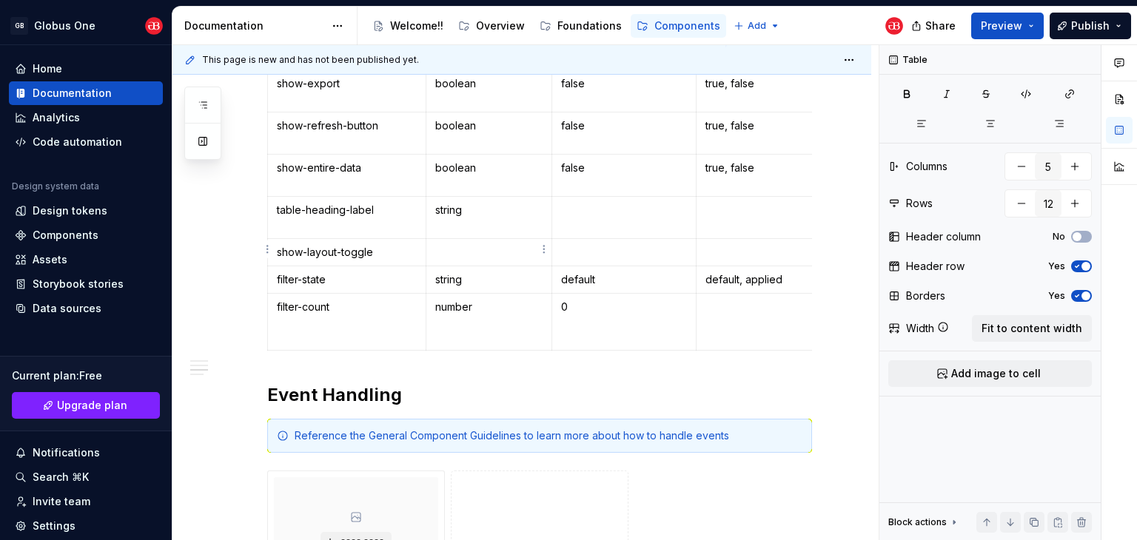
click at [465, 252] on p at bounding box center [488, 252] width 107 height 15
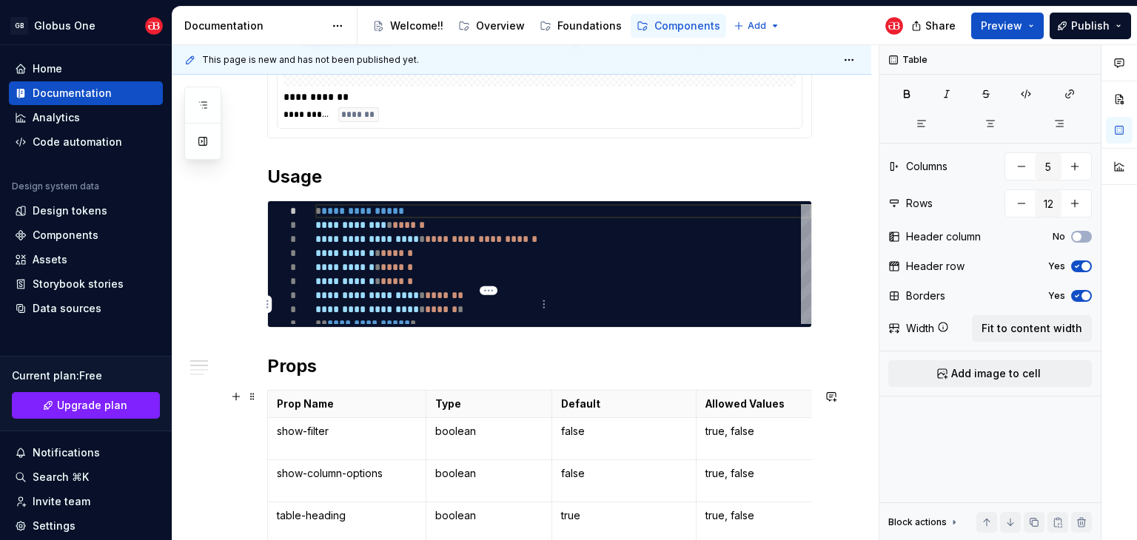
scroll to position [336, 0]
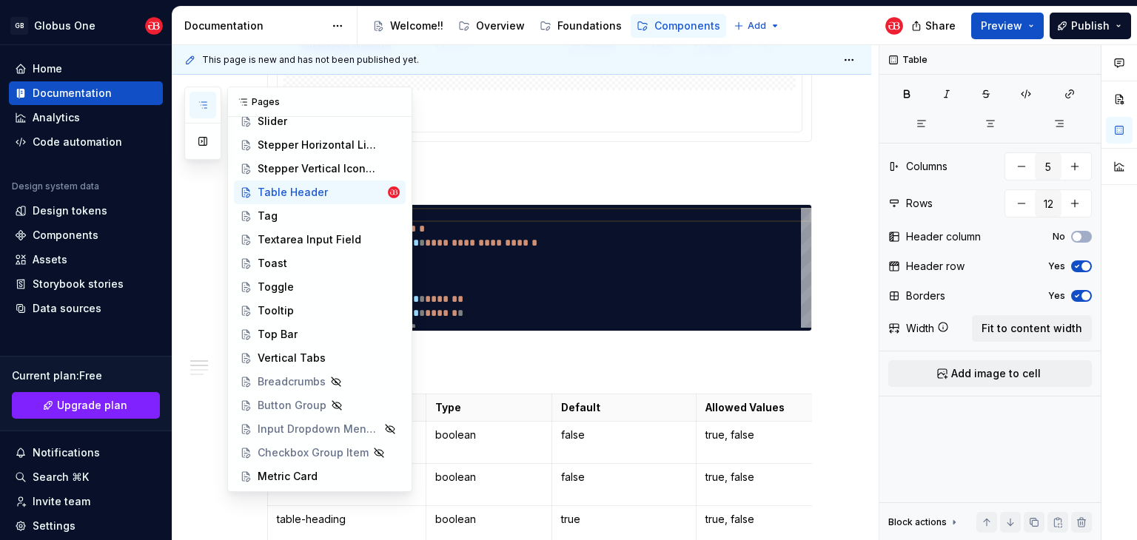
click at [192, 107] on button "button" at bounding box center [202, 105] width 27 height 27
click at [286, 353] on div "Vertical Tabs" at bounding box center [292, 358] width 68 height 15
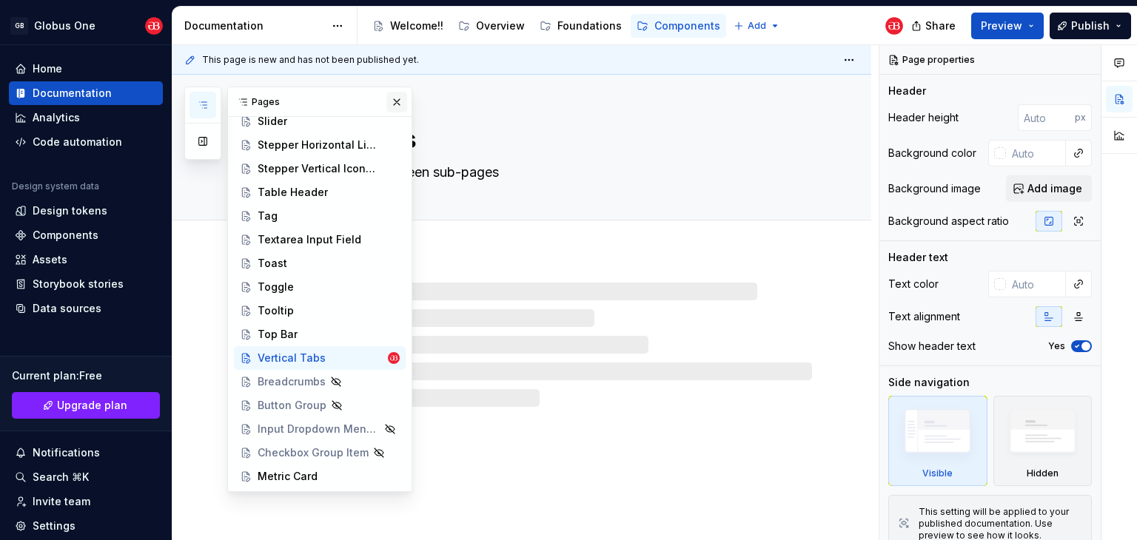
click at [389, 107] on button "button" at bounding box center [396, 102] width 21 height 21
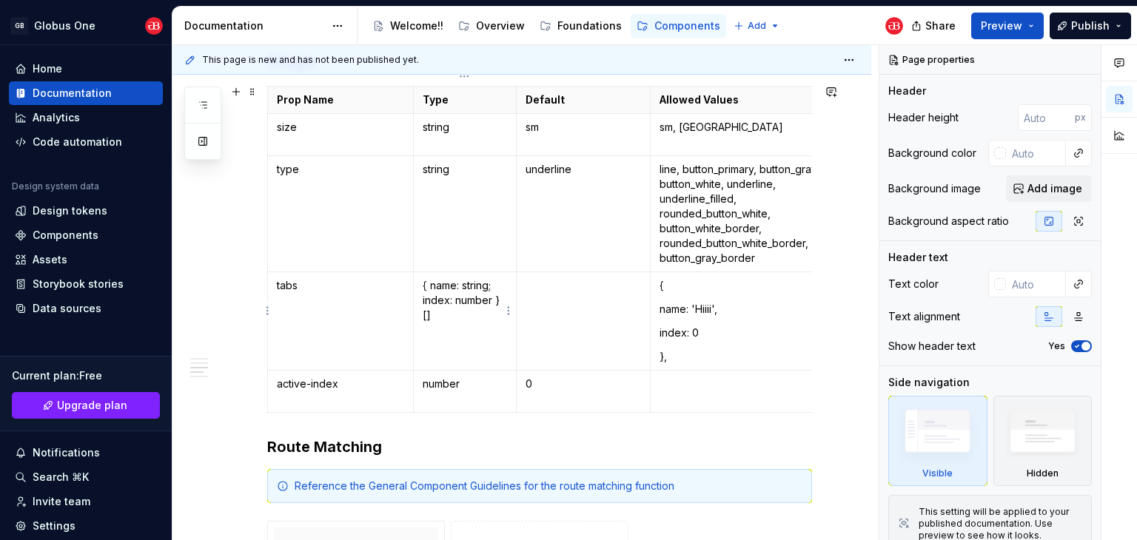
scroll to position [831, 0]
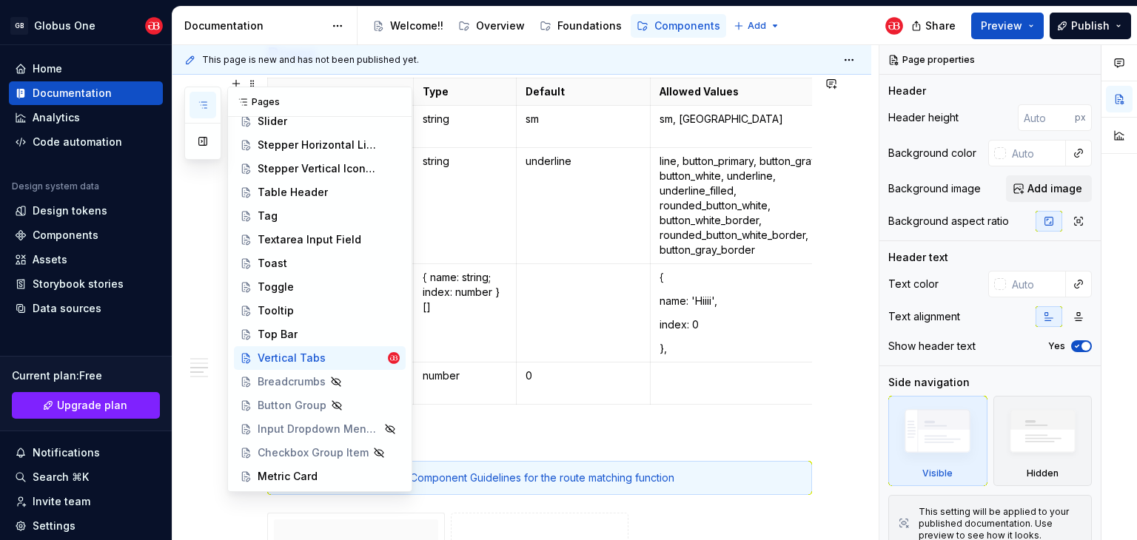
click at [213, 107] on button "button" at bounding box center [202, 105] width 27 height 27
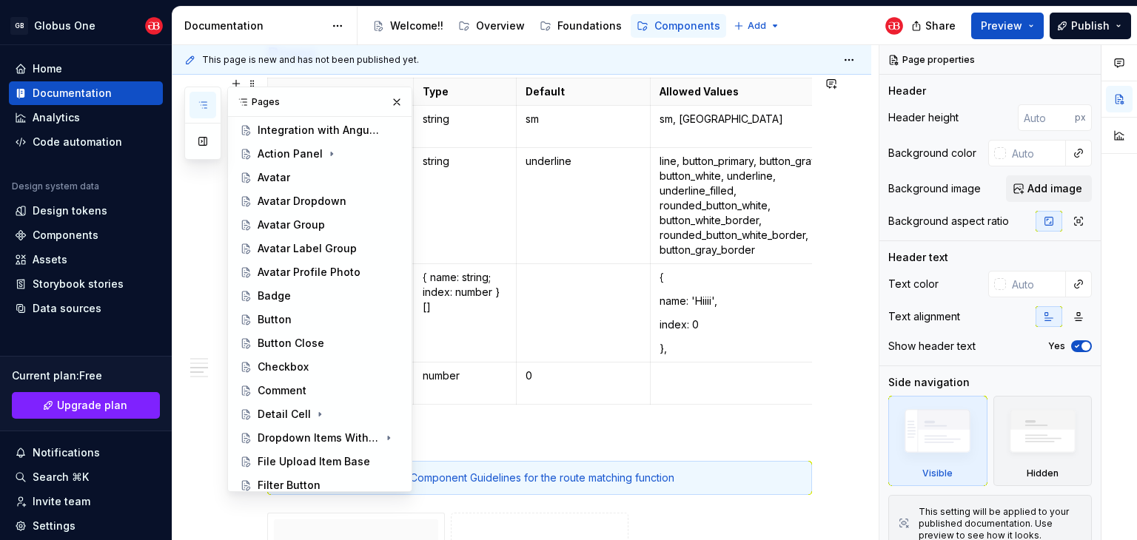
scroll to position [0, 0]
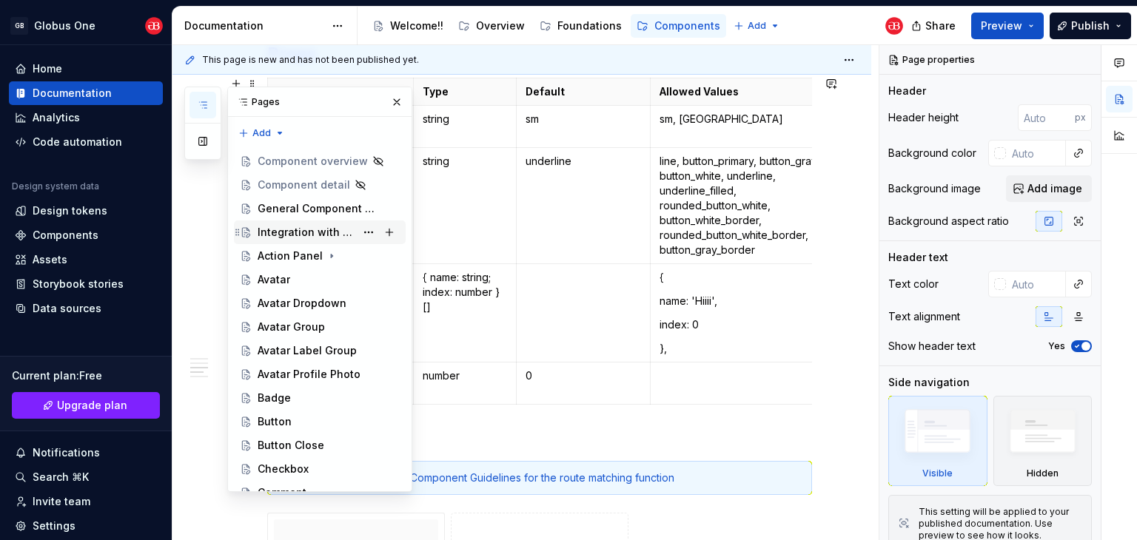
click at [281, 238] on div "Integration with Angular Project" at bounding box center [307, 232] width 98 height 15
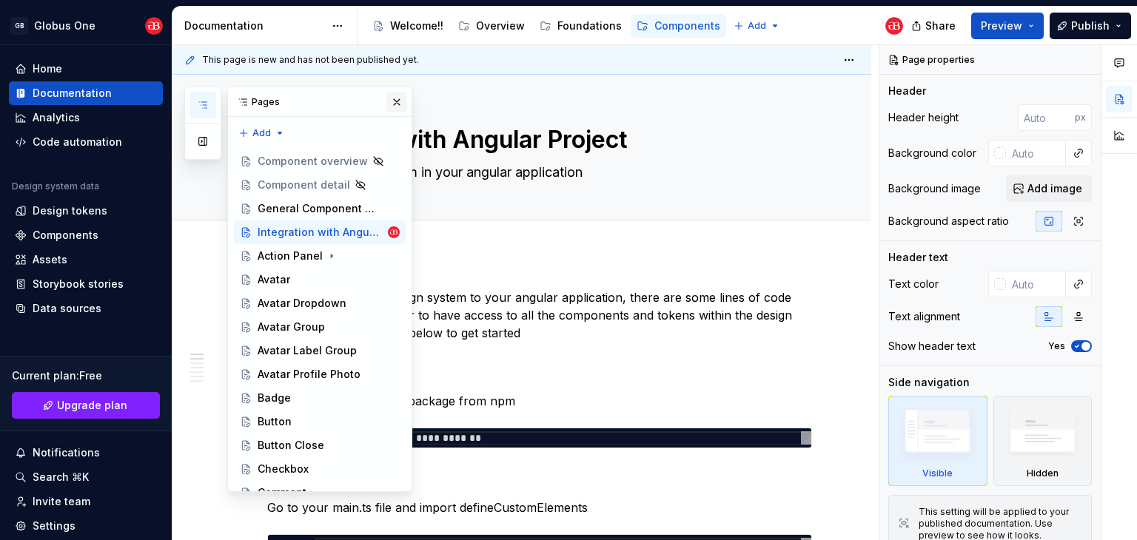
click at [392, 106] on button "button" at bounding box center [396, 102] width 21 height 21
click at [197, 107] on icon "button" at bounding box center [203, 105] width 12 height 12
click at [263, 130] on div "Pages Add Accessibility guide for tree Page tree. Navigate the tree with the ar…" at bounding box center [298, 290] width 228 height 406
click at [280, 160] on div "New page" at bounding box center [309, 162] width 96 height 15
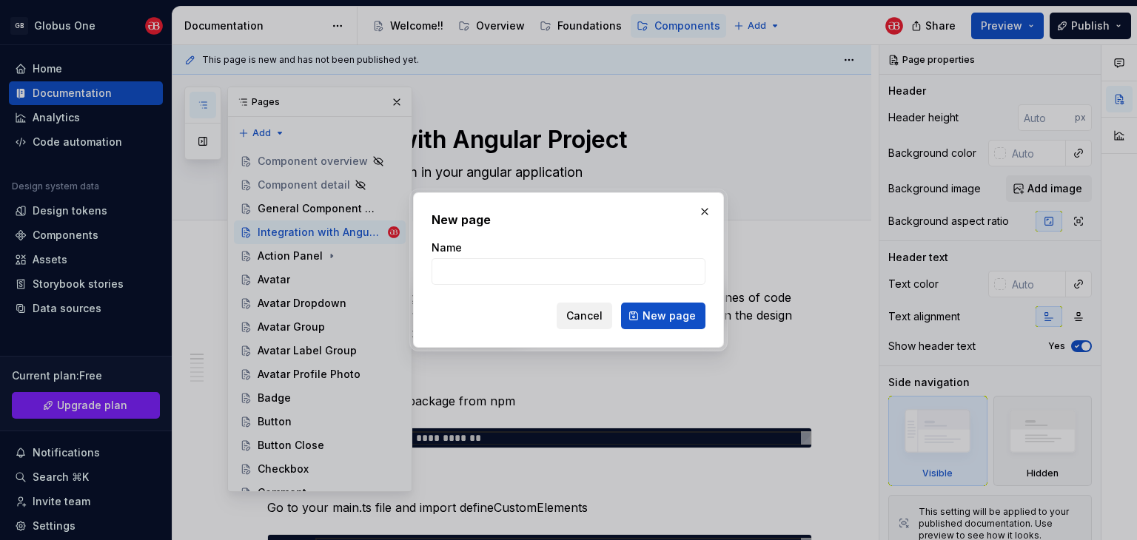
click at [600, 318] on span "Cancel" at bounding box center [584, 316] width 36 height 15
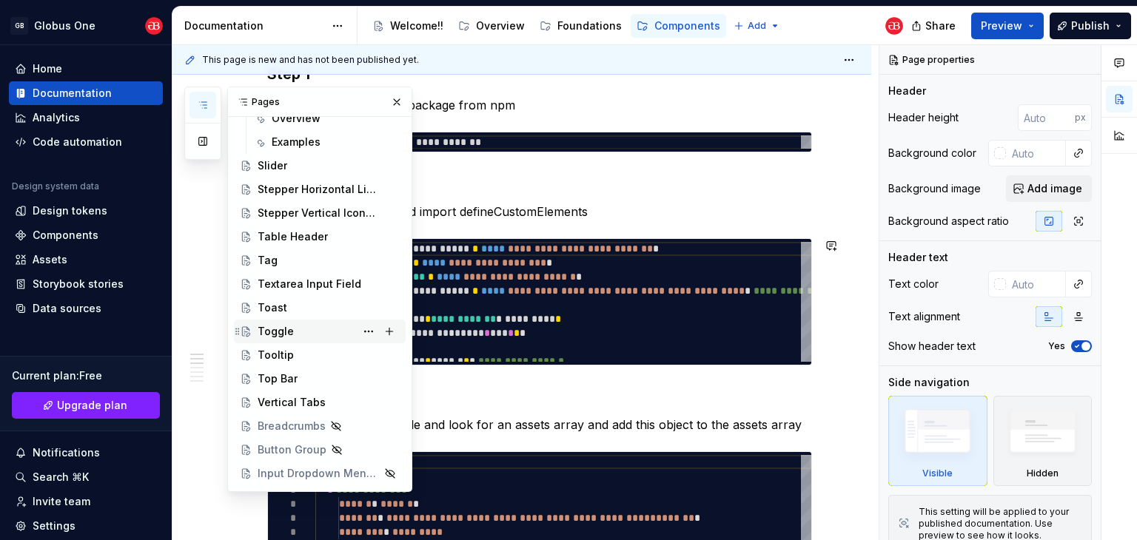
scroll to position [798, 0]
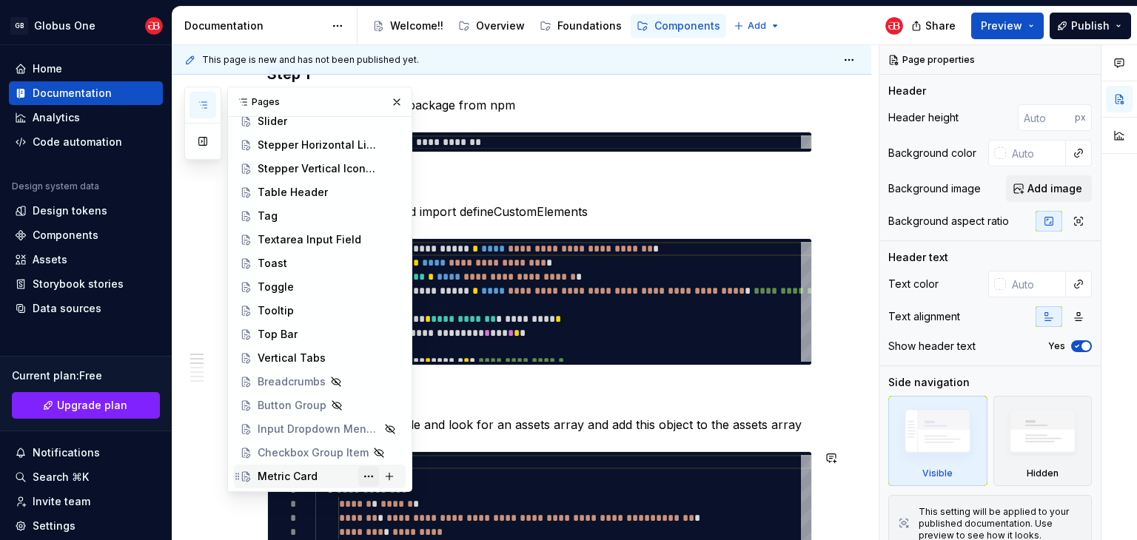
click at [358, 477] on button "Page tree" at bounding box center [368, 476] width 21 height 21
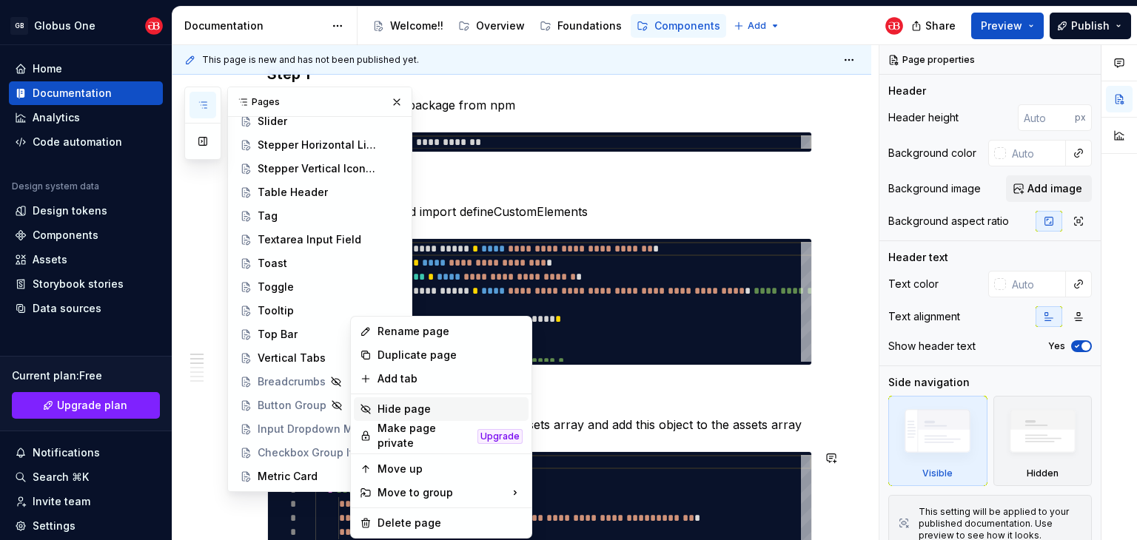
click at [397, 408] on div "Hide page" at bounding box center [449, 409] width 145 height 15
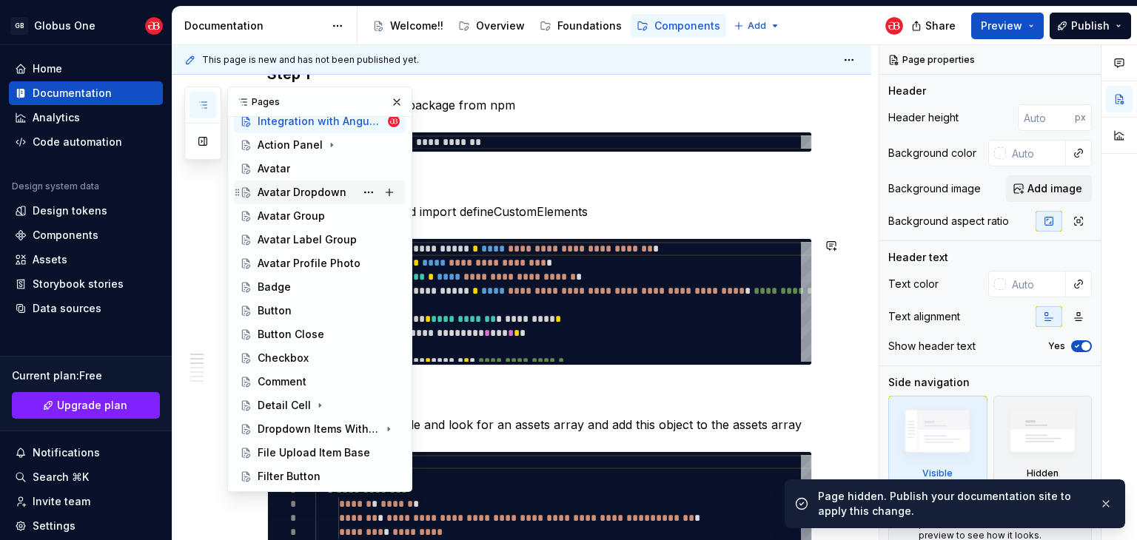
scroll to position [0, 0]
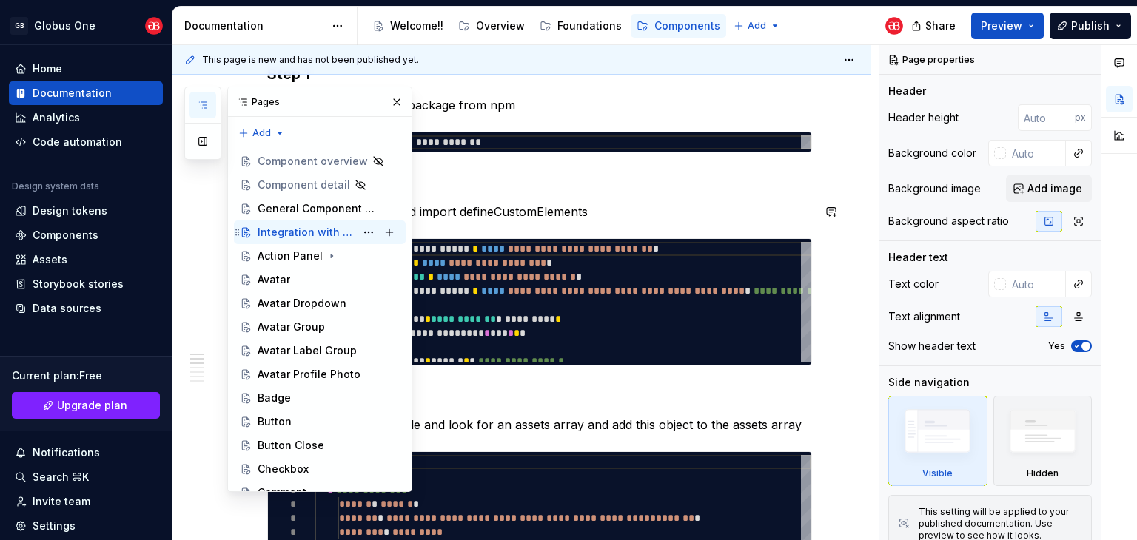
type textarea "*"
click at [994, 285] on div at bounding box center [1000, 284] width 12 height 12
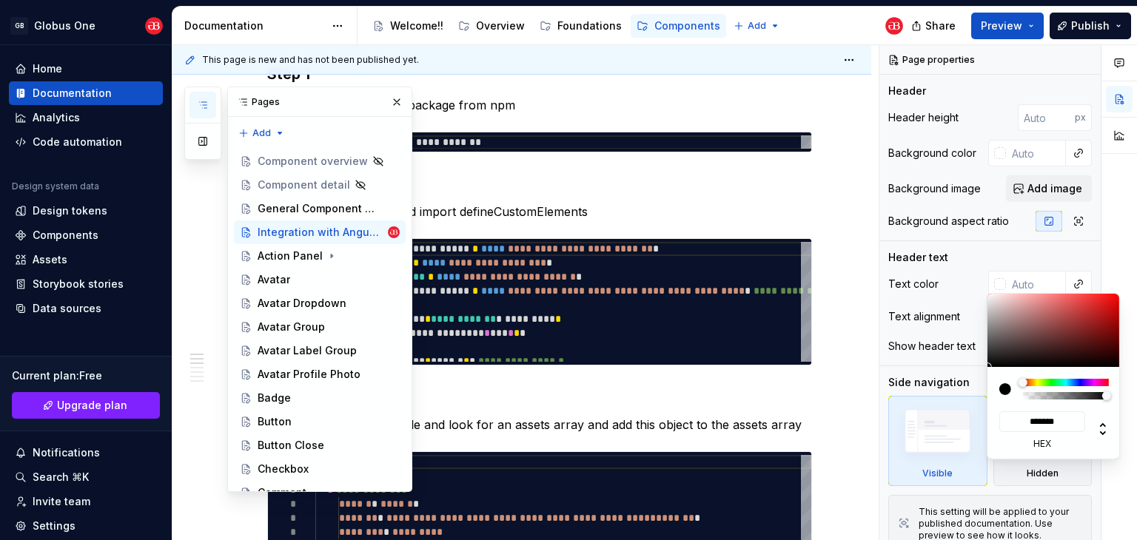
click at [983, 259] on div "Comments Open comments No comments yet Select ‘Comment’ from the block context …" at bounding box center [1008, 293] width 258 height 496
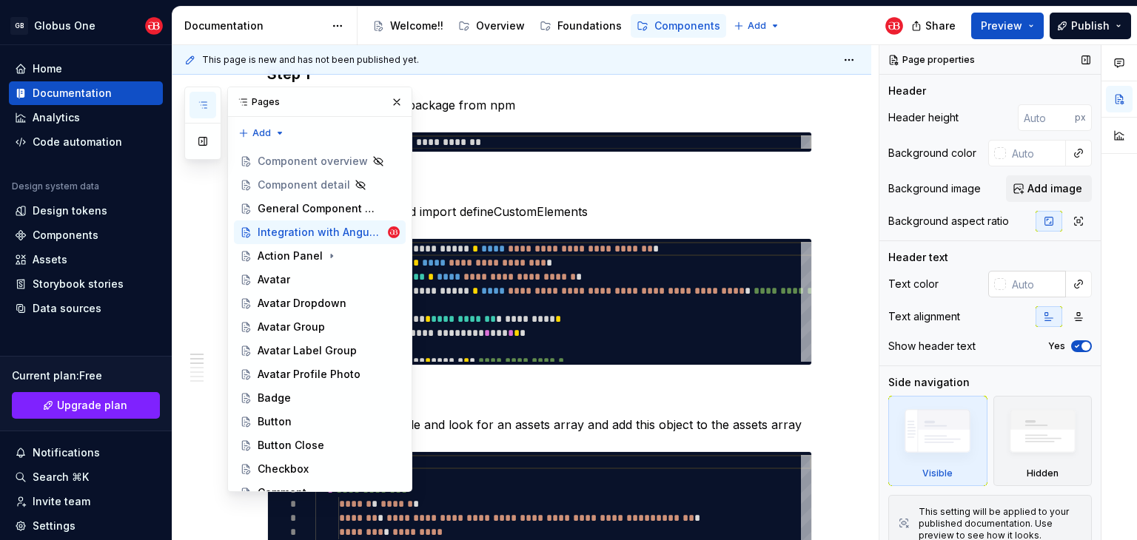
click at [993, 290] on div at bounding box center [997, 284] width 18 height 27
click at [994, 288] on div at bounding box center [1000, 284] width 12 height 12
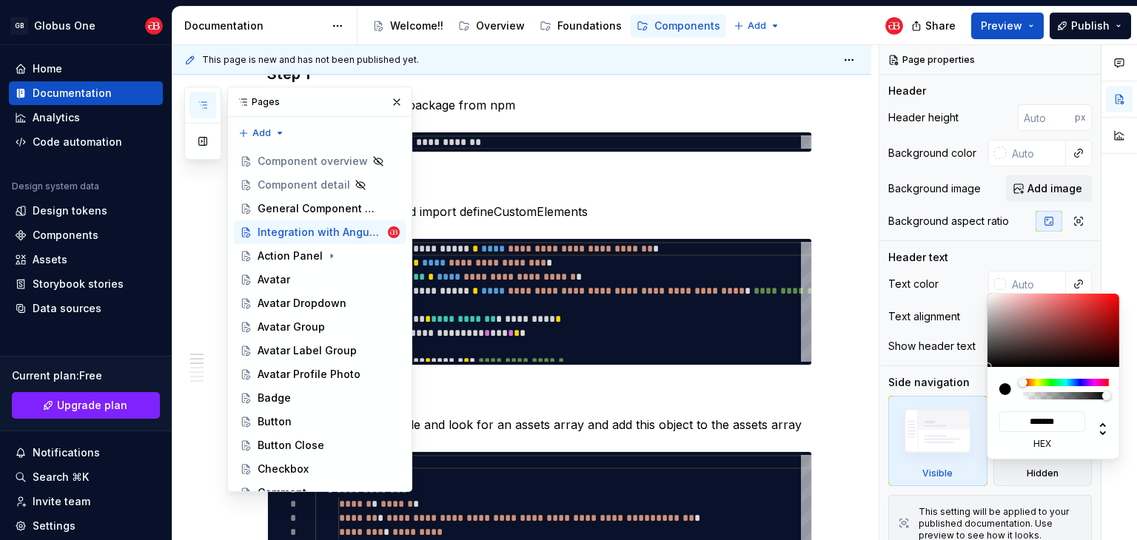
type input "#9D5959"
type input "*******"
type input "#A25B5B"
type input "*******"
type input "#AC6060"
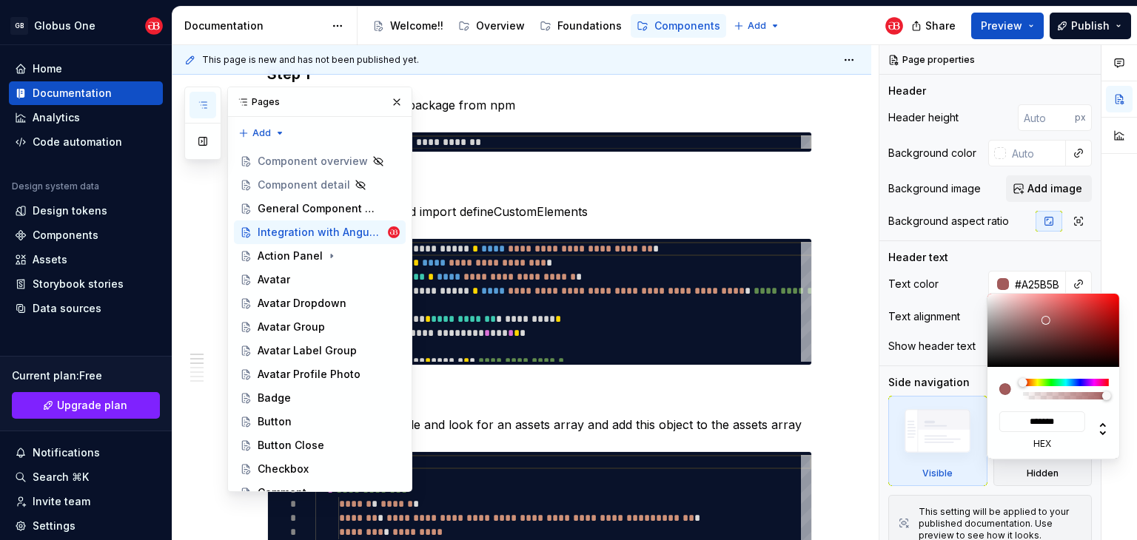
type input "*******"
type textarea "*"
type input "#D34545"
type input "*******"
type input "#D33838"
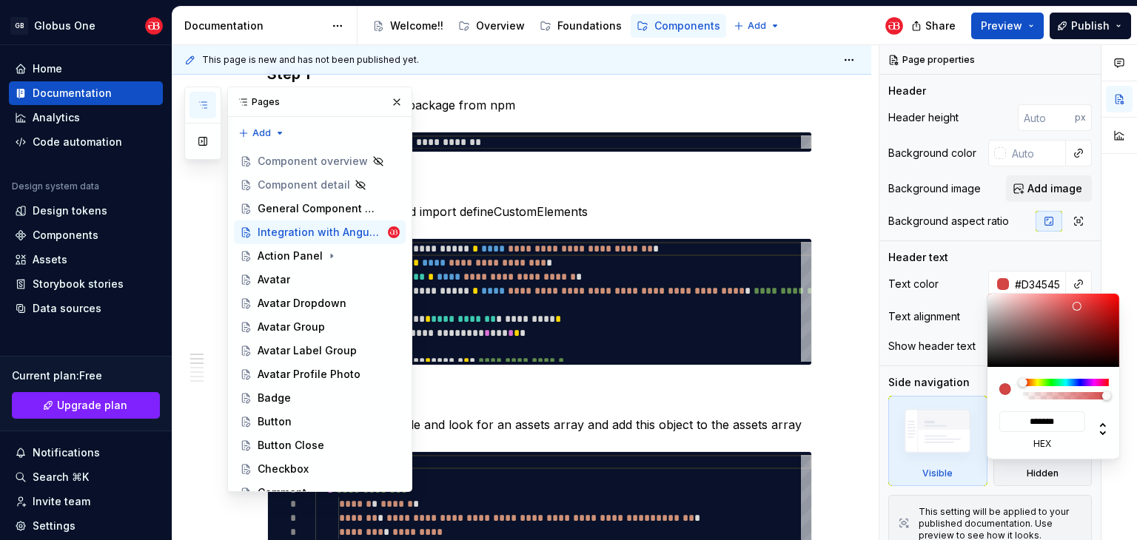
type input "*******"
type input "#C82A2A"
type input "*******"
type input "#C32626"
type input "*******"
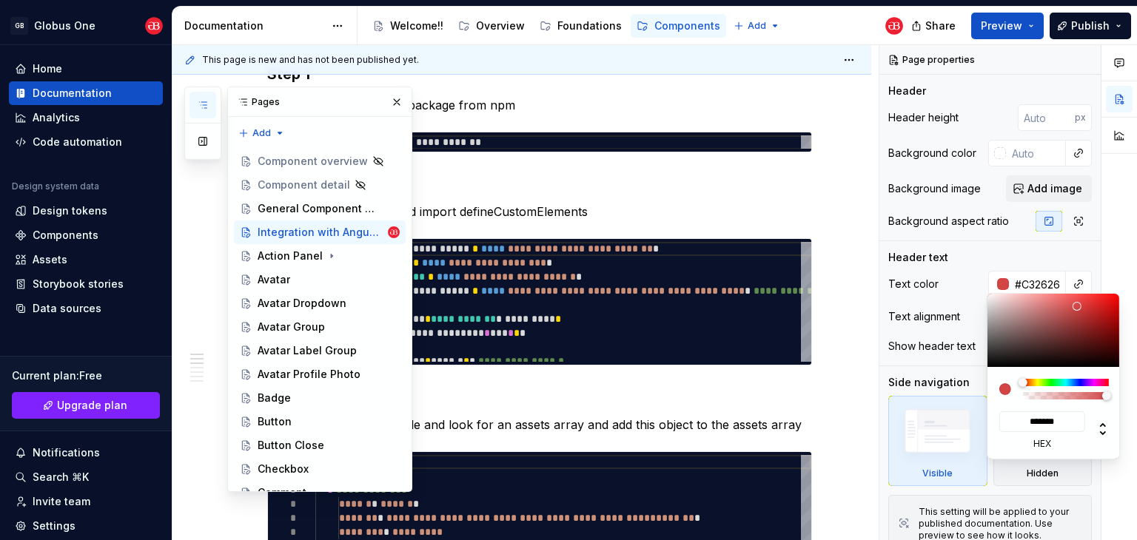
type input "#BC2323"
type input "*******"
type input "#A22323"
type input "*******"
type input "#952828"
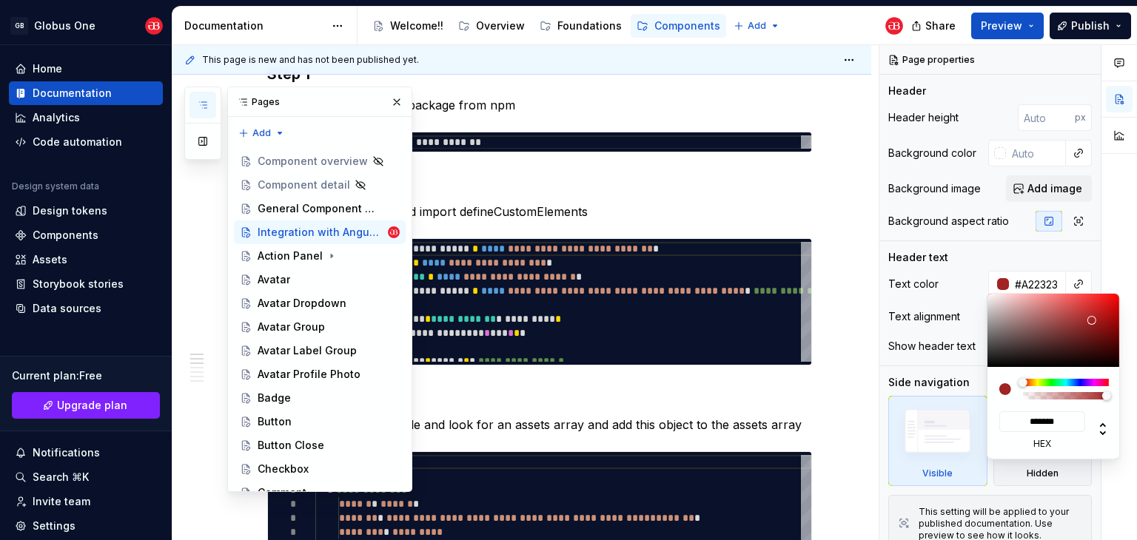
type input "*******"
type input "#833838"
type input "*******"
type input "#7B4242"
type input "*******"
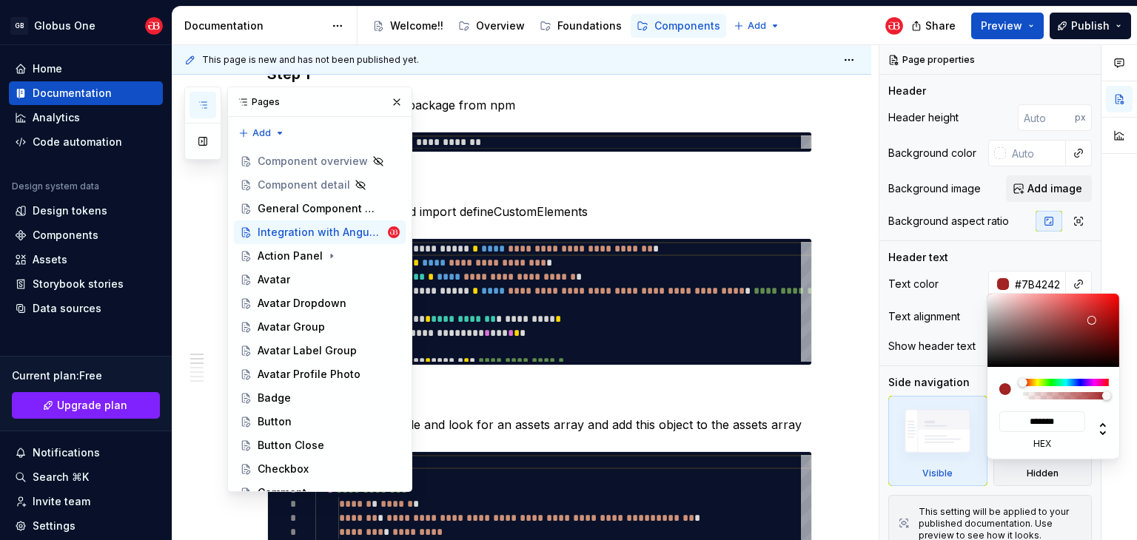
type input "#795050"
type input "*******"
type input "#796464"
type input "*******"
type input "#737171"
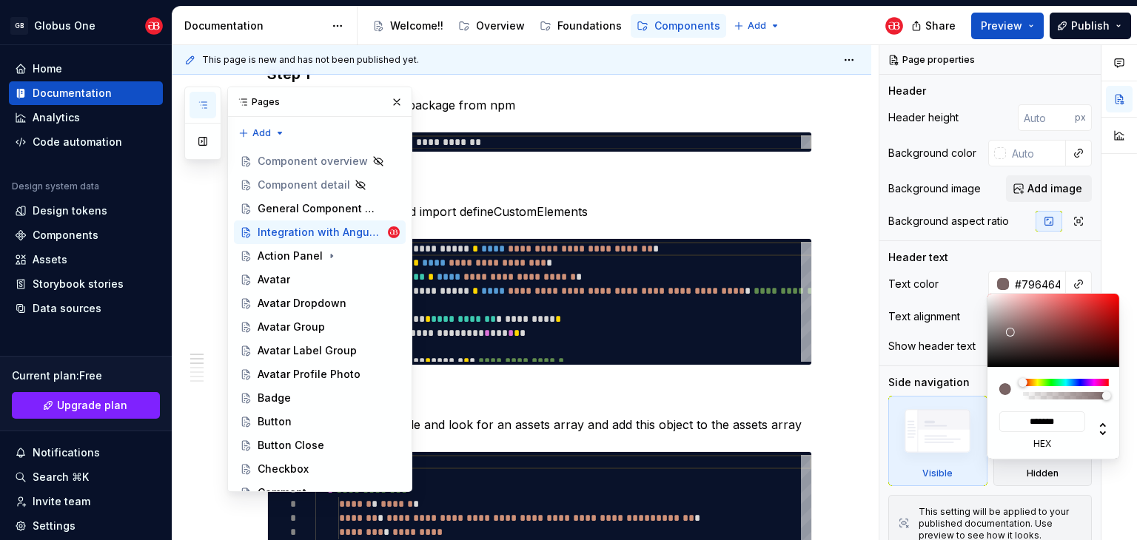
type input "*******"
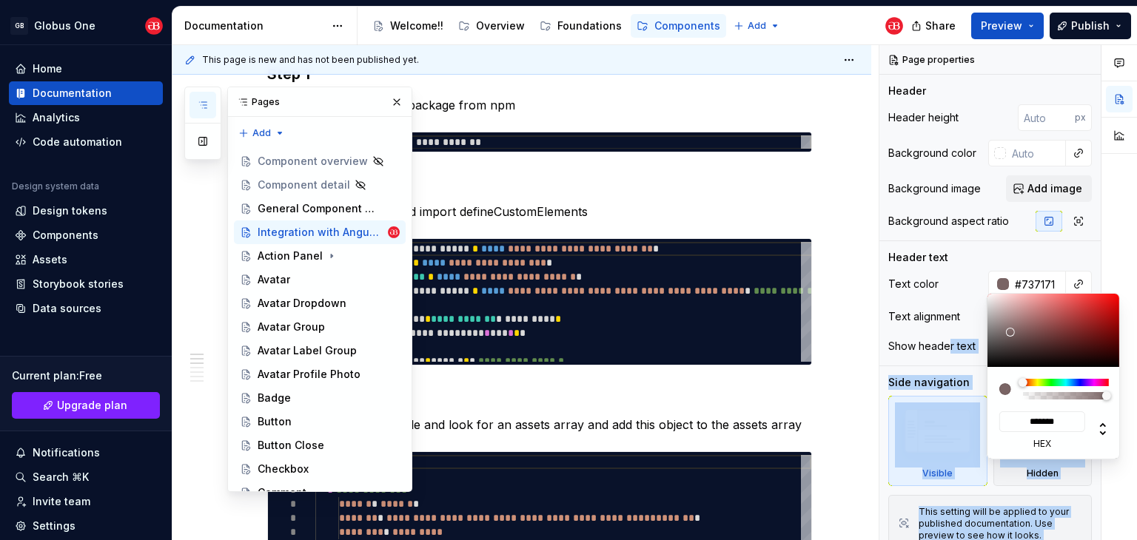
type input "#6E6E6E"
type input "*******"
type input "#6C6C6C"
type input "*******"
type input "#696969"
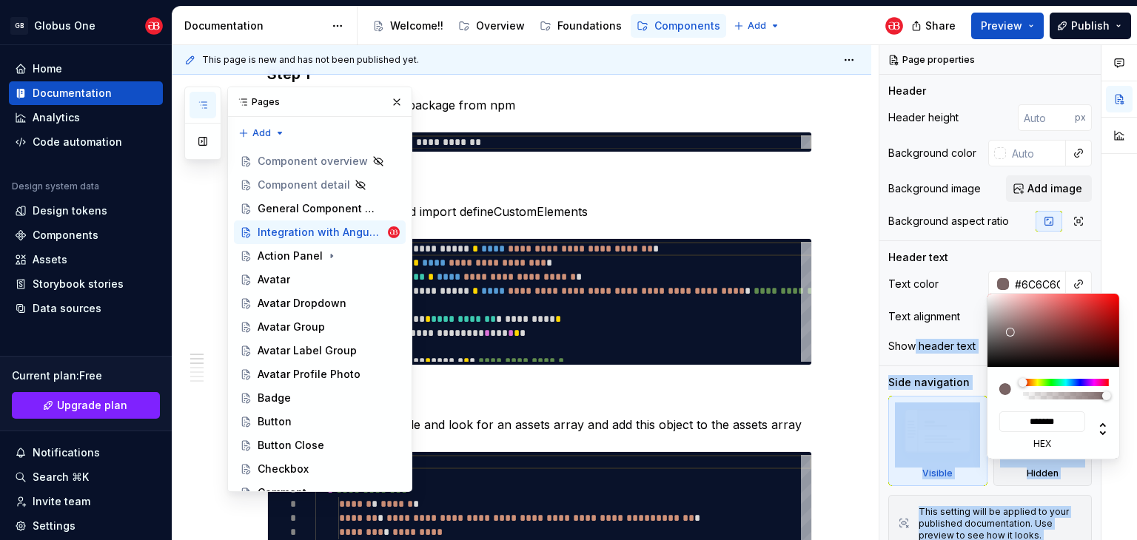
type input "*******"
type input "#6C6C6C"
type input "*******"
type input "#797979"
type input "*******"
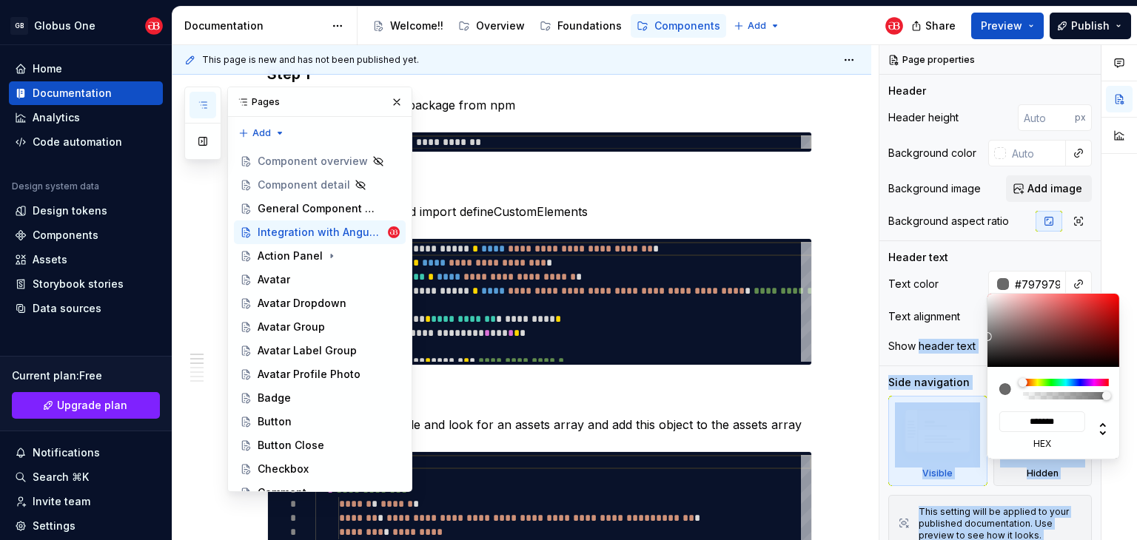
type input "#8D8D8D"
type input "*******"
type input "#9A9A9A"
type input "*******"
type input "#ACACAC"
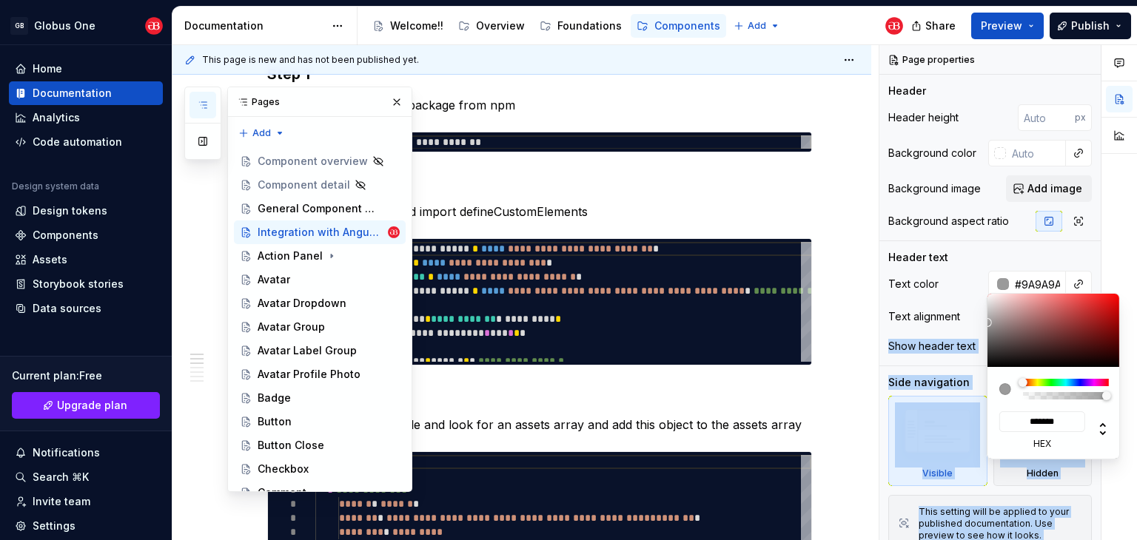
type input "*******"
type input "#AFAEAE"
type input "*******"
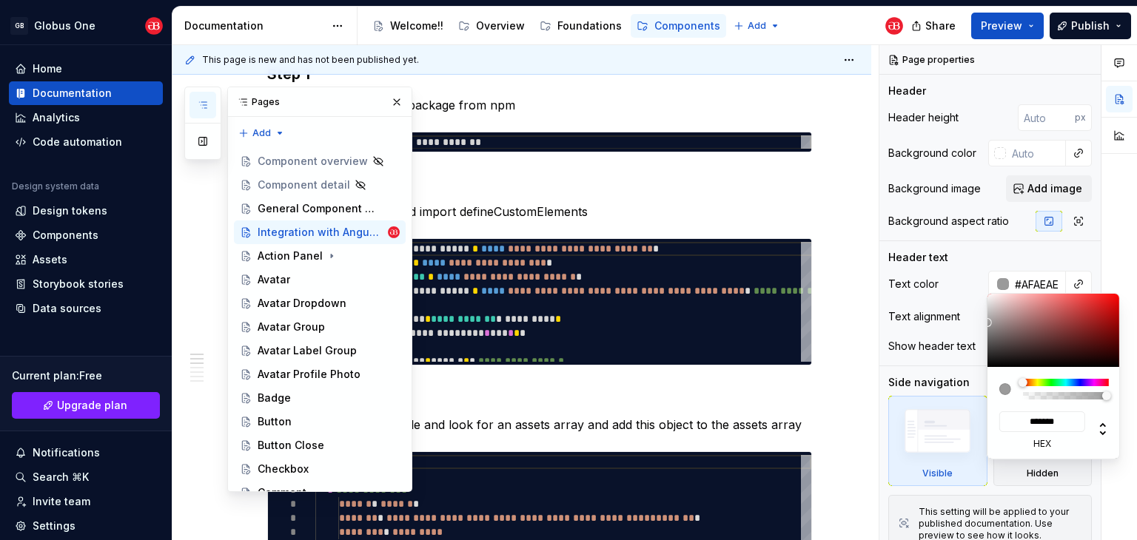
type input "#AF9696"
type input "*******"
type input "#B18C8C"
type input "*******"
type input "#B18484"
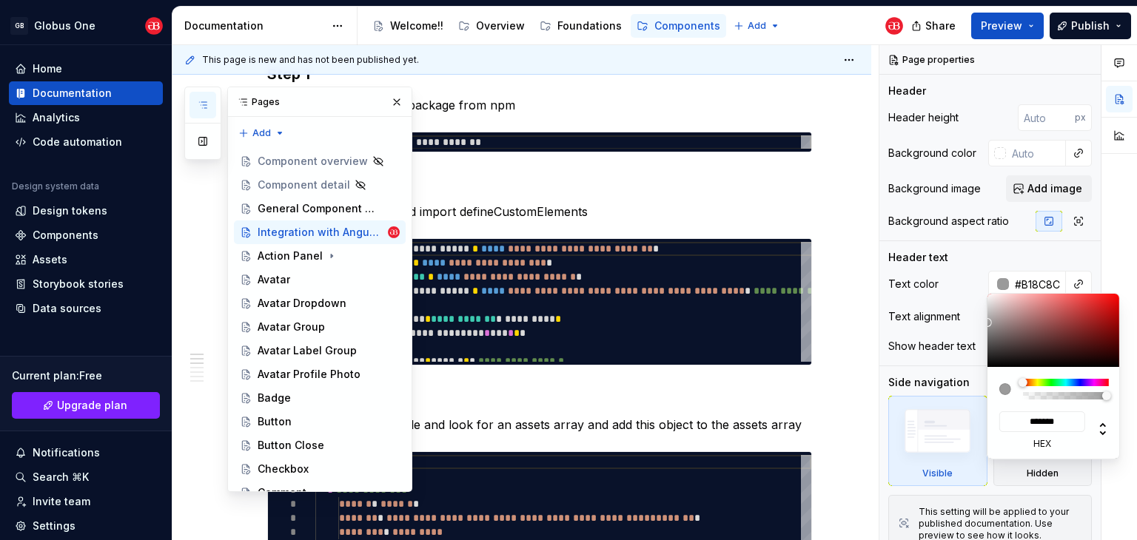
type input "*******"
type input "#B17A7A"
type input "*******"
type input "#AF5B5B"
type input "*******"
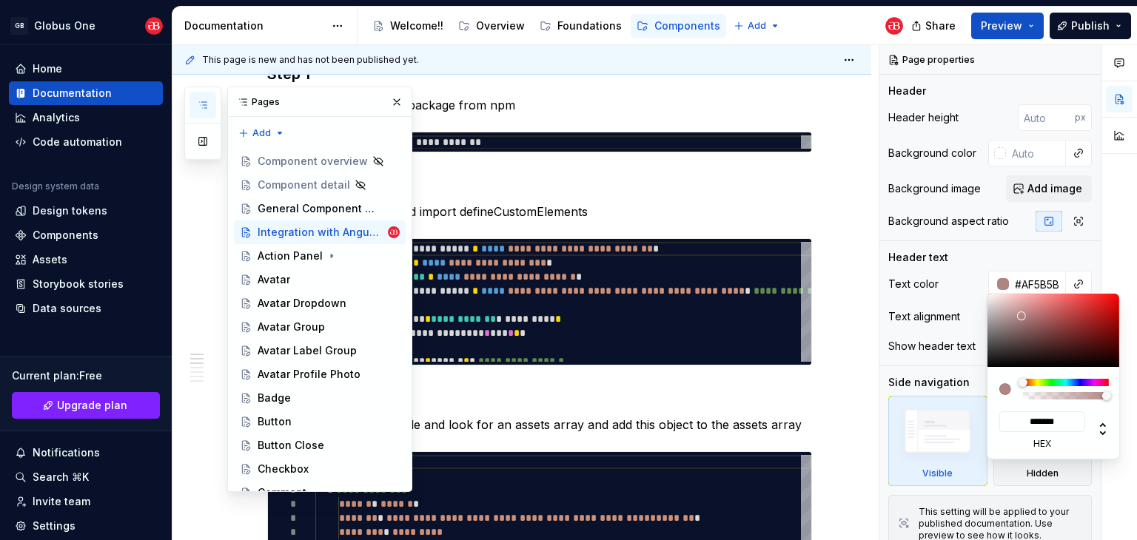
type input "#AC4E4E"
type input "*******"
type input "#AF3D3D"
type input "*******"
type input "#B12F2F"
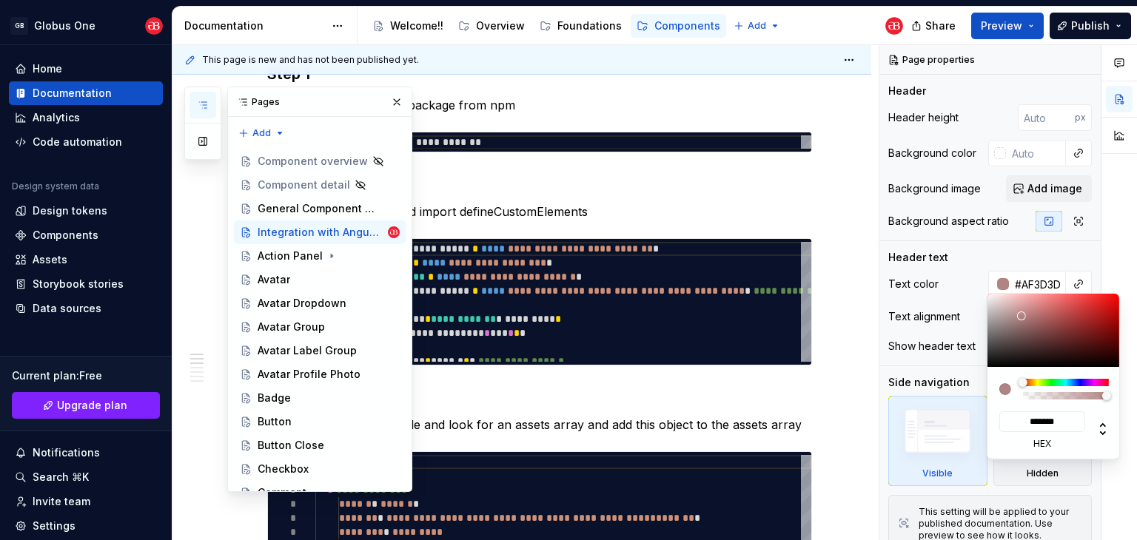
type input "*******"
type input "#B42D2D"
type input "*******"
type input "#B62A2A"
type input "*******"
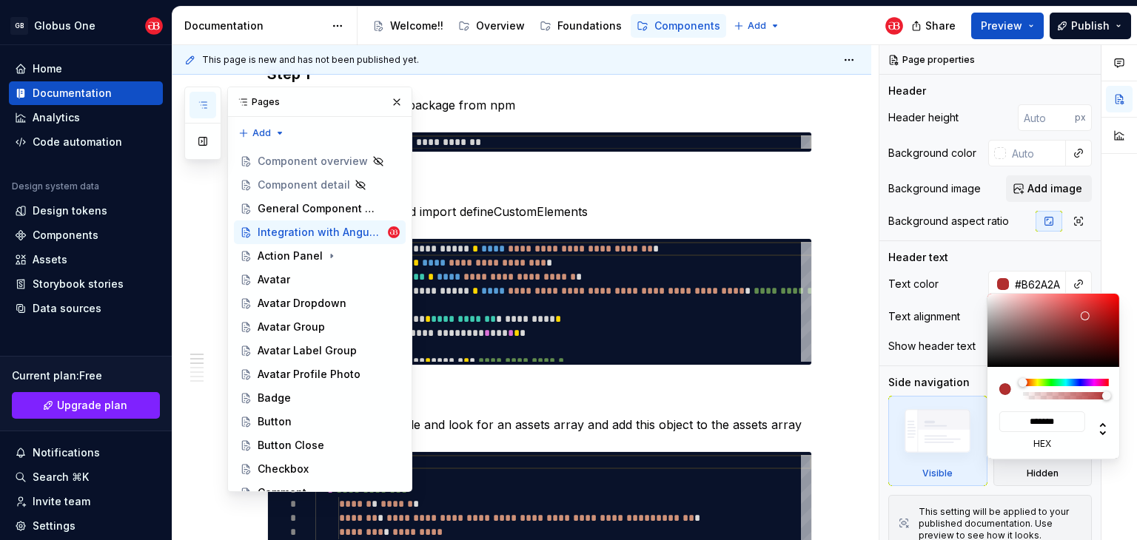
type input "#BE2727"
type input "*******"
type input "#C32222"
type input "*******"
type input "#CB1E1E"
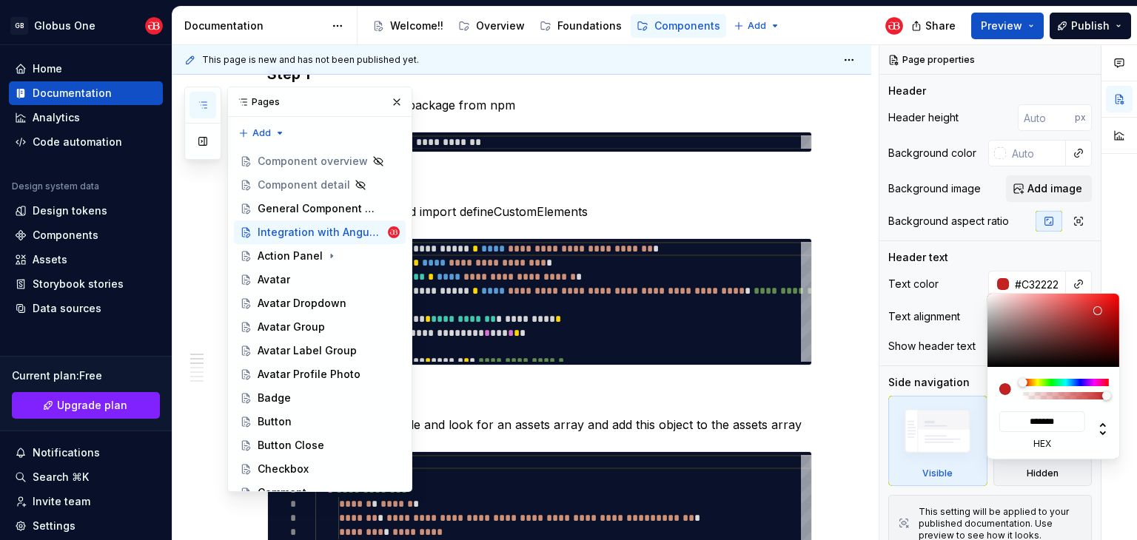
type input "*******"
type input "#D31E1E"
type input "*******"
type input "#DA1E1E"
type input "*******"
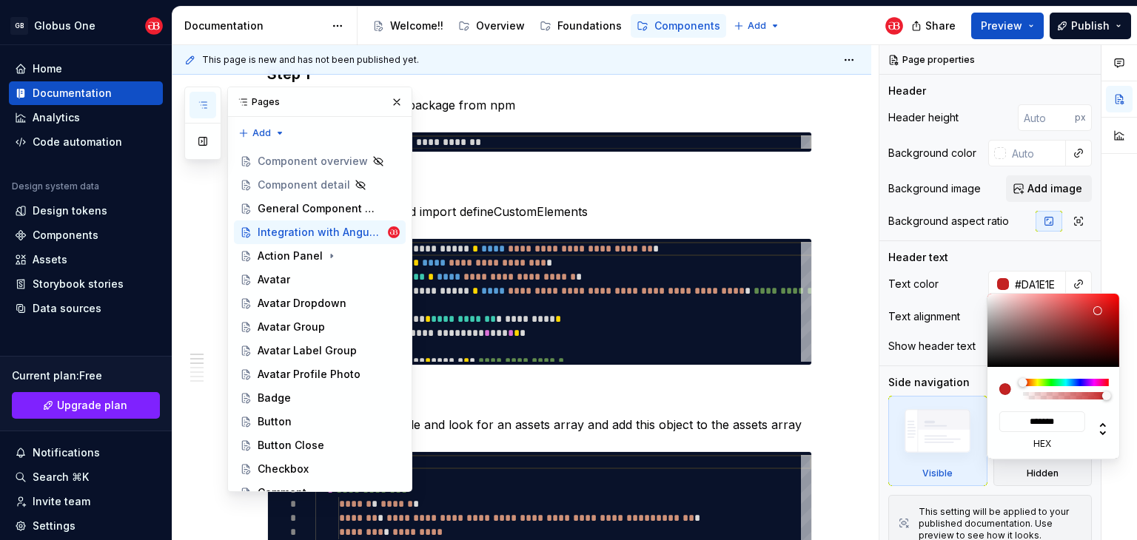
type input "#E01C1C"
type input "*******"
type input "#E21C1C"
type input "*******"
type input "#E51D1D"
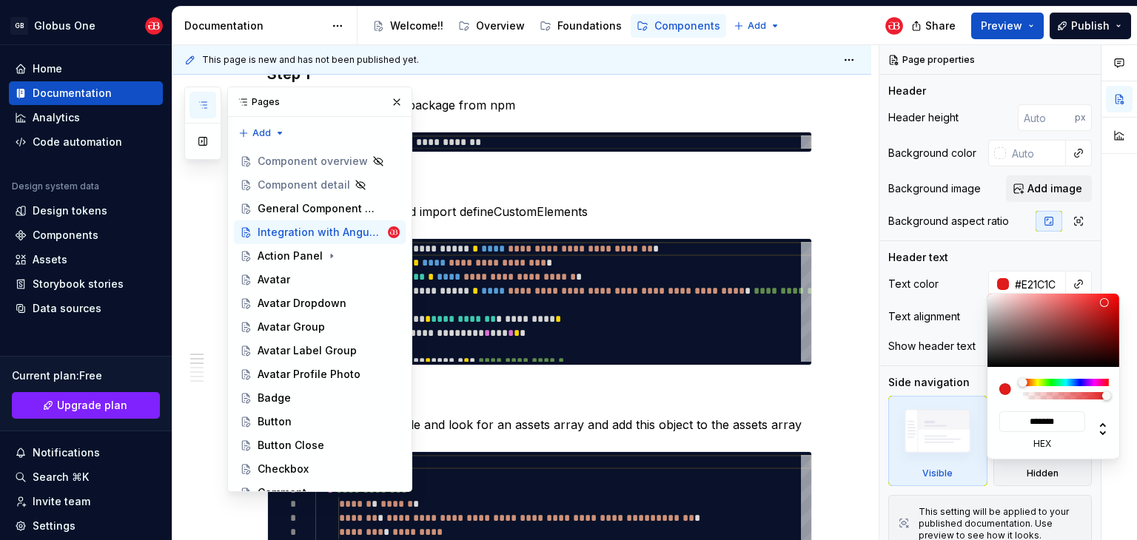
type input "*******"
type input "#EA1D1D"
type input "*******"
type input "#F41F1F"
type input "*******"
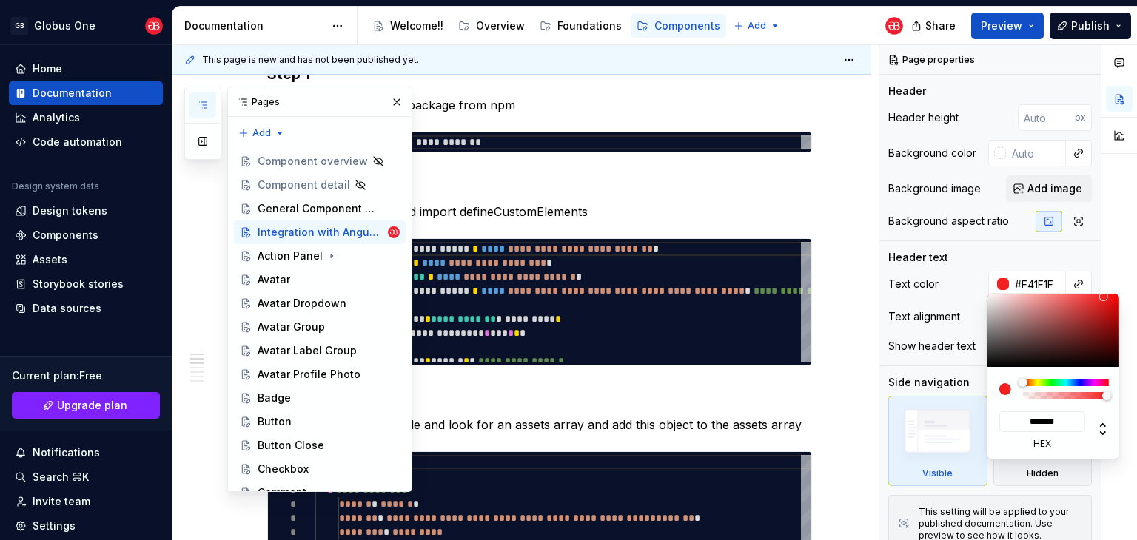
type input "#FC1E1E"
type input "*******"
type input "#FE1F1F"
type input "*******"
type input "#FF1F1F"
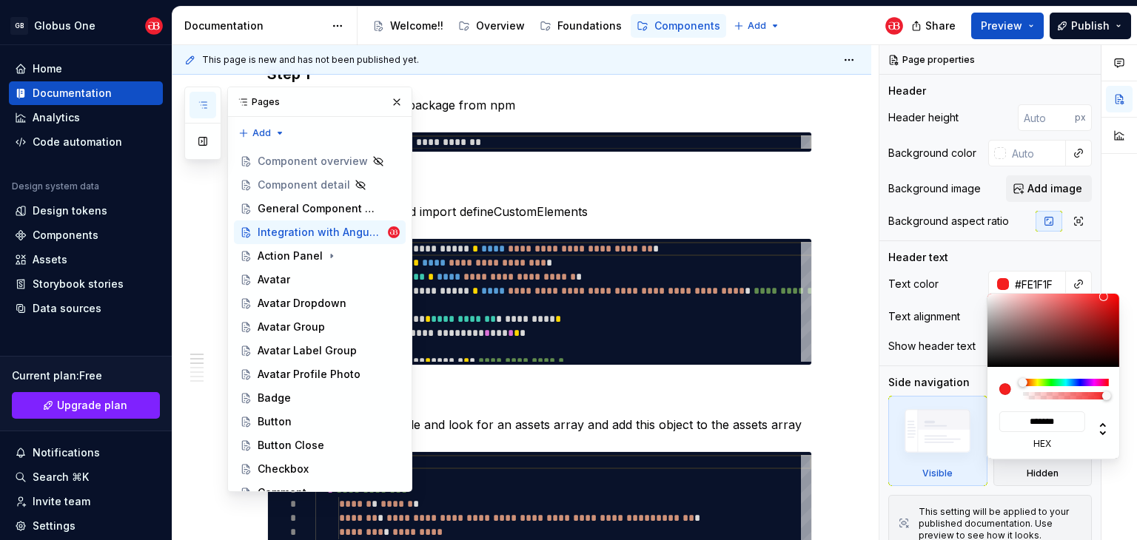
type input "*******"
drag, startPoint x: 1044, startPoint y: 322, endPoint x: 1104, endPoint y: 292, distance: 66.9
click at [1104, 293] on div "******* hex" at bounding box center [1053, 376] width 133 height 167
click at [1026, 257] on div "Comments Open comments No comments yet Select ‘Comment’ from the block context …" at bounding box center [1008, 293] width 258 height 496
type textarea "*"
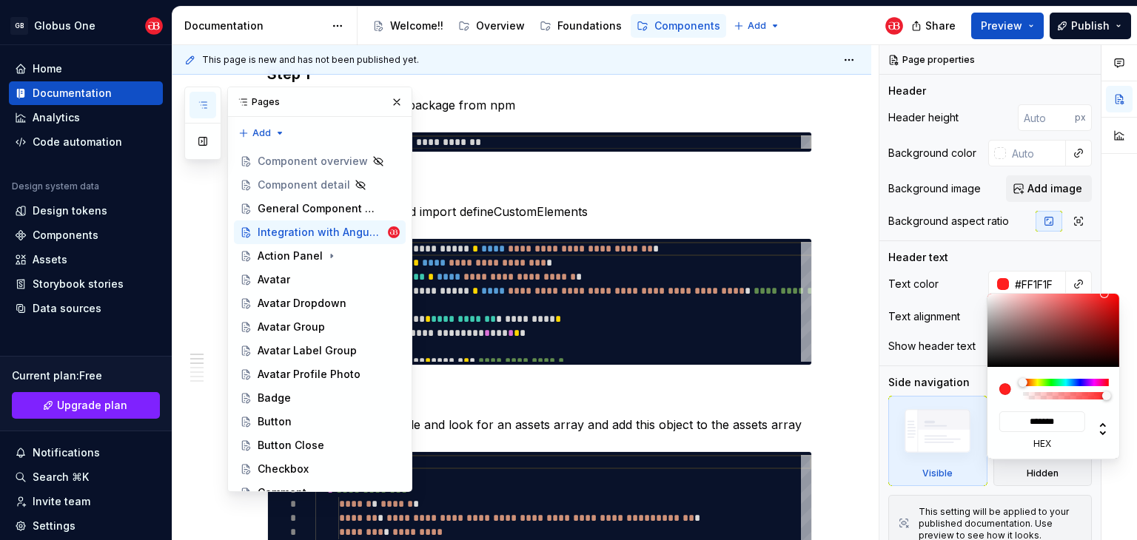
click at [388, 105] on div "Pages Add Accessibility guide for tree Page tree. Navigate the tree with the ar…" at bounding box center [298, 290] width 228 height 406
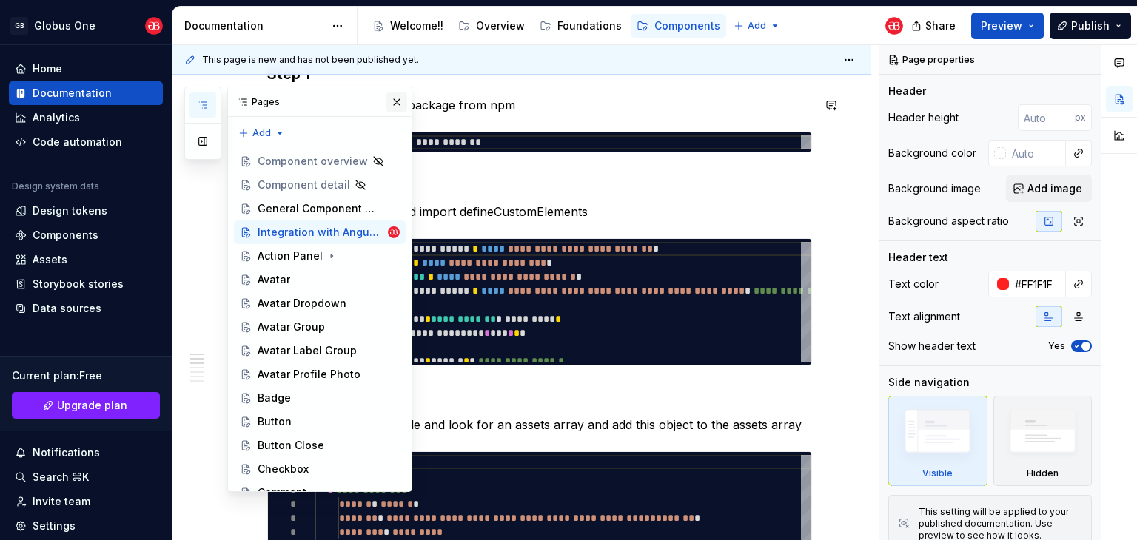
click at [386, 100] on button "button" at bounding box center [396, 102] width 21 height 21
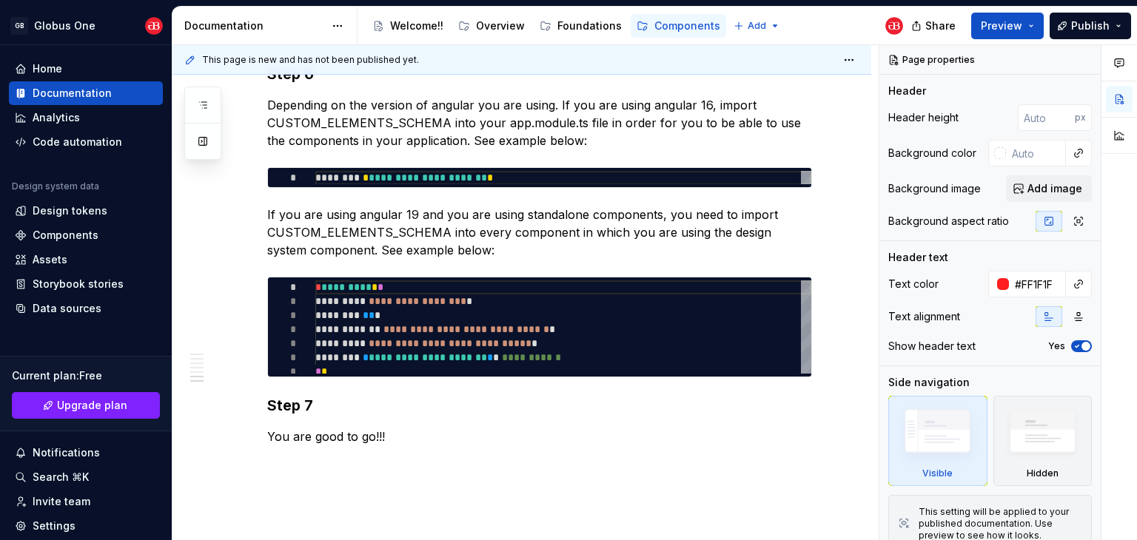
scroll to position [1272, 0]
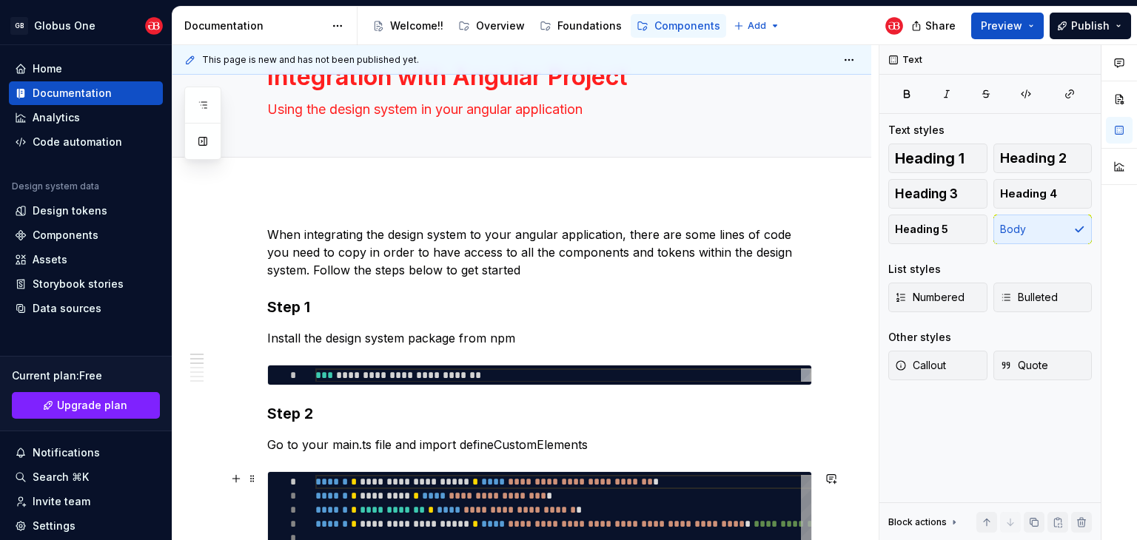
scroll to position [0, 0]
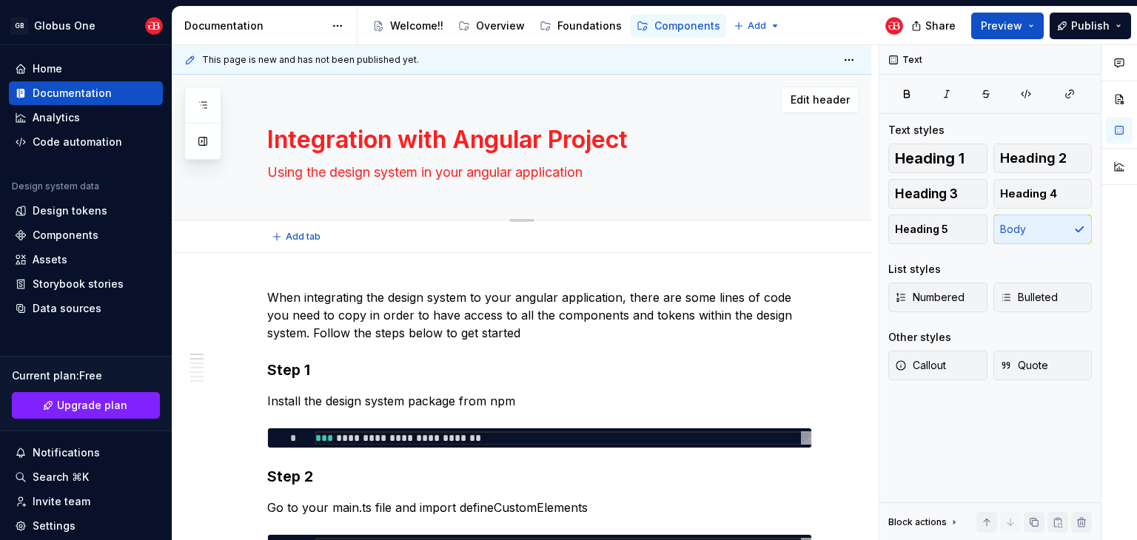
click at [569, 135] on textarea "Integration with Angular Project" at bounding box center [536, 140] width 545 height 36
click at [652, 249] on div at bounding box center [521, 237] width 699 height 33
click at [593, 183] on textarea "Using the design system in your angular application" at bounding box center [536, 173] width 545 height 24
click at [691, 215] on div "Integration with Angular Project Using the design system in your angular applic…" at bounding box center [539, 147] width 545 height 145
click at [898, 58] on div "Text" at bounding box center [906, 60] width 45 height 21
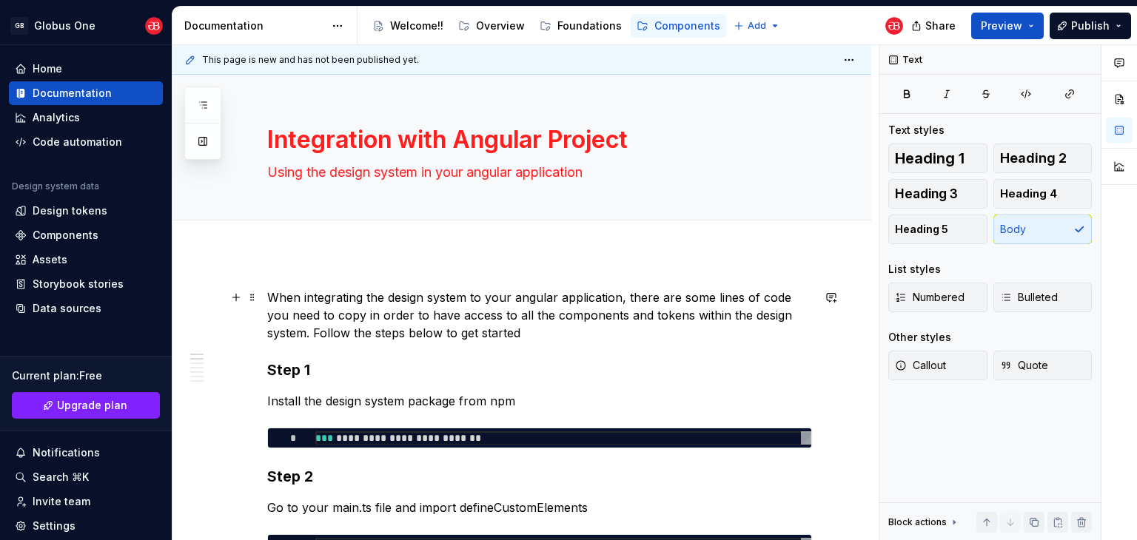
click at [652, 332] on p "When integrating the design system to your angular application, there are some …" at bounding box center [539, 315] width 545 height 53
click at [334, 135] on textarea "Integration with Angular Project" at bounding box center [536, 140] width 545 height 36
click at [403, 146] on textarea "Integration with Angular Project" at bounding box center [536, 140] width 545 height 36
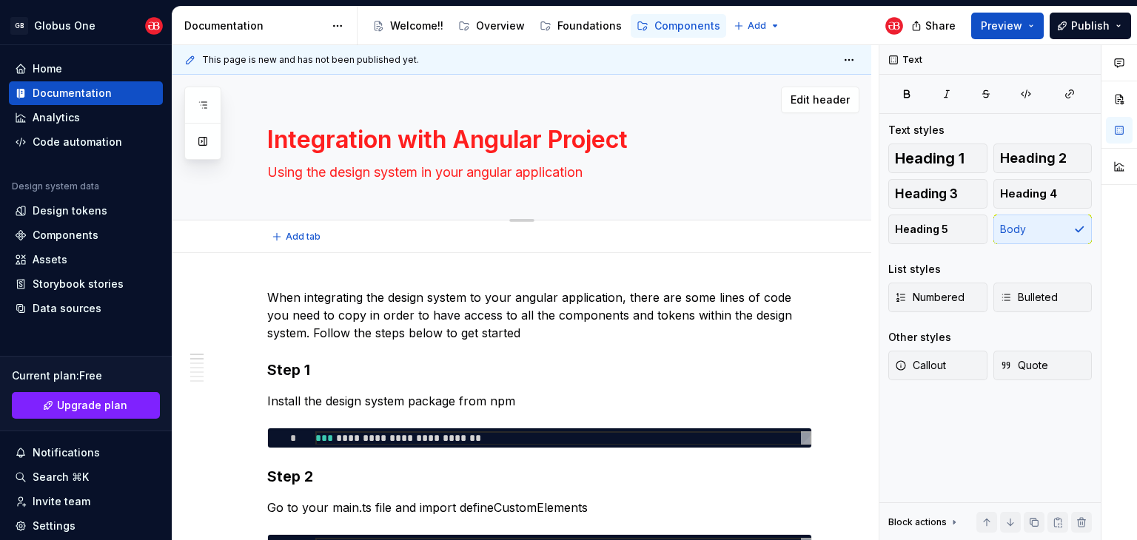
click at [483, 146] on textarea "Integration with Angular Project" at bounding box center [536, 140] width 545 height 36
type textarea "*"
click at [1118, 93] on button "button" at bounding box center [1119, 99] width 27 height 27
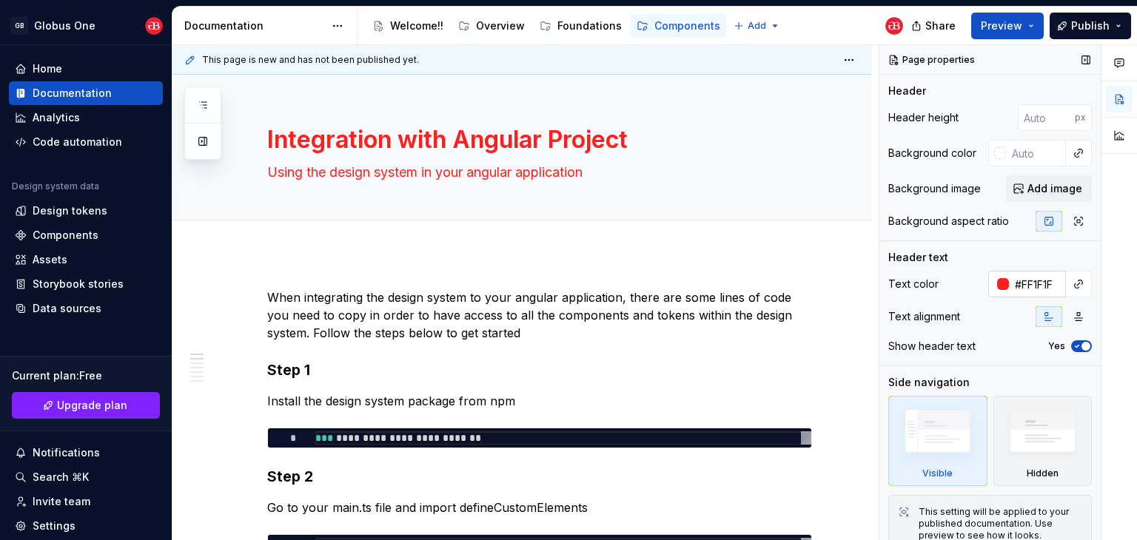
click at [997, 288] on div at bounding box center [1003, 284] width 12 height 12
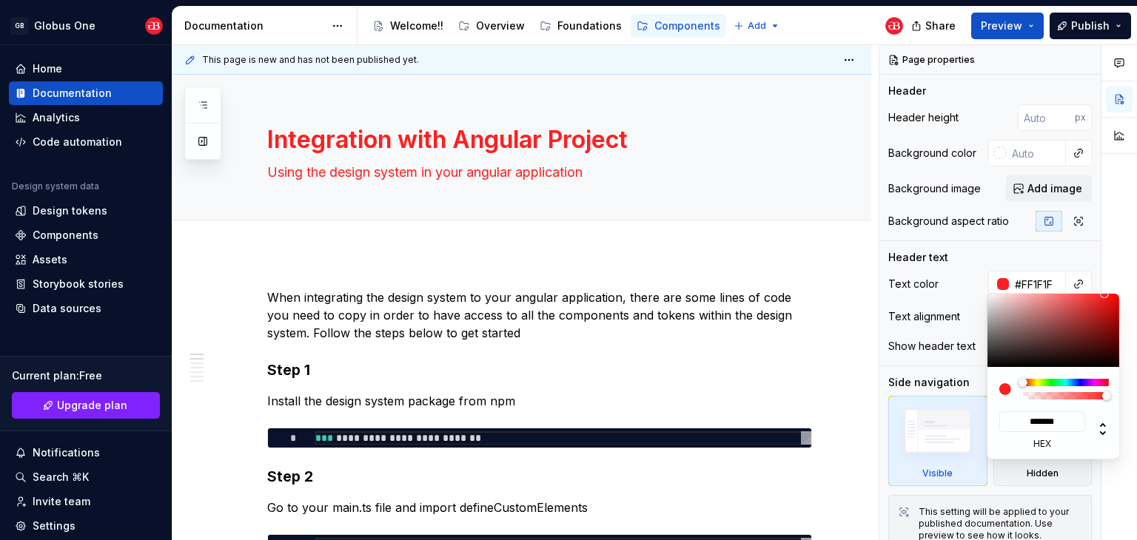
type input "#4F3737"
type input "*******"
type input "#523939"
type input "*******"
type input "#4F3F3F"
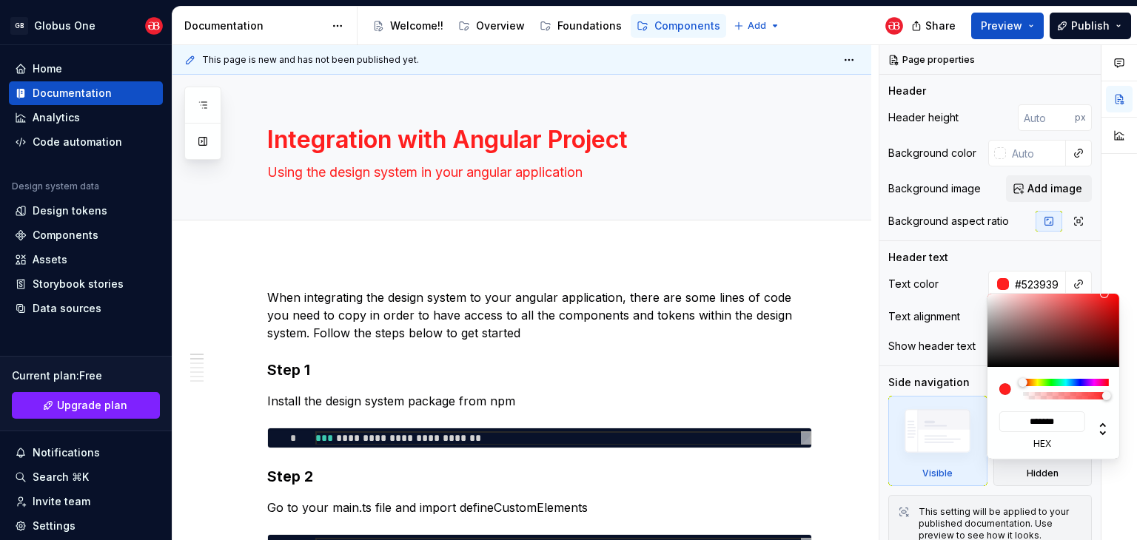
type input "*******"
type input "#302F2F"
type input "*******"
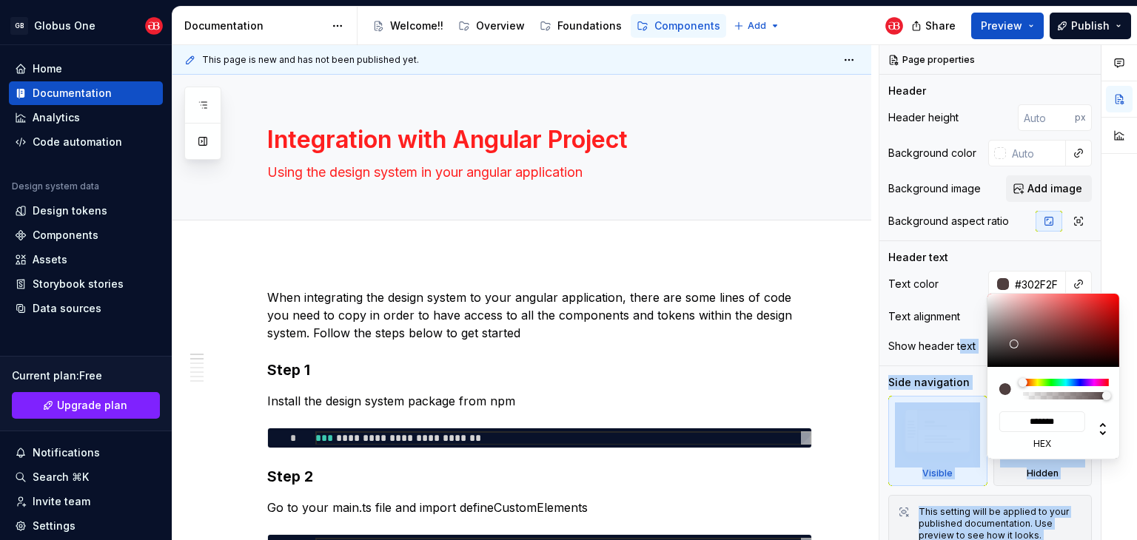
type input "#191919"
type input "*******"
type input "#0F0F0F"
type input "*******"
type input "#0A0A0A"
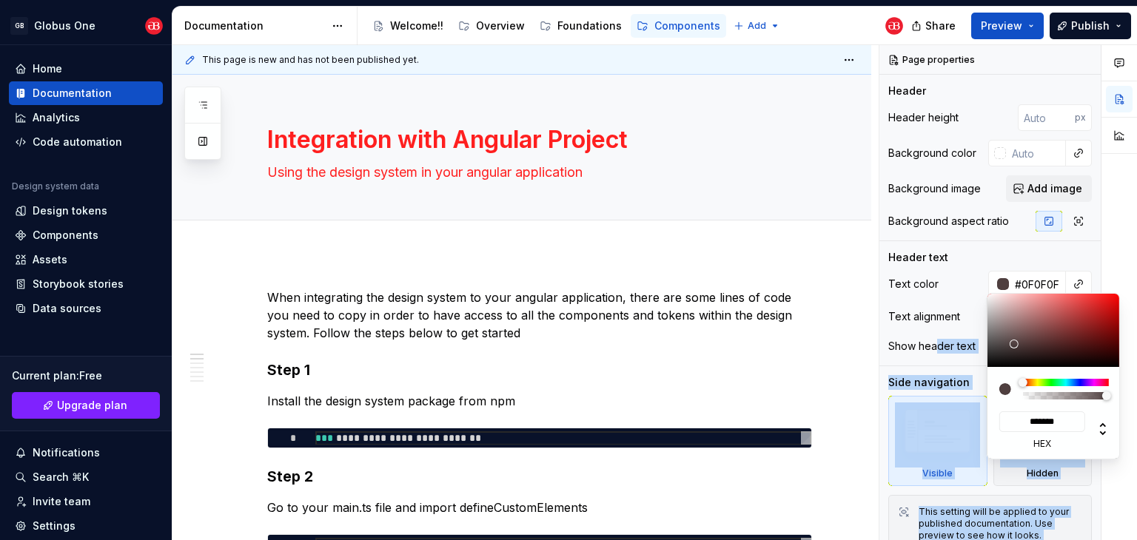
type input "*******"
type input "#070707"
type input "*******"
type input "#000000"
type input "*******"
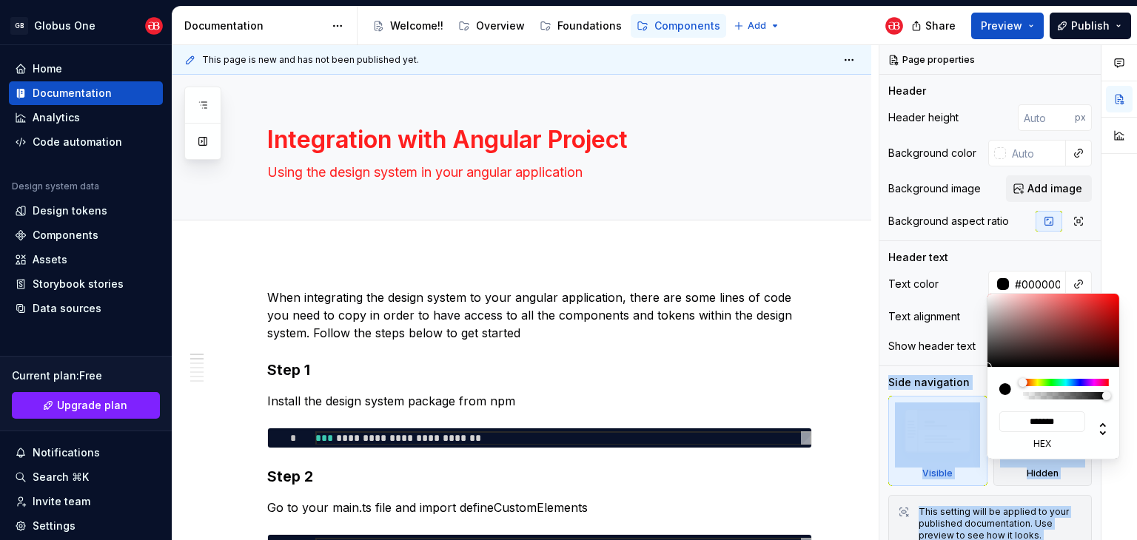
drag, startPoint x: 1024, startPoint y: 343, endPoint x: 891, endPoint y: 371, distance: 136.0
click at [894, 370] on body "GB Globus One Home Documentation Analytics Code automation Design system data D…" at bounding box center [568, 270] width 1137 height 540
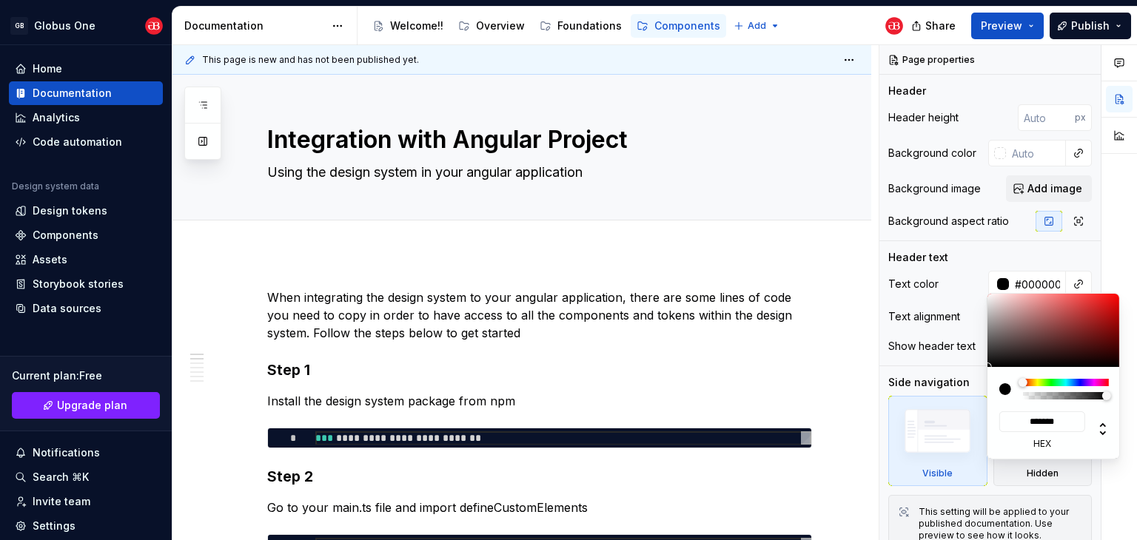
click at [990, 257] on div "Comments Open comments No comments yet Select ‘Comment’ from the block context …" at bounding box center [1008, 293] width 258 height 496
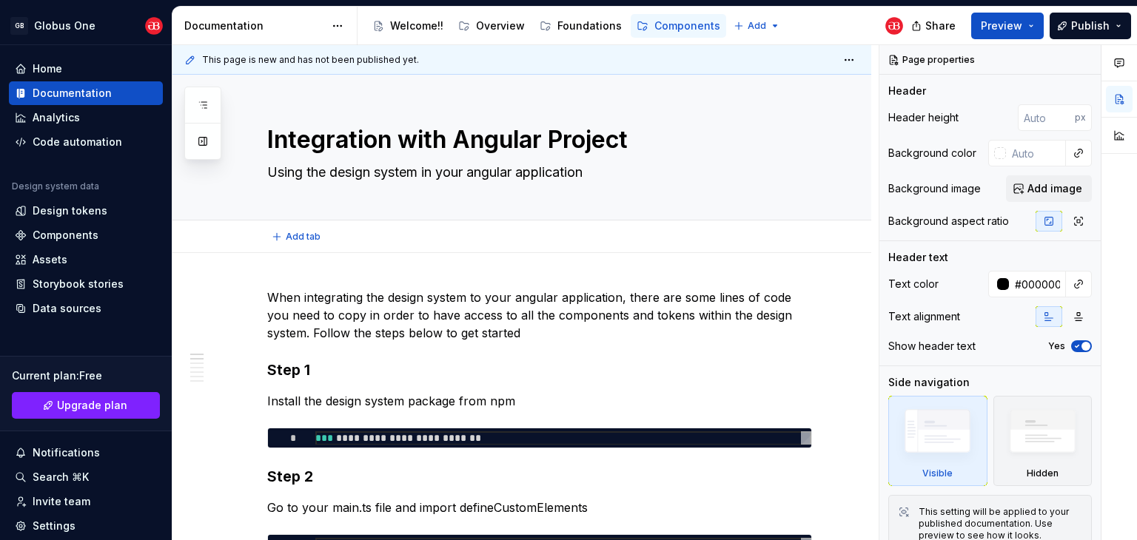
click at [732, 119] on html "GB Globus One Home Documentation Analytics Code automation Design system data D…" at bounding box center [568, 270] width 1137 height 540
click at [803, 104] on span "Edit header" at bounding box center [819, 100] width 59 height 15
click at [831, 104] on span "Edit header" at bounding box center [819, 100] width 59 height 15
click at [1027, 187] on span "Add image" at bounding box center [1054, 188] width 55 height 15
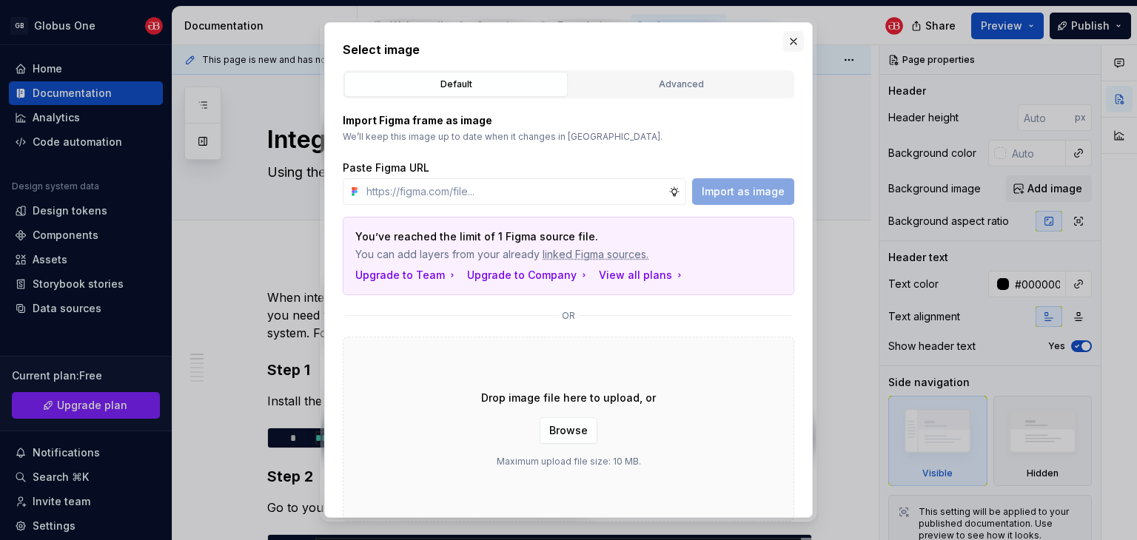
click at [796, 50] on button "button" at bounding box center [793, 41] width 21 height 21
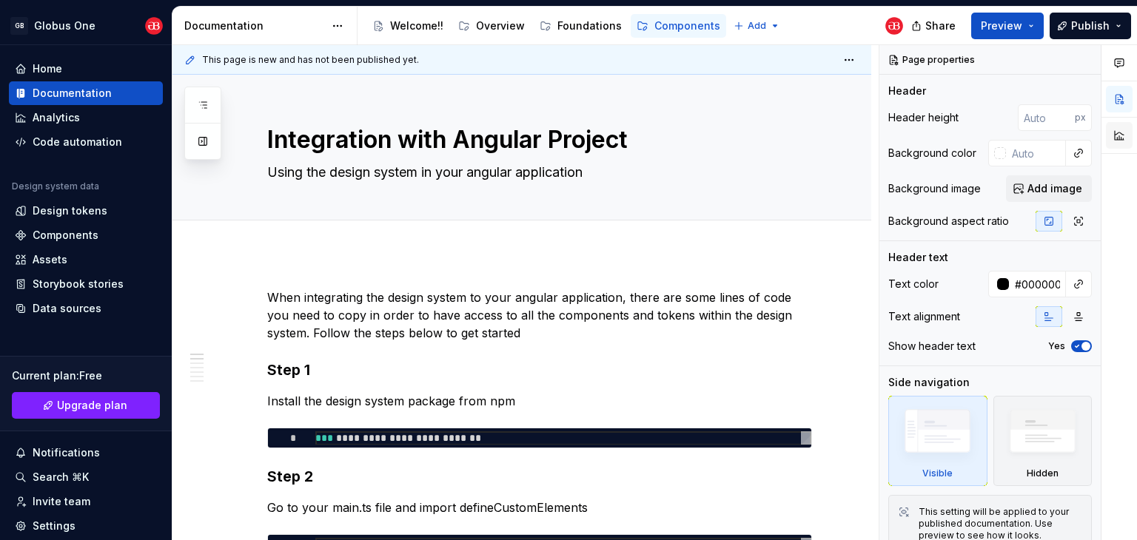
click at [1114, 130] on button "button" at bounding box center [1119, 135] width 27 height 27
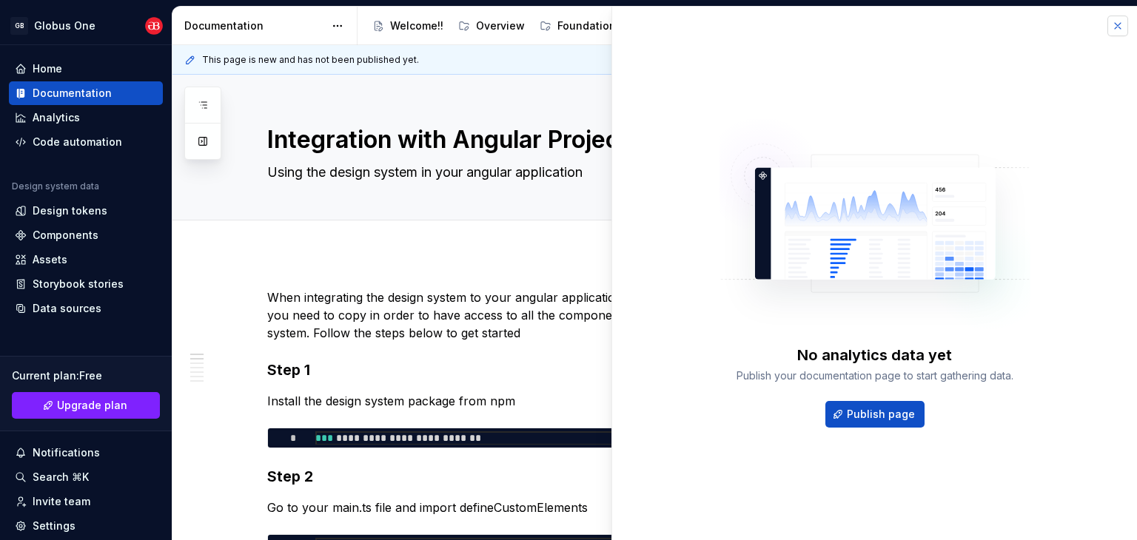
click at [1121, 36] on button "button" at bounding box center [1117, 26] width 21 height 21
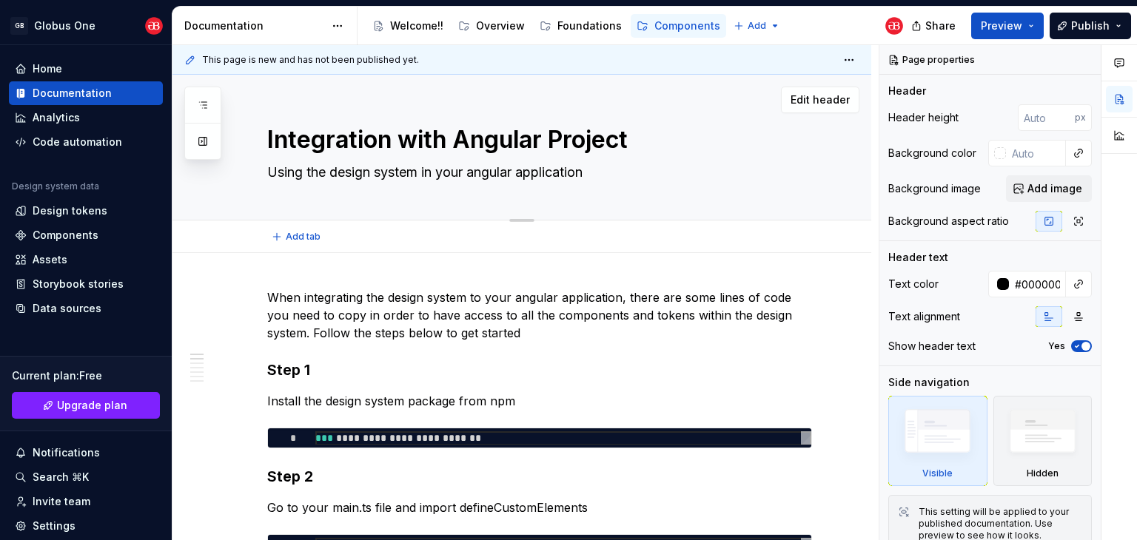
click at [639, 142] on textarea "Integration with Angular Project" at bounding box center [536, 140] width 545 height 36
click at [389, 306] on p "When integrating the design system to your angular application, there are some …" at bounding box center [539, 315] width 545 height 53
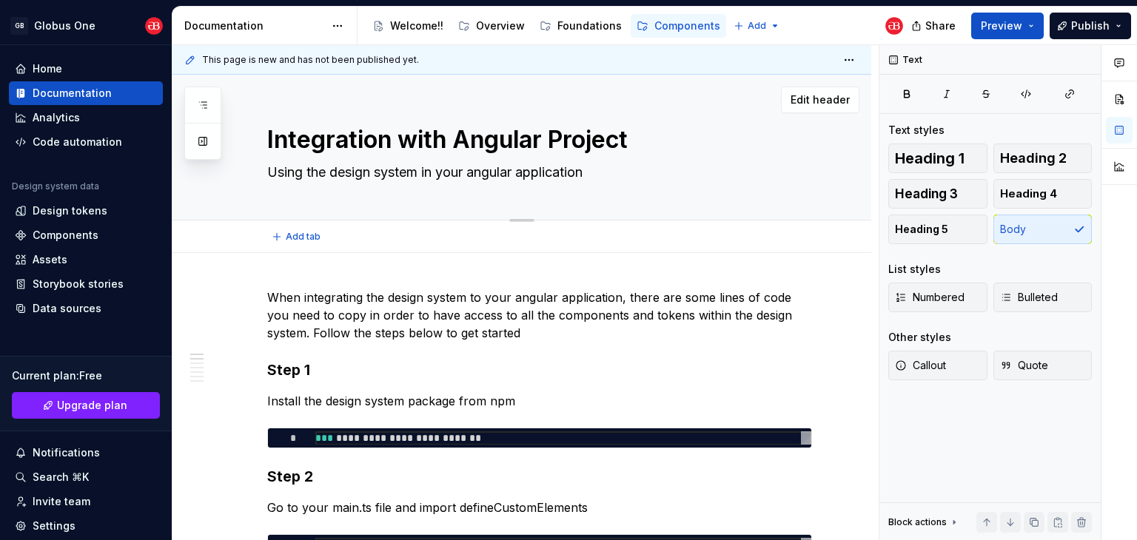
click at [640, 140] on textarea "Integration with Angular Project" at bounding box center [536, 140] width 545 height 36
click at [706, 138] on textarea "Integration with Angular Project" at bounding box center [536, 140] width 545 height 36
click at [1124, 101] on button "button" at bounding box center [1119, 99] width 27 height 27
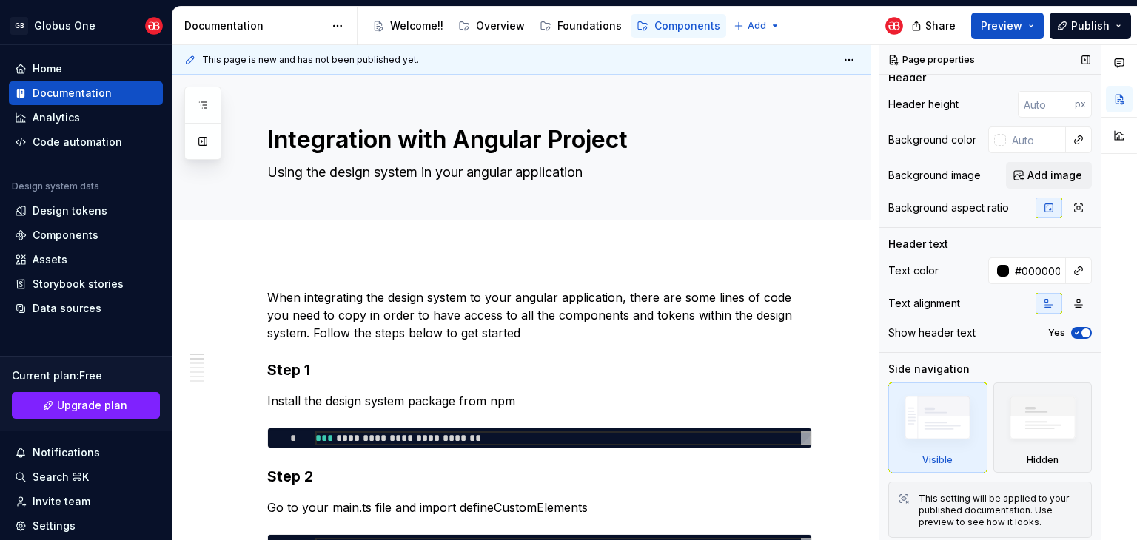
scroll to position [16, 0]
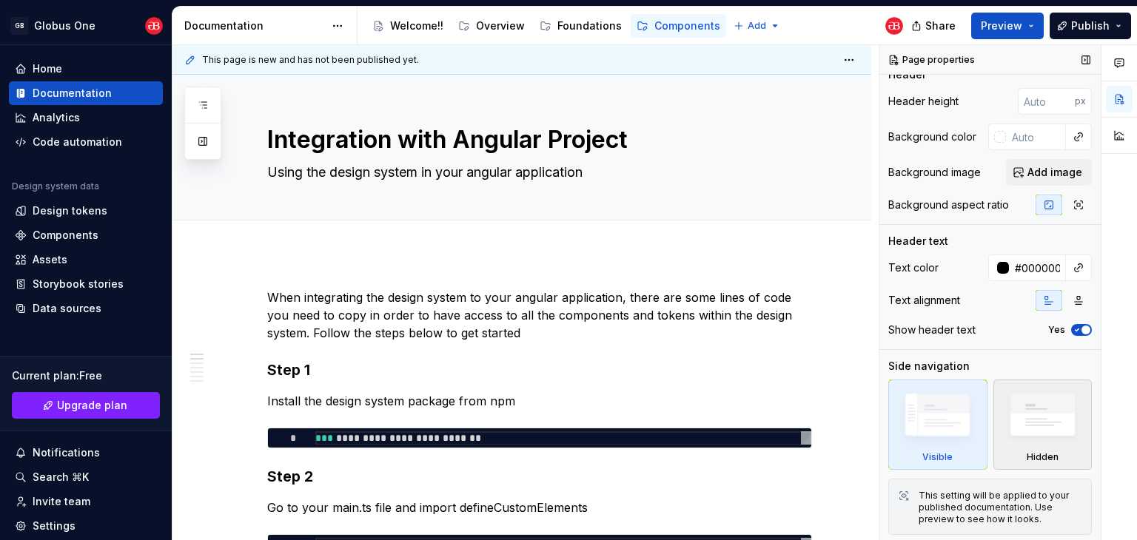
click at [1021, 402] on img at bounding box center [1042, 418] width 85 height 65
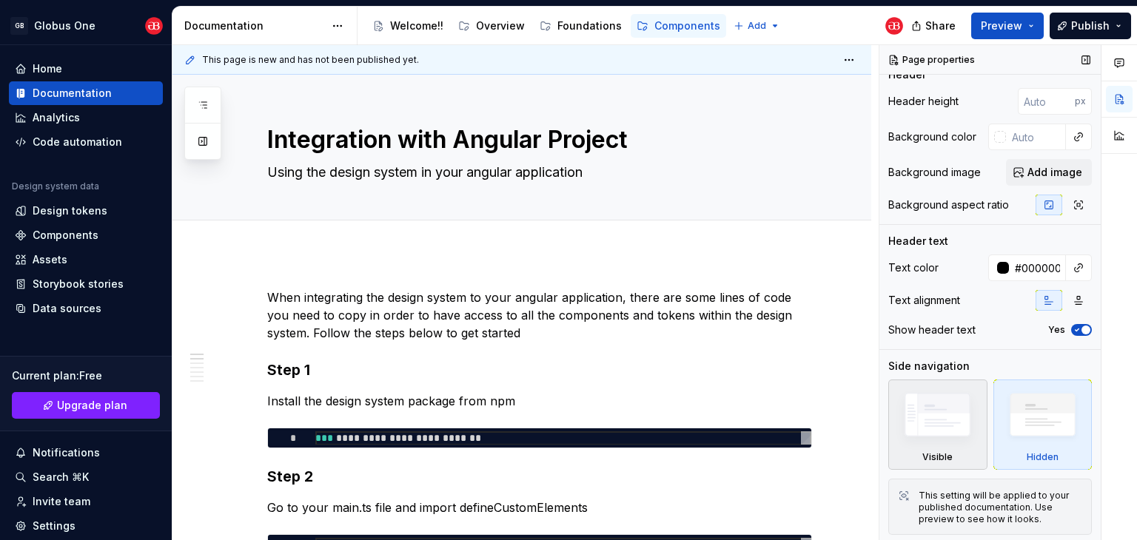
click at [946, 396] on img at bounding box center [937, 418] width 85 height 64
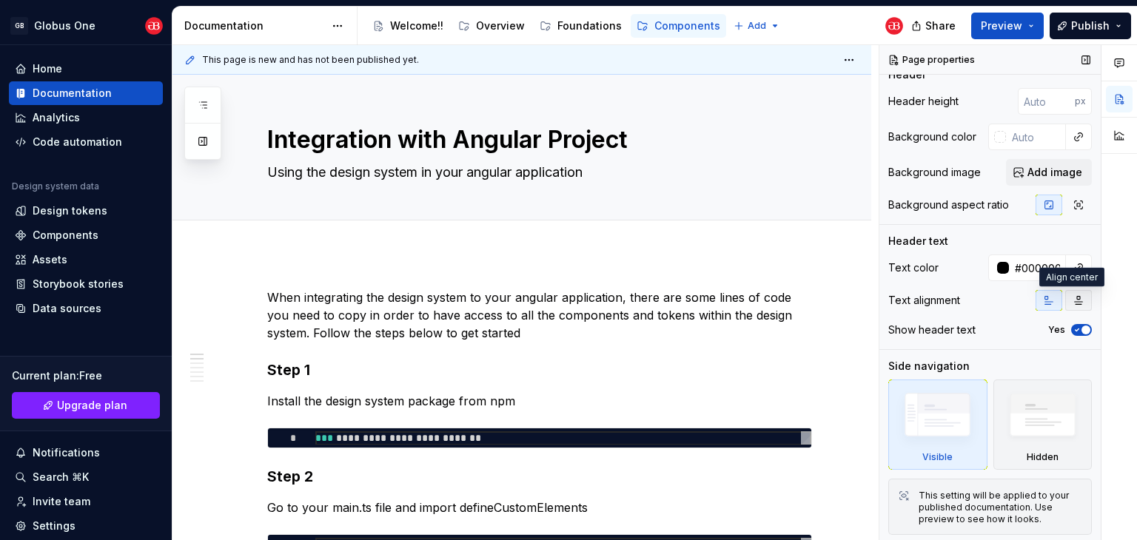
click at [1072, 306] on icon "button" at bounding box center [1078, 301] width 12 height 12
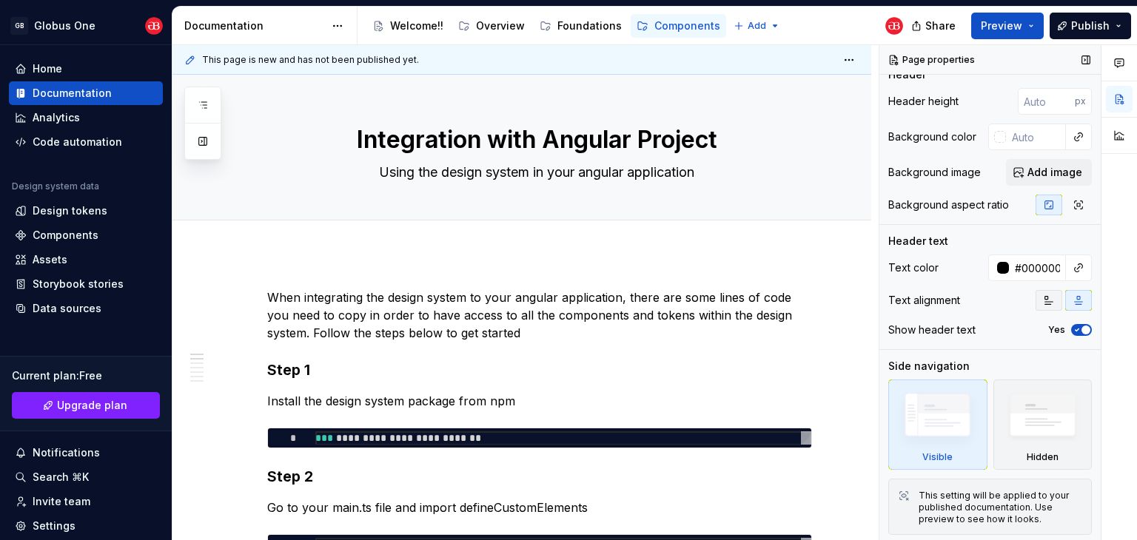
click at [1045, 301] on icon "button" at bounding box center [1049, 301] width 8 height 8
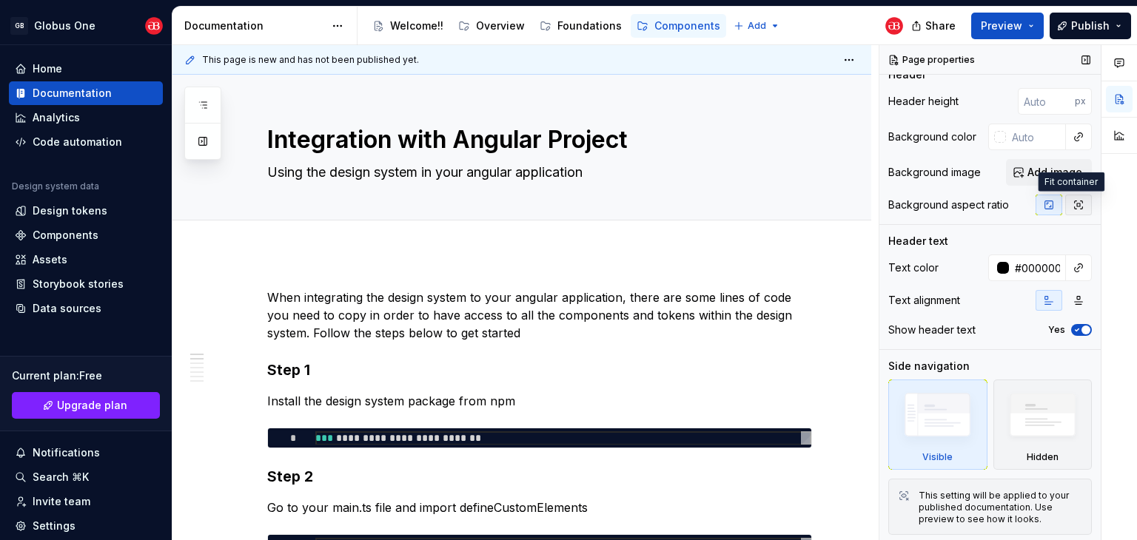
click at [1073, 209] on icon "button" at bounding box center [1078, 205] width 12 height 12
click at [1043, 209] on icon "button" at bounding box center [1049, 205] width 12 height 12
click at [1078, 57] on button "button" at bounding box center [1085, 60] width 21 height 21
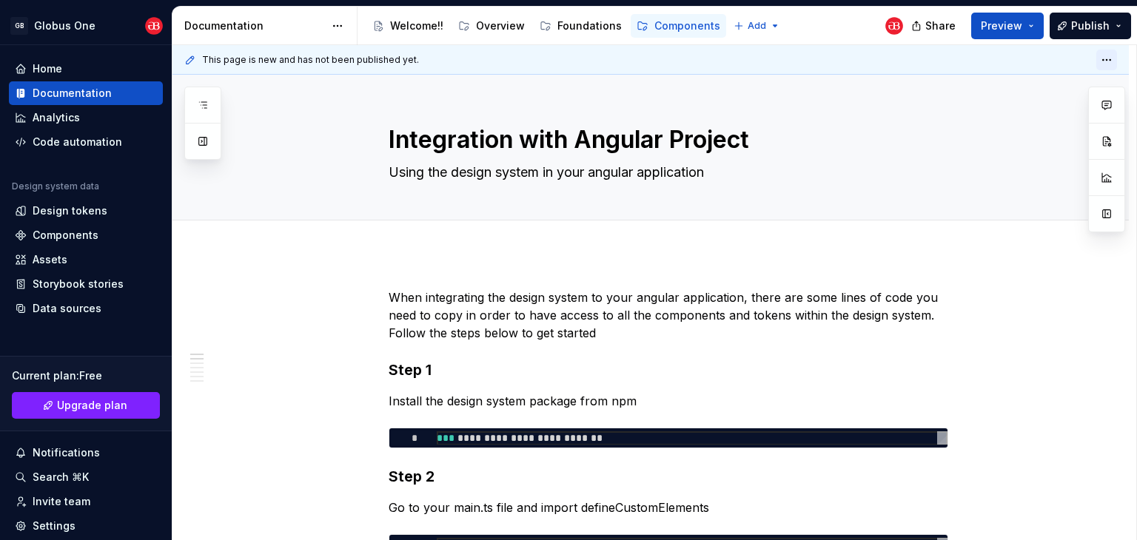
scroll to position [0, 0]
click at [1104, 67] on html "GB Globus One Home Documentation Analytics Code automation Design system data D…" at bounding box center [568, 270] width 1137 height 540
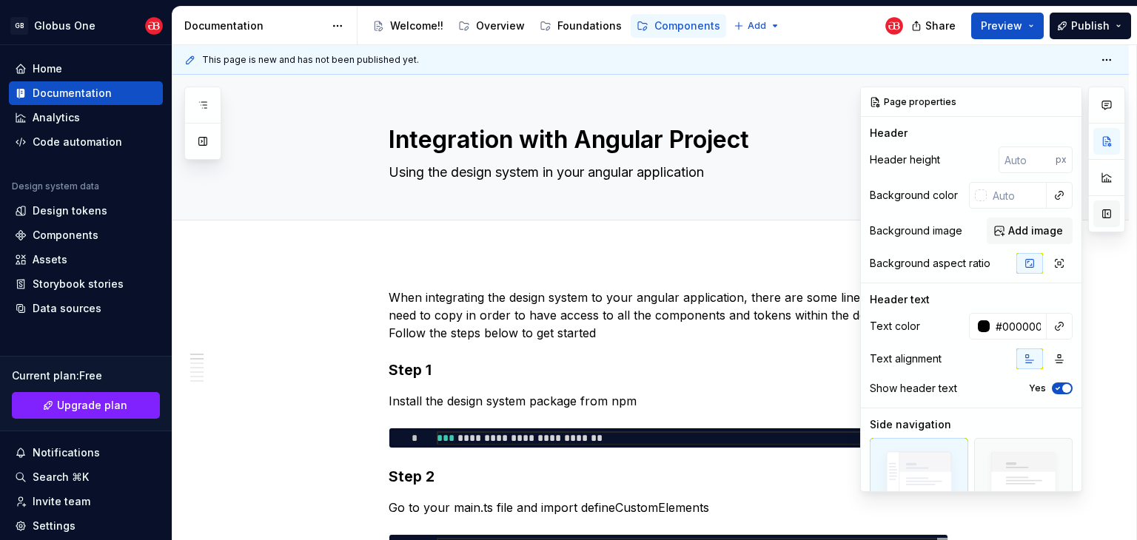
click at [1107, 213] on button "button" at bounding box center [1106, 214] width 27 height 27
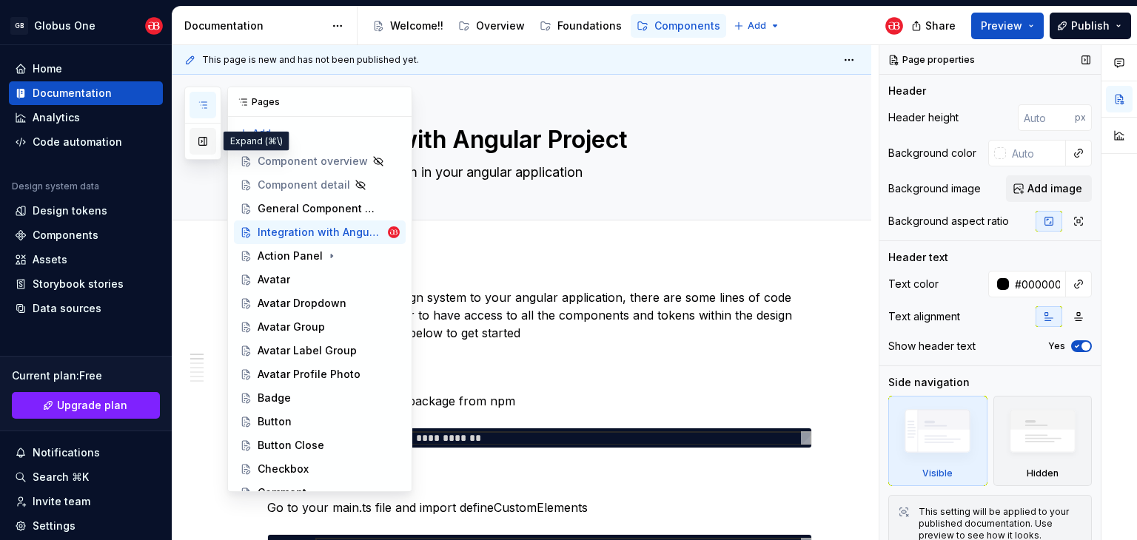
click at [198, 144] on button "button" at bounding box center [202, 141] width 27 height 27
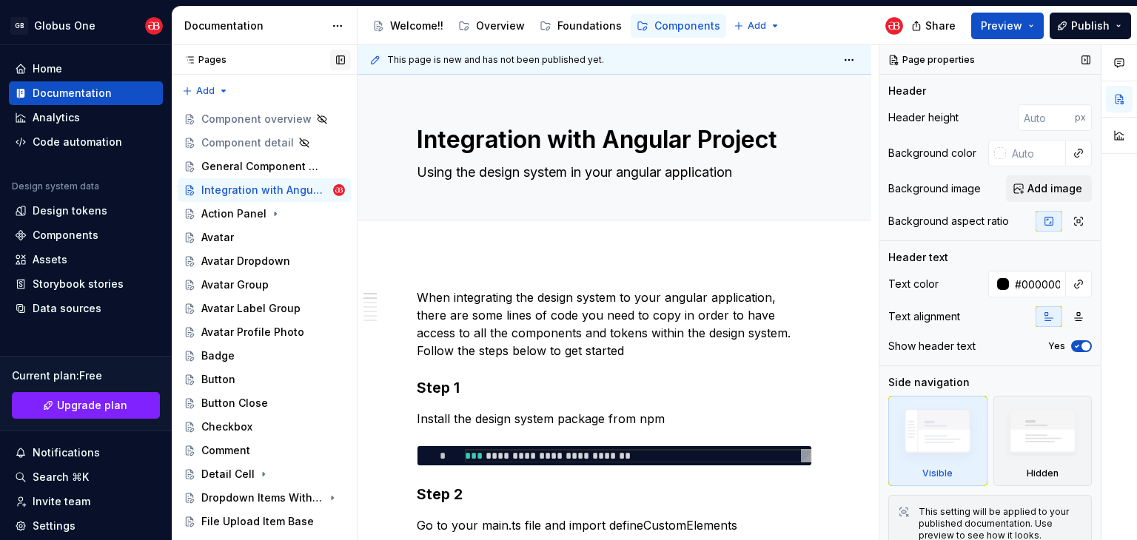
click at [340, 58] on button "button" at bounding box center [340, 60] width 21 height 21
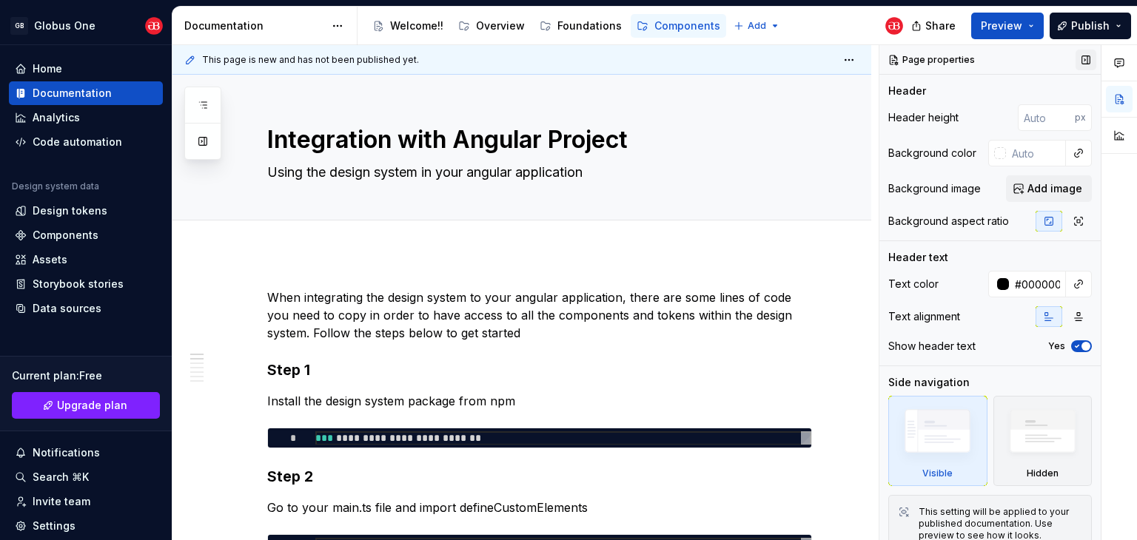
click at [1075, 67] on button "button" at bounding box center [1085, 60] width 21 height 21
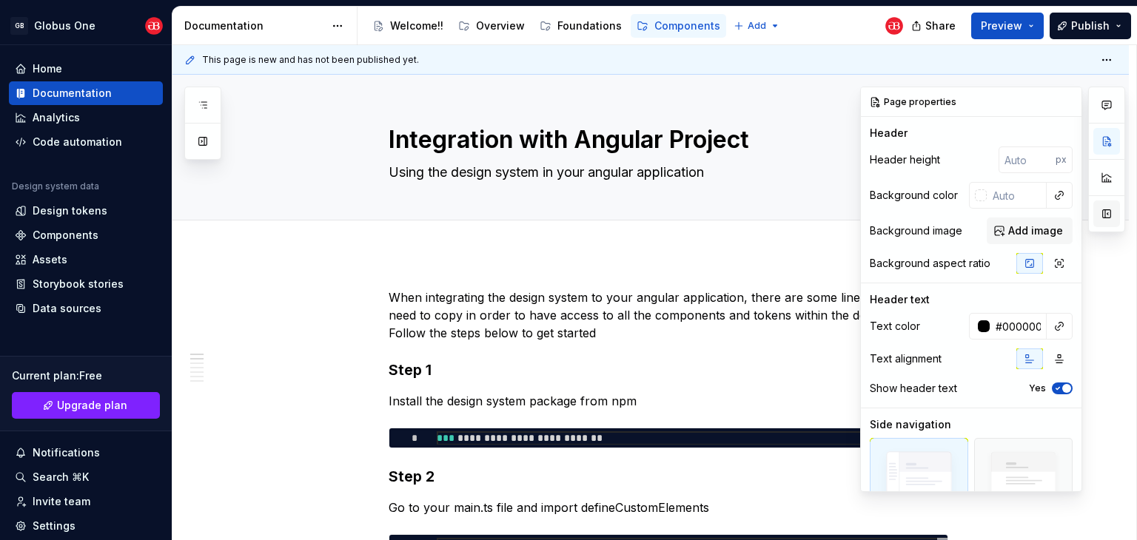
click at [1102, 211] on button "button" at bounding box center [1106, 214] width 27 height 27
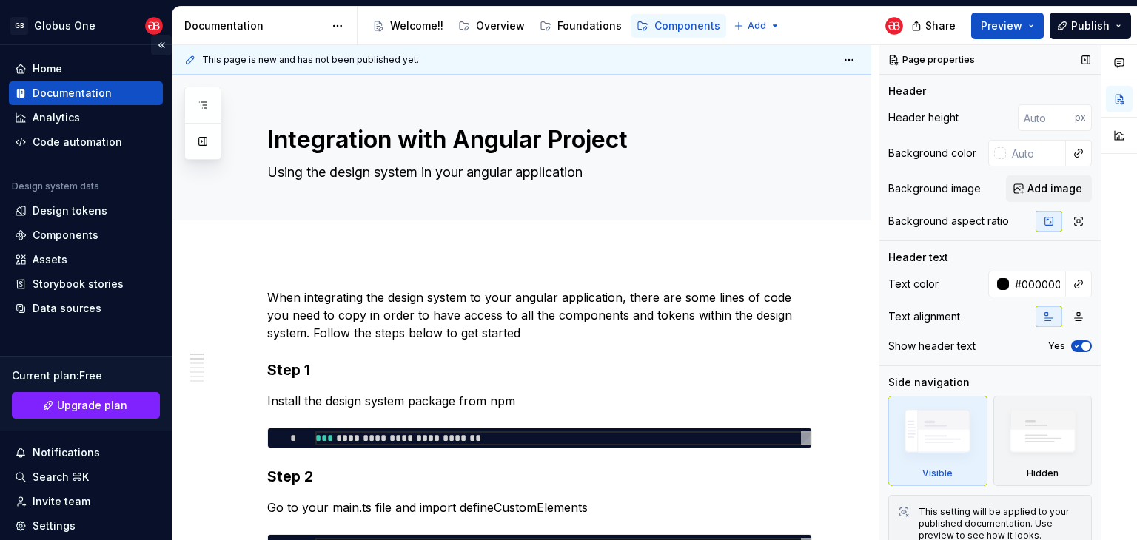
click at [152, 46] on button "Collapse sidebar" at bounding box center [161, 45] width 21 height 21
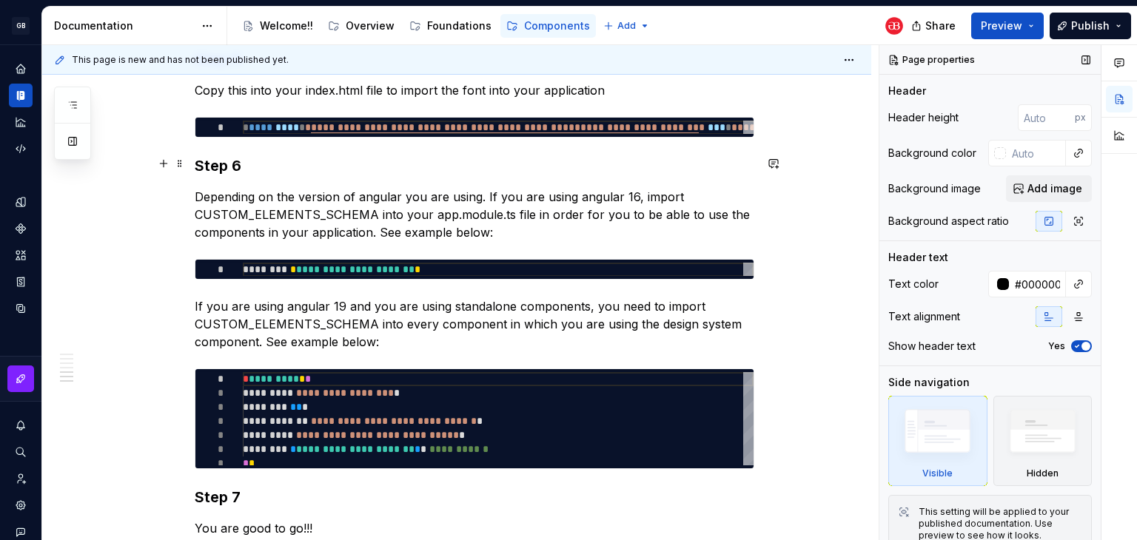
scroll to position [1124, 0]
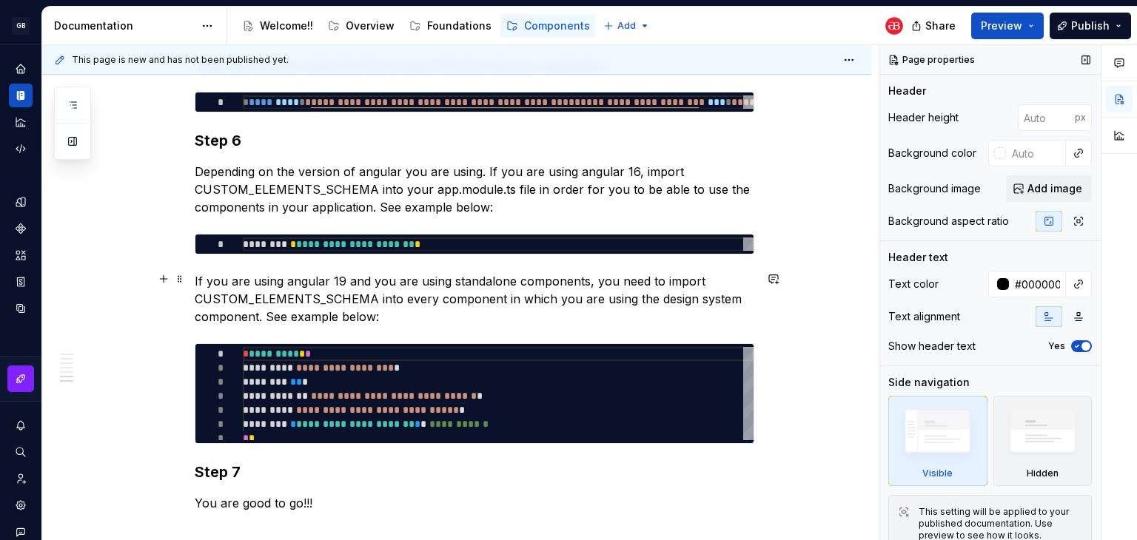
click at [342, 276] on p "If you are using angular 19 and you are using standalone components, you need t…" at bounding box center [475, 298] width 560 height 53
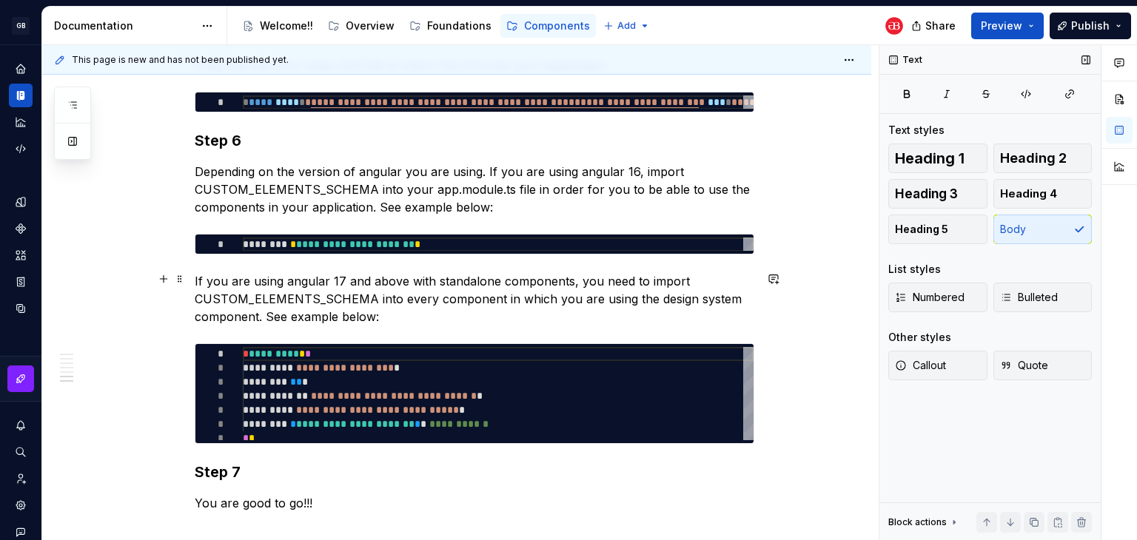
click at [450, 312] on p "If you are using angular 17 and above with standalone components, you need to i…" at bounding box center [475, 298] width 560 height 53
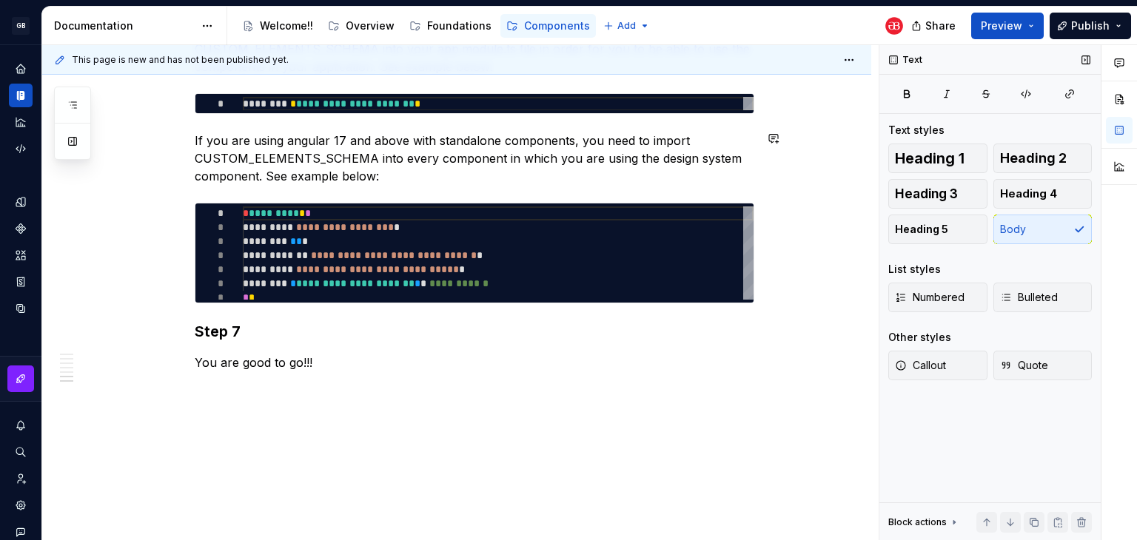
scroll to position [1272, 0]
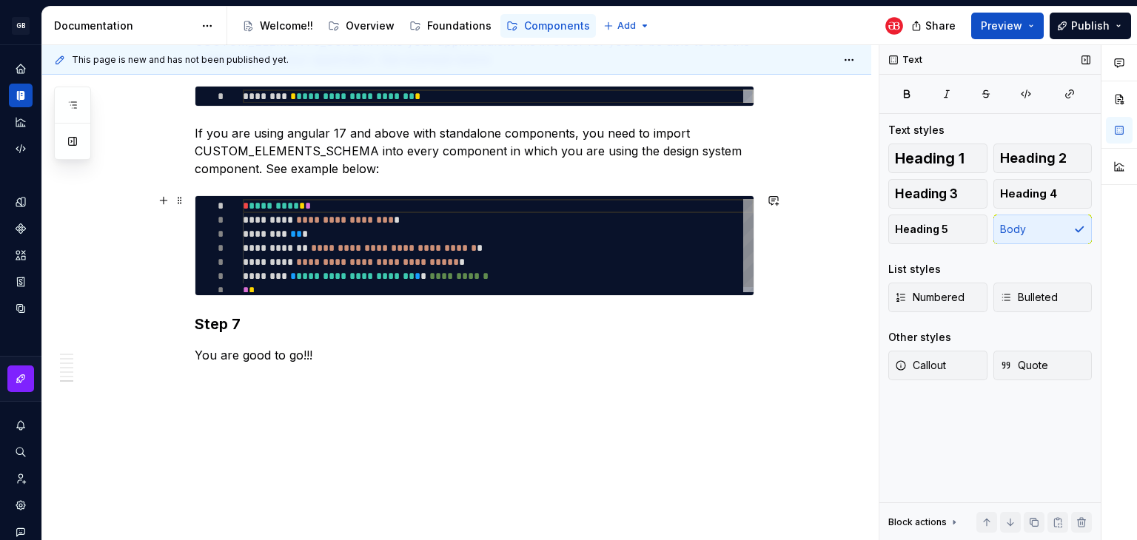
type textarea "*"
type textarea "**********"
click at [310, 232] on div "**********" at bounding box center [498, 248] width 511 height 98
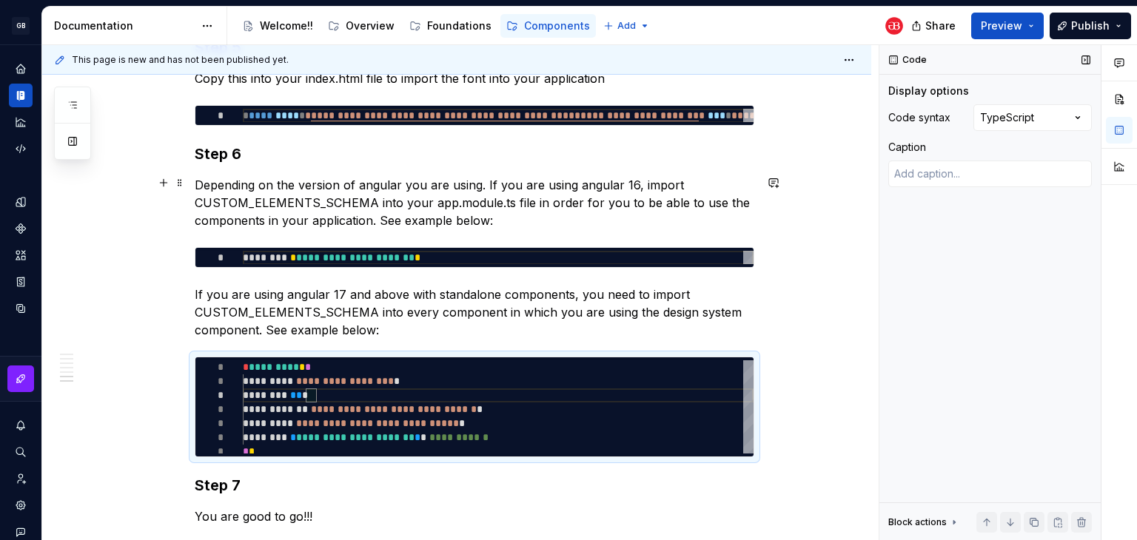
scroll to position [1198, 0]
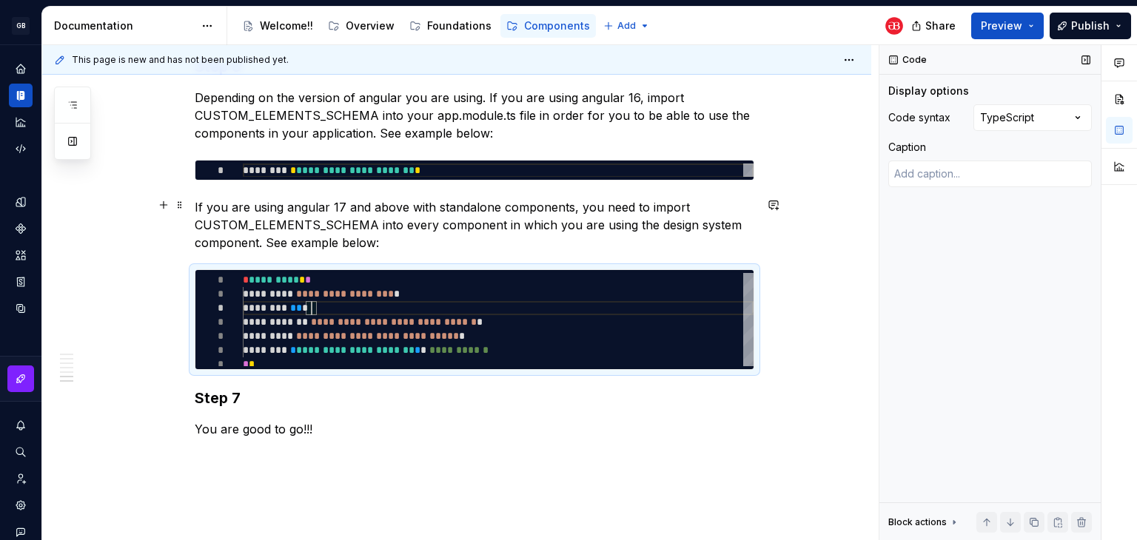
click at [374, 240] on p "If you are using angular 17 and above with standalone components, you need to i…" at bounding box center [475, 224] width 560 height 53
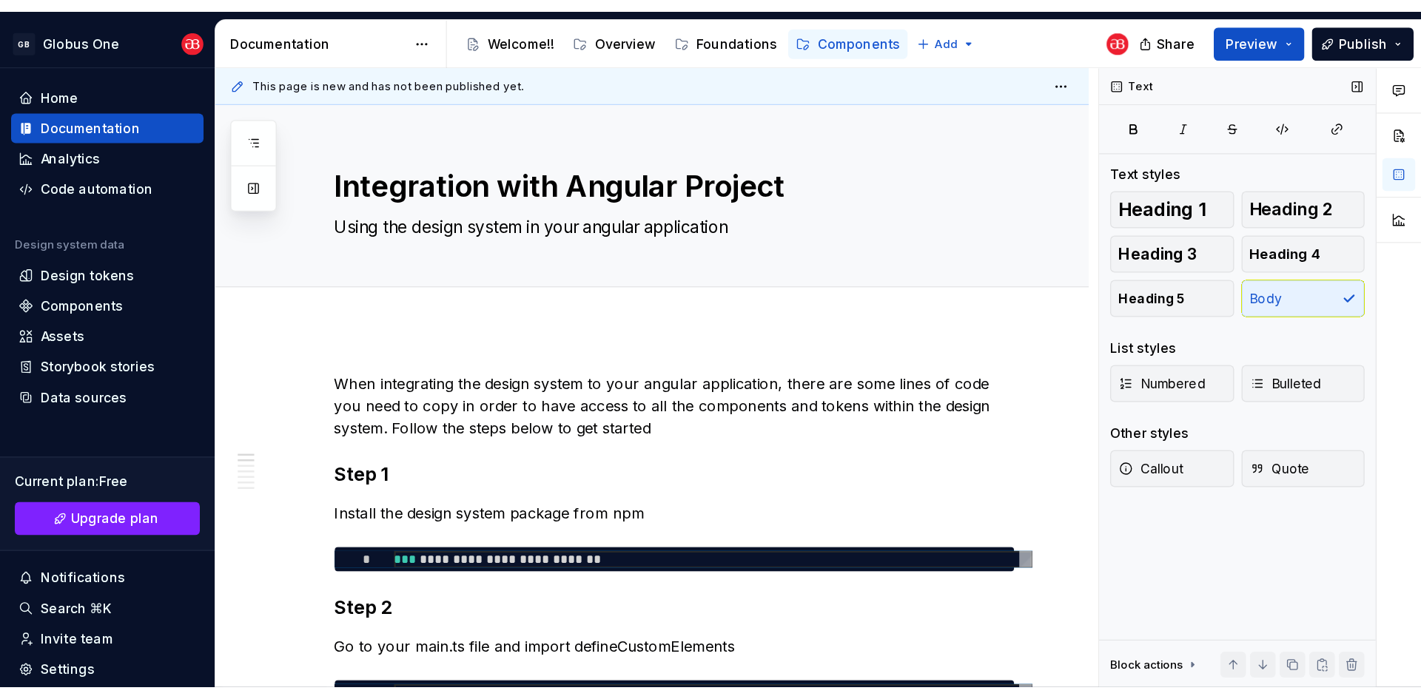
scroll to position [0, 10]
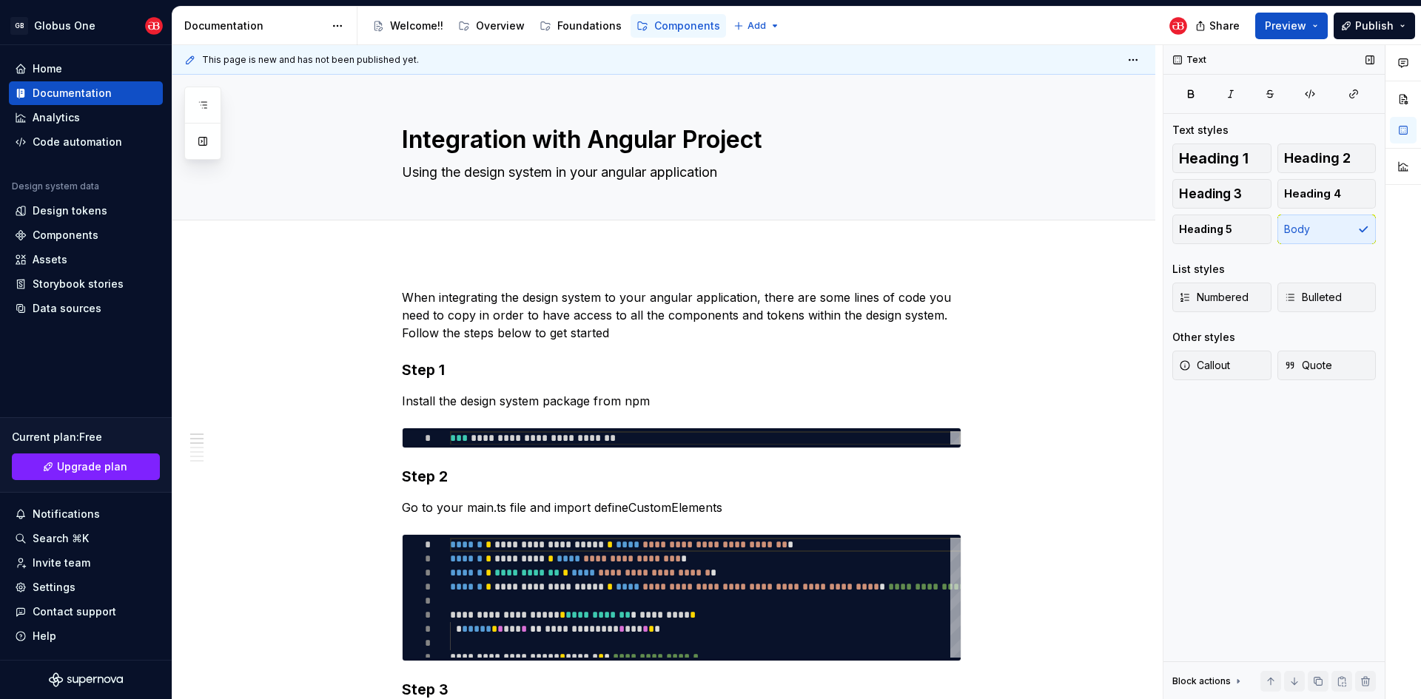
type textarea "*"
